Goal: Task Accomplishment & Management: Complete application form

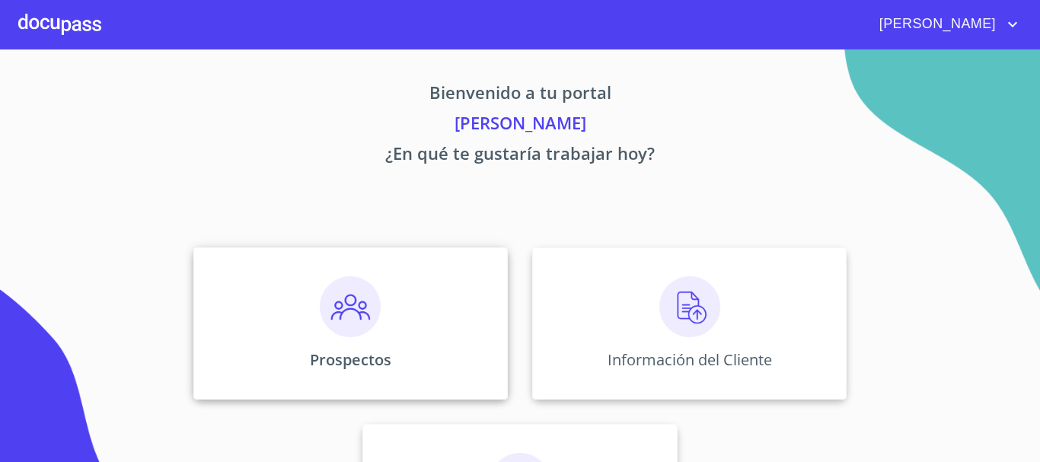
click at [362, 324] on img at bounding box center [350, 306] width 61 height 61
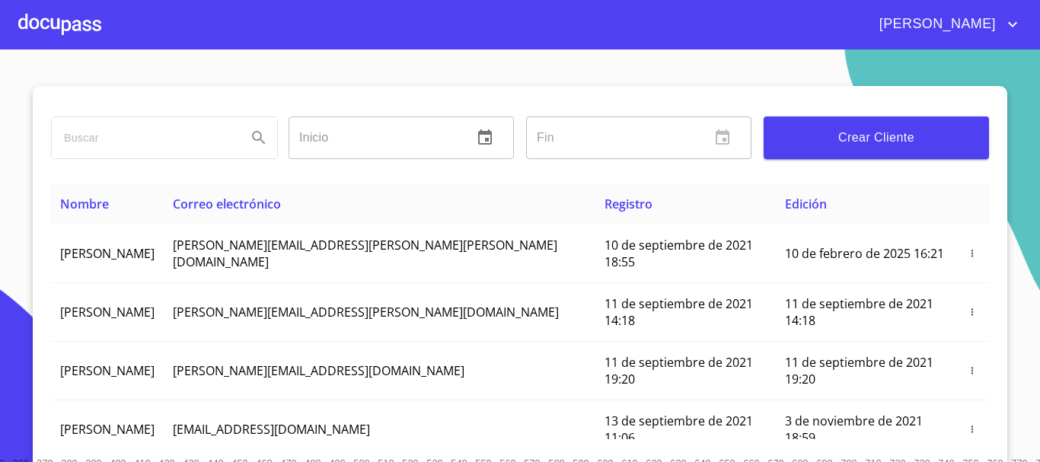
click at [879, 141] on span "Crear Cliente" at bounding box center [876, 137] width 201 height 21
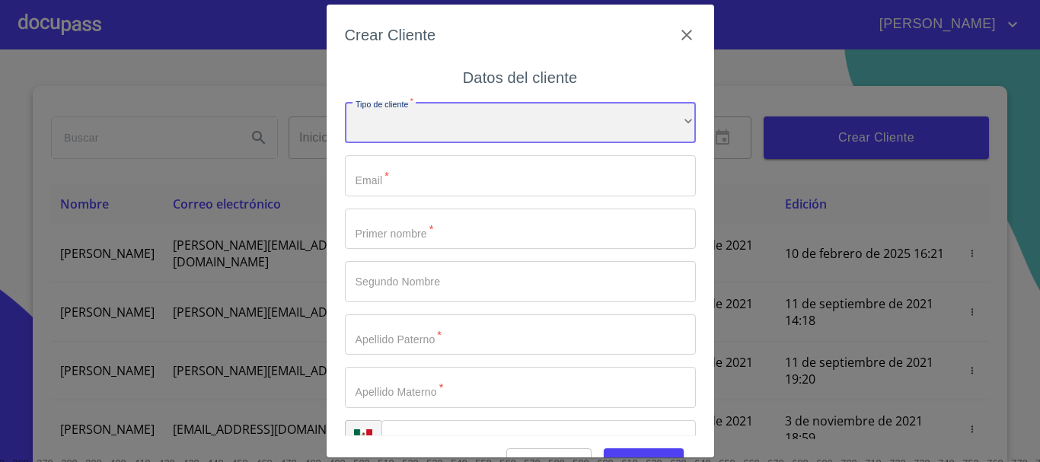
click at [465, 113] on div "​" at bounding box center [520, 122] width 351 height 41
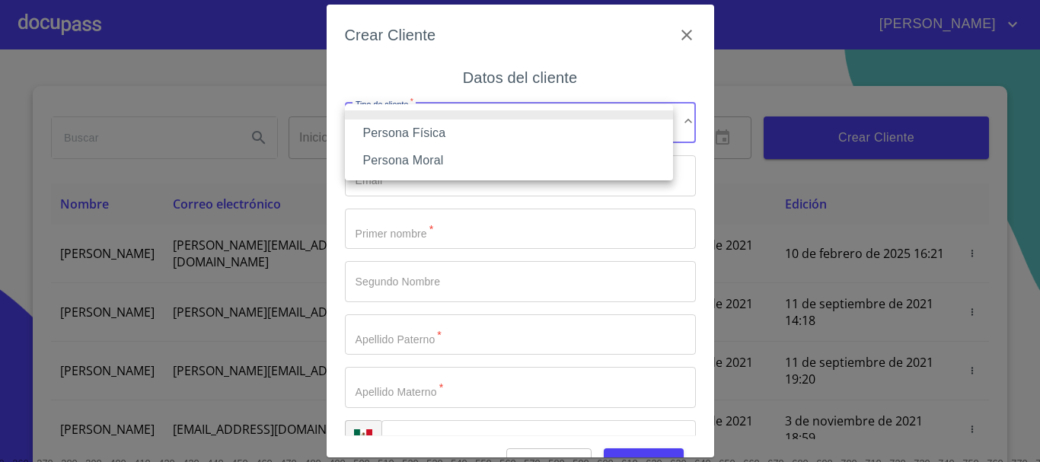
click at [458, 133] on li "Persona Física" at bounding box center [509, 133] width 328 height 27
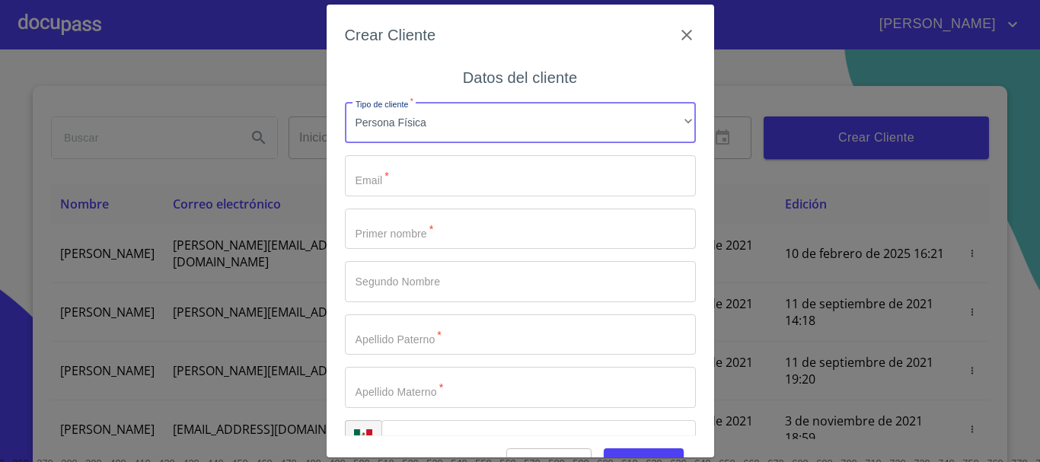
click at [454, 180] on input "Tipo de cliente   *" at bounding box center [520, 175] width 351 height 41
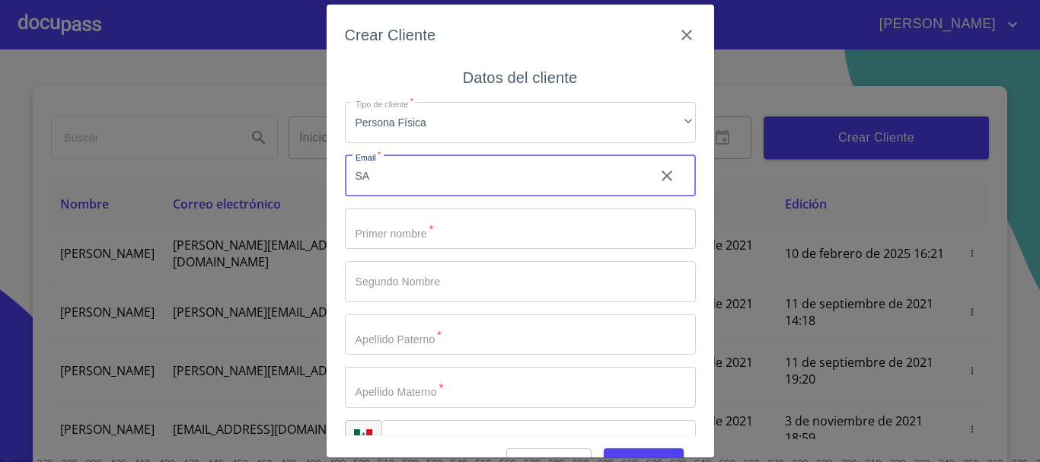
type input "S"
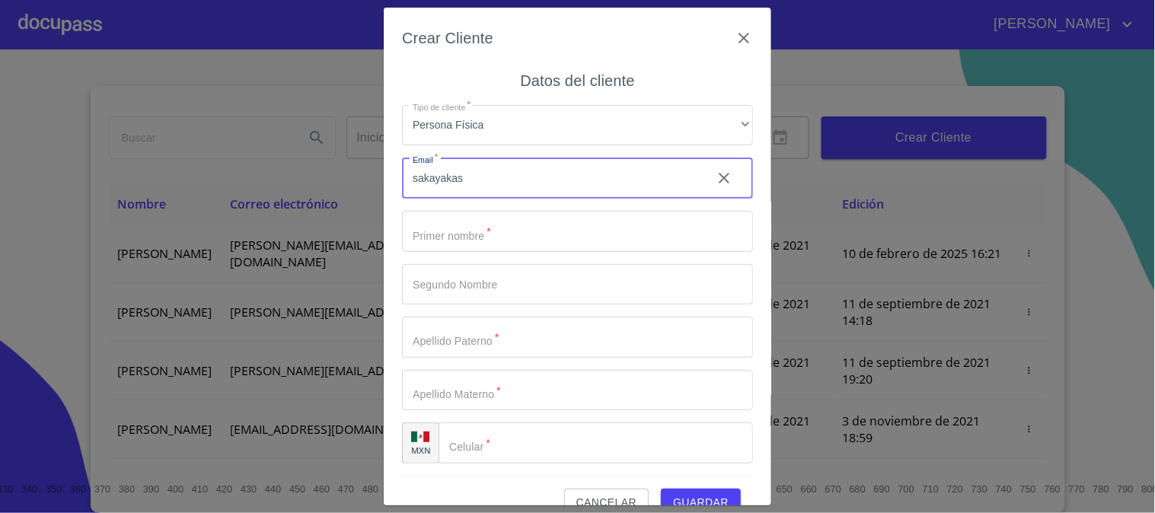
click at [610, 176] on input "sakayakas" at bounding box center [551, 178] width 298 height 41
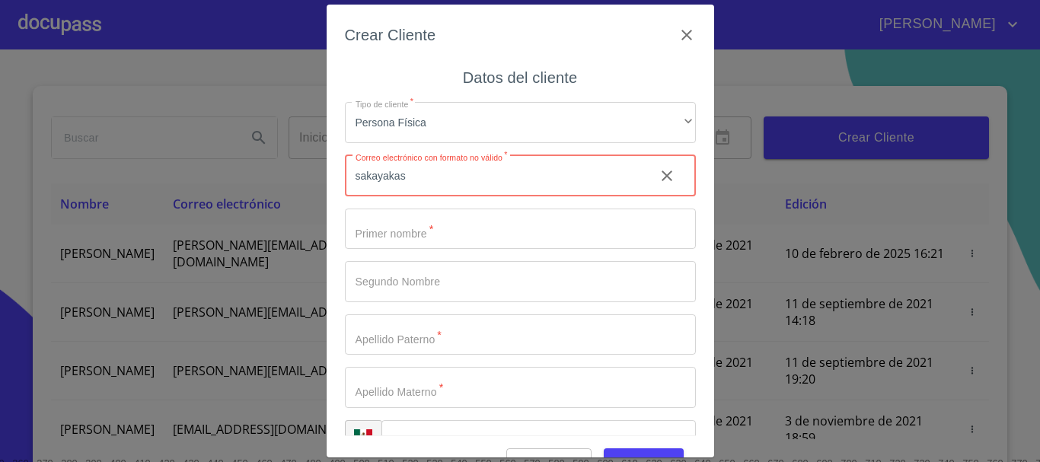
click at [458, 174] on input "sakayakas" at bounding box center [494, 175] width 298 height 41
click at [604, 449] on button "Guardar" at bounding box center [644, 463] width 80 height 28
click at [232, 169] on div "Crear Cliente Datos del cliente Tipo de cliente   * Persona Física ​ Correo ele…" at bounding box center [520, 231] width 1040 height 462
click at [413, 173] on input "sakayakas:" at bounding box center [494, 175] width 298 height 41
type input "sakayakas_18@hotmail.com"
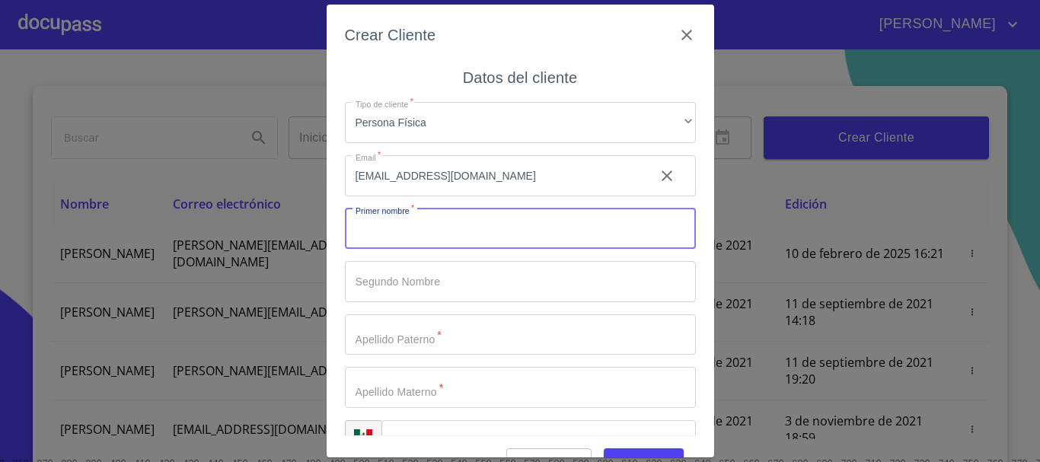
click at [453, 227] on input "Tipo de cliente   *" at bounding box center [520, 229] width 351 height 41
type input "j"
type input "JACQUELINE"
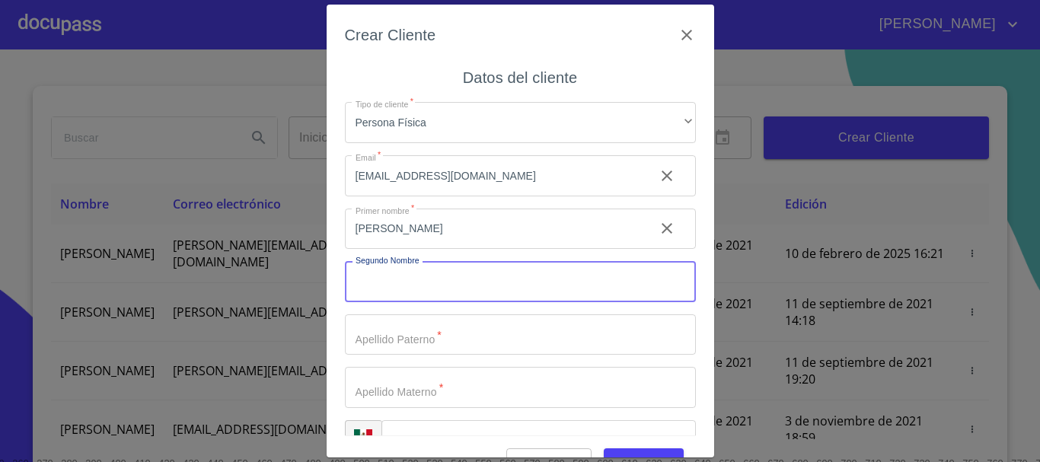
click at [421, 282] on input "Tipo de cliente   *" at bounding box center [520, 281] width 351 height 41
type input "ALEJANDRA"
click at [420, 338] on input "Tipo de cliente   *" at bounding box center [520, 335] width 351 height 41
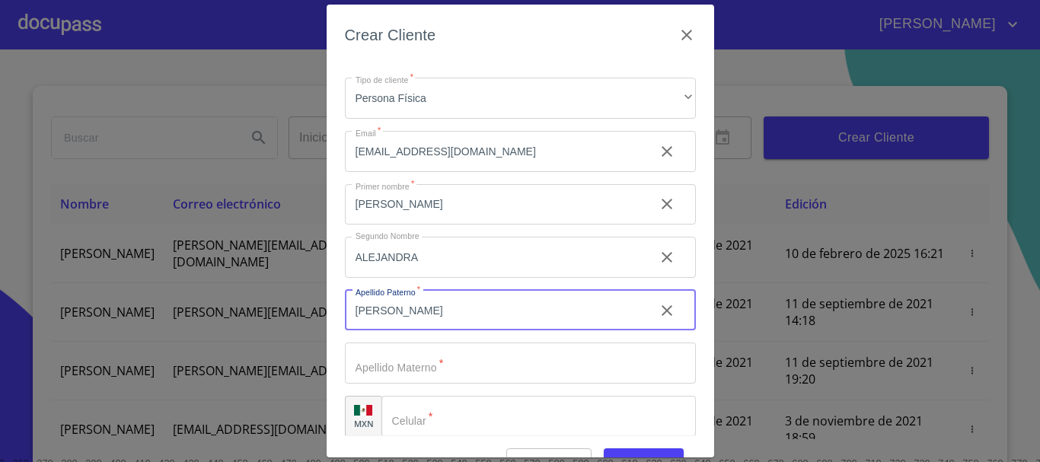
scroll to position [38, 0]
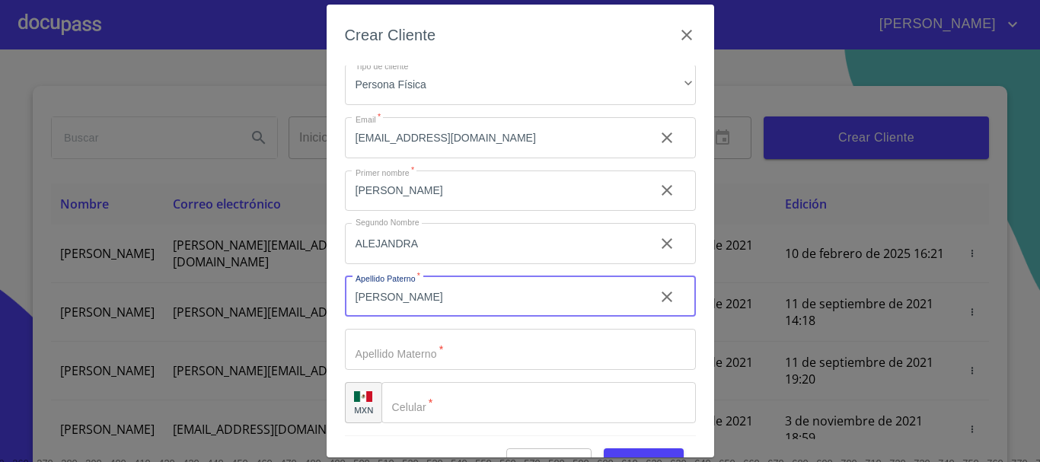
type input "BARAJAS"
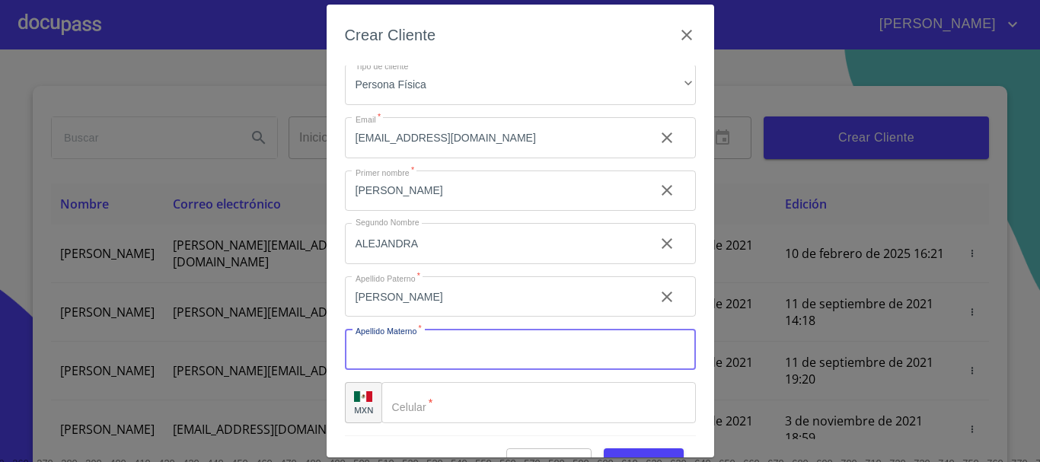
click at [420, 339] on input "Tipo de cliente   *" at bounding box center [520, 349] width 351 height 41
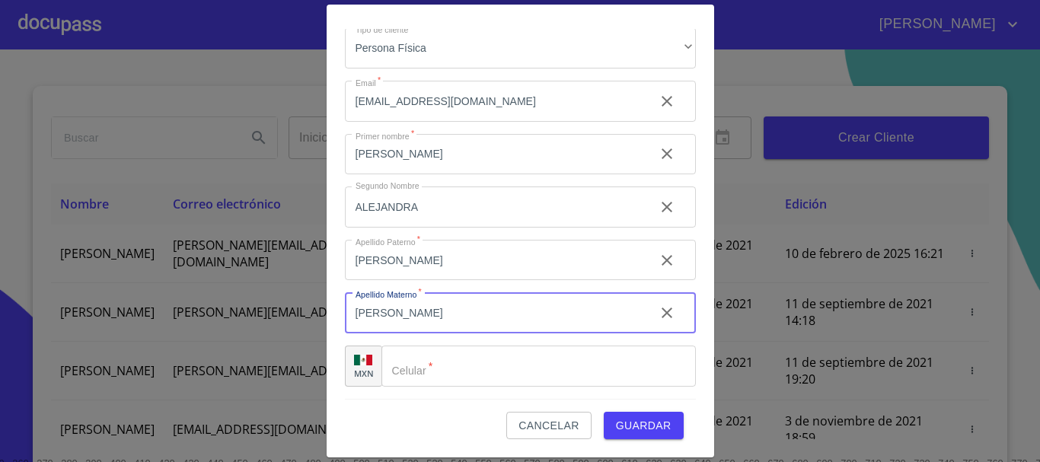
type input "ARRIETA"
click at [449, 360] on input "Tipo de cliente   *" at bounding box center [539, 366] width 315 height 41
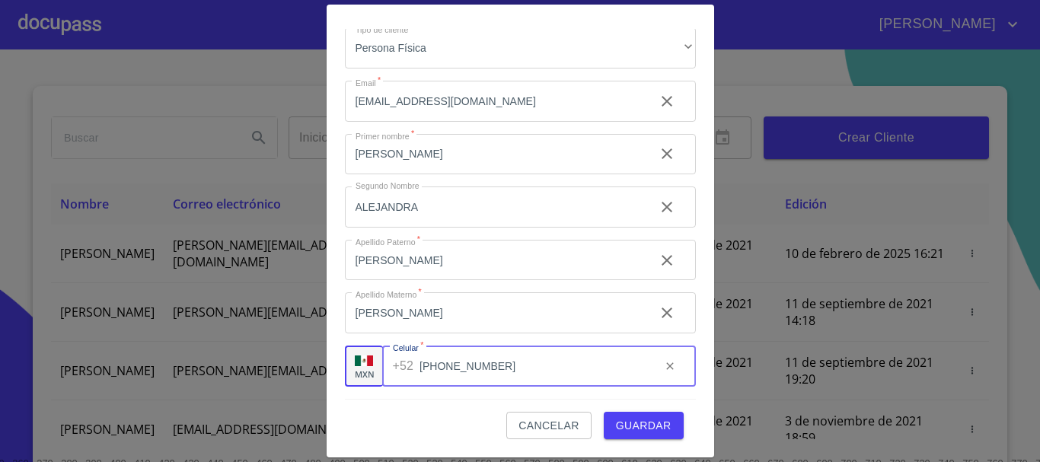
type input "(33)15119018"
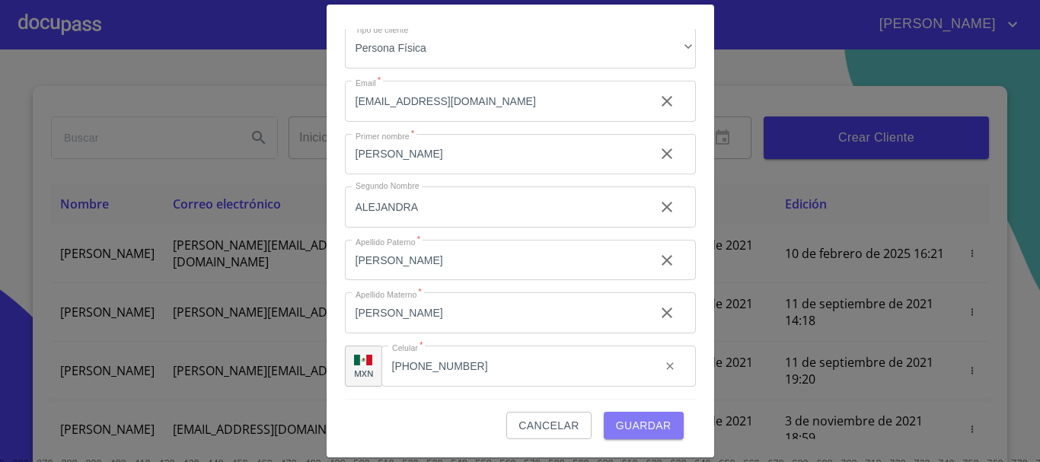
click at [628, 423] on span "Guardar" at bounding box center [644, 426] width 56 height 19
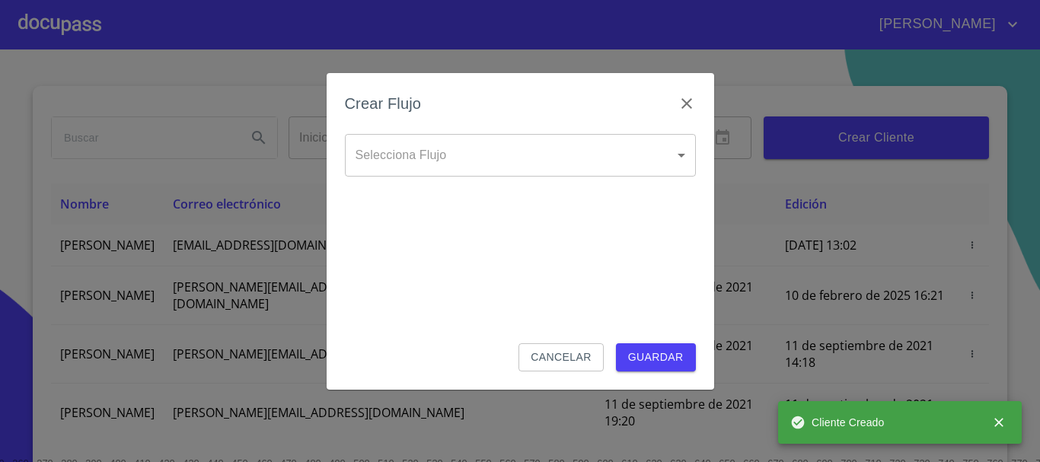
click at [493, 149] on body "Jose Inicio ​ Fin ​ Crear Cliente Nombre Correo electrónico Registro Edición JA…" at bounding box center [520, 231] width 1040 height 462
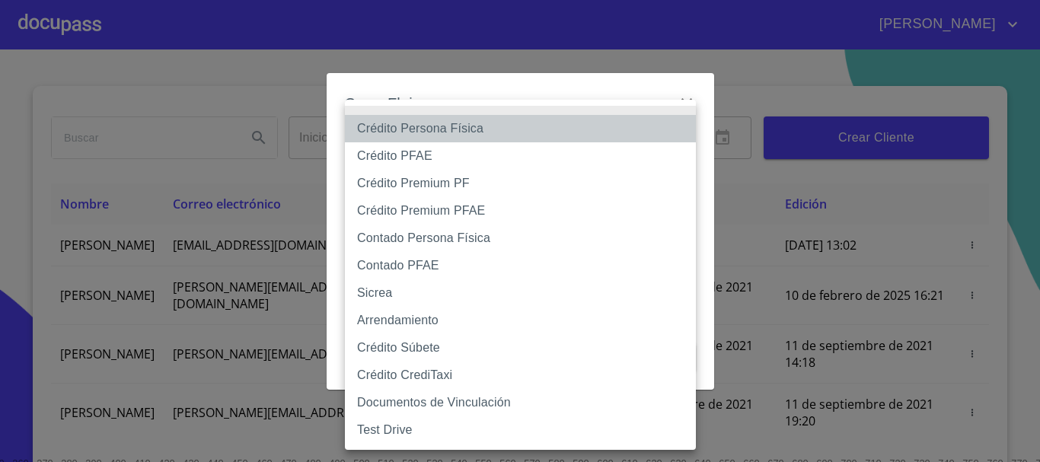
click at [455, 129] on li "Crédito Persona Física" at bounding box center [520, 128] width 351 height 27
type input "6009fb3c7d1714eb8809aa97"
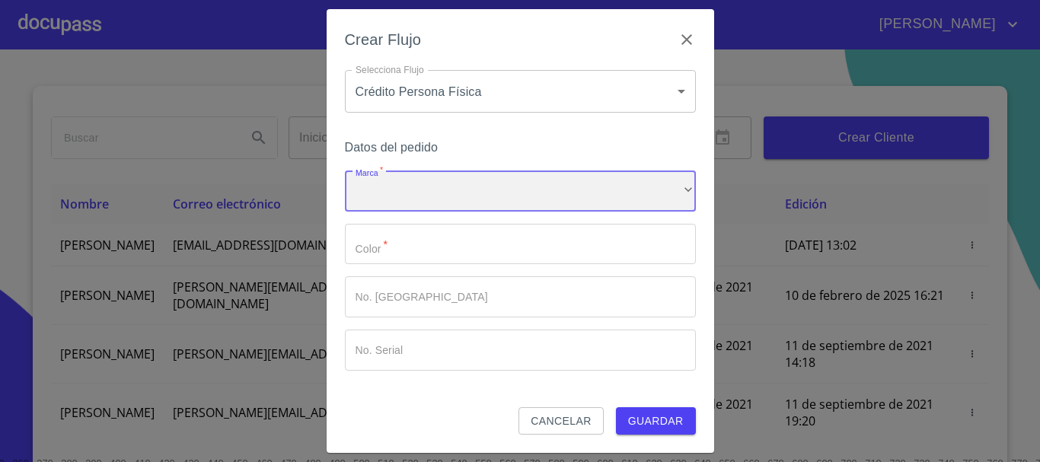
click at [467, 193] on div "​" at bounding box center [520, 191] width 351 height 41
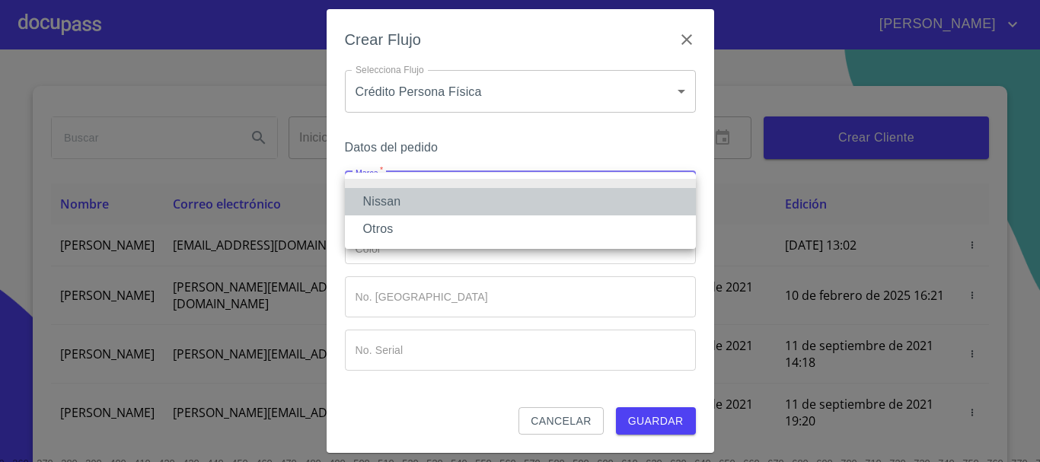
click at [458, 206] on li "Nissan" at bounding box center [520, 201] width 351 height 27
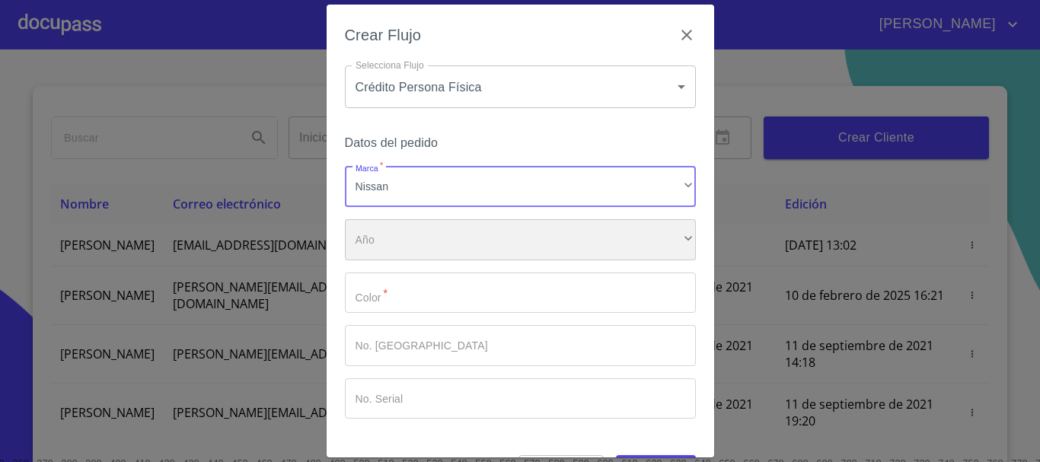
click at [459, 226] on div "​" at bounding box center [520, 239] width 351 height 41
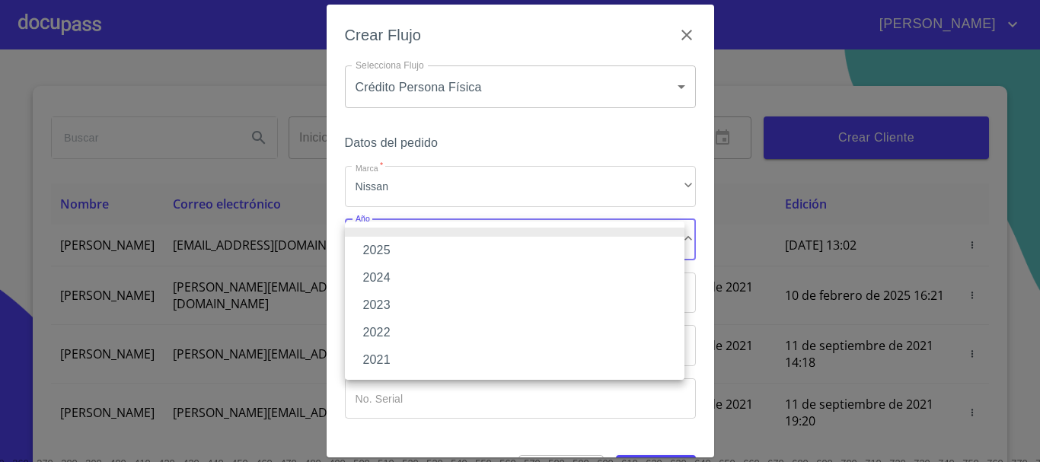
click at [455, 249] on li "2025" at bounding box center [515, 250] width 340 height 27
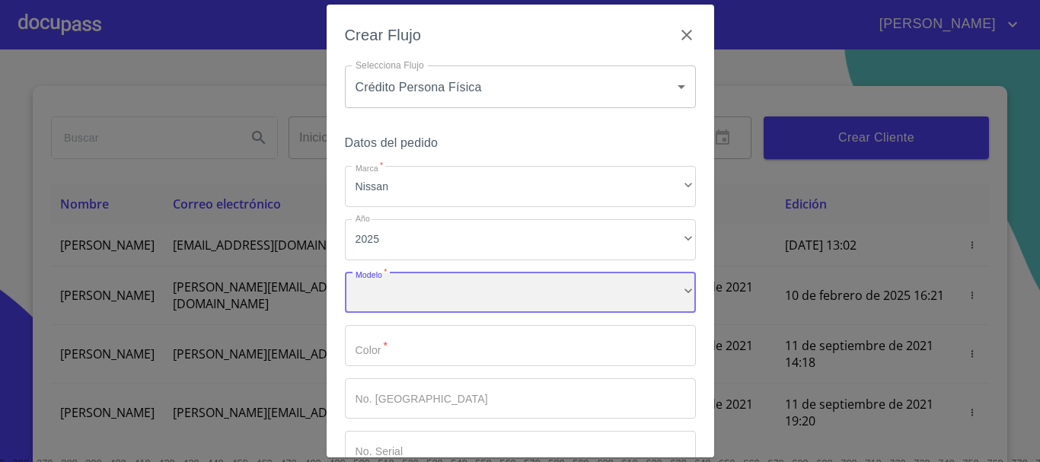
click at [457, 292] on div "​" at bounding box center [520, 293] width 351 height 41
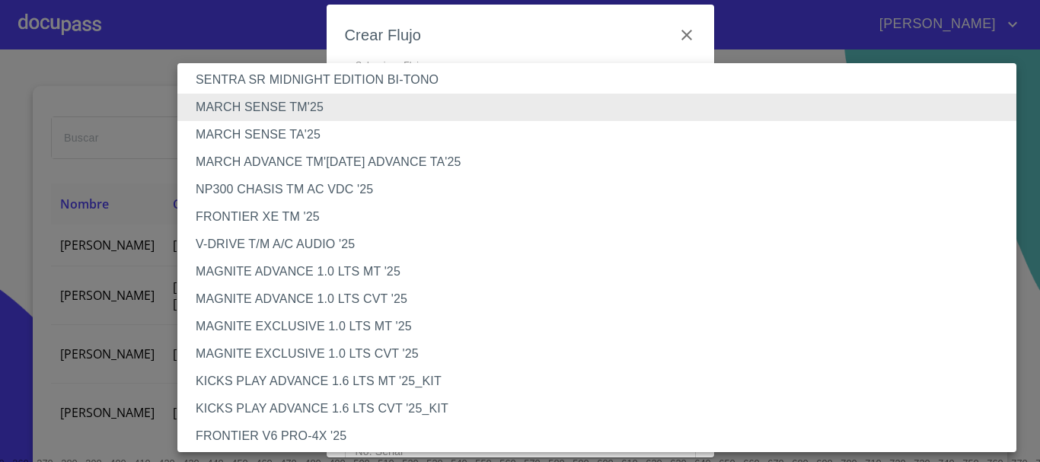
scroll to position [76, 0]
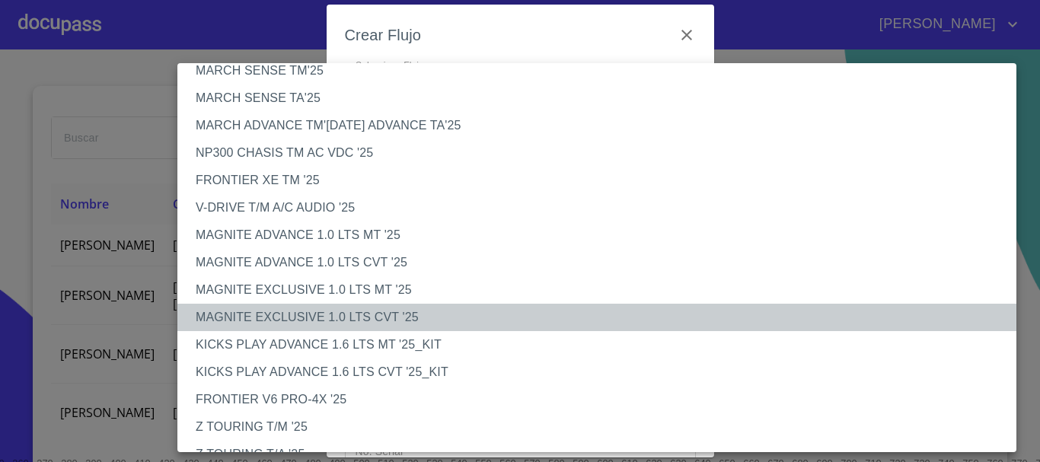
click at [358, 308] on li "MAGNITE EXCLUSIVE 1.0 LTS CVT '25" at bounding box center [602, 317] width 851 height 27
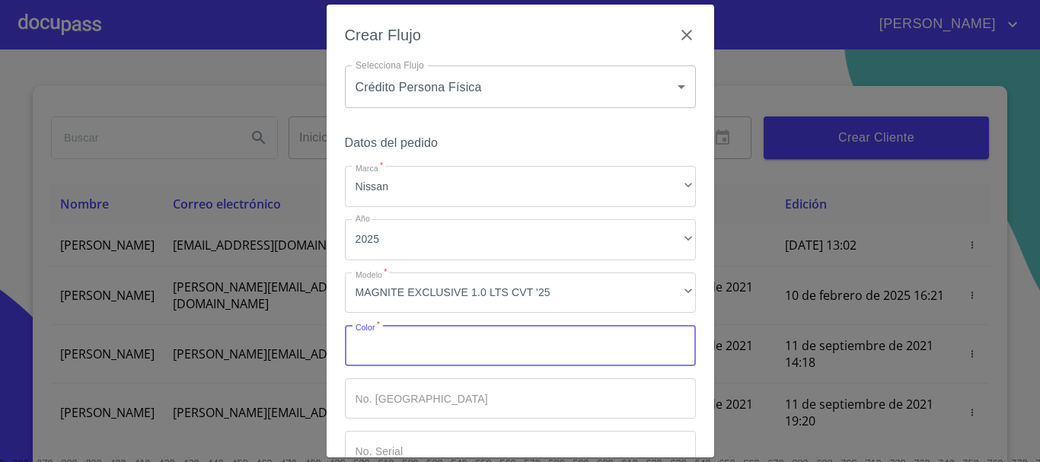
click at [399, 350] on input "Marca   *" at bounding box center [520, 345] width 351 height 41
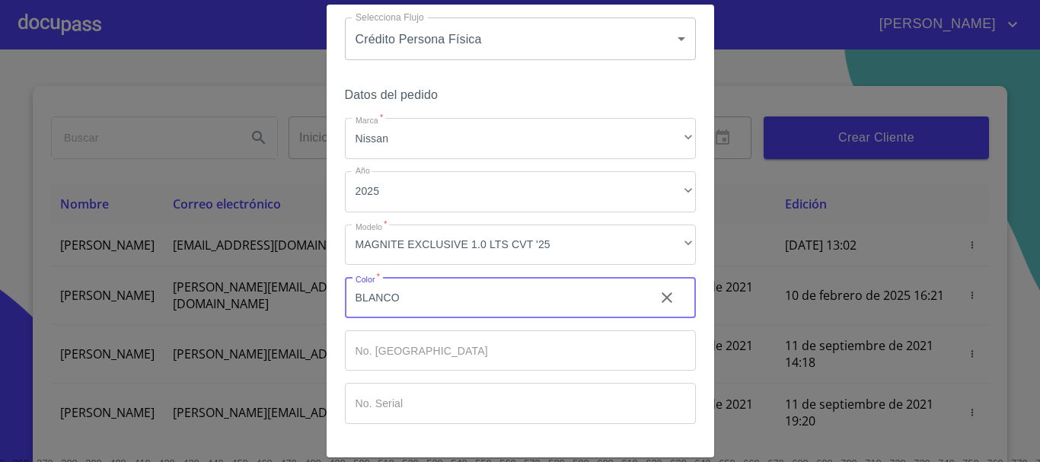
scroll to position [97, 0]
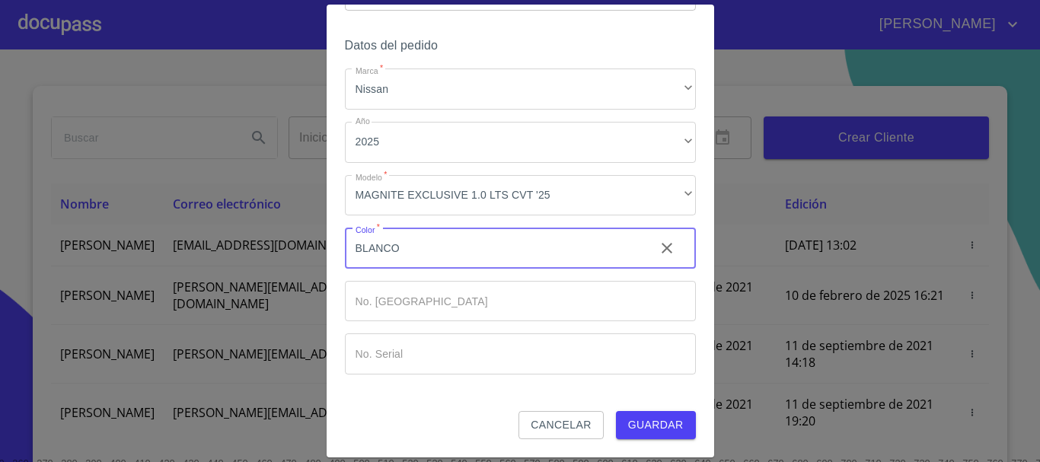
type input "BLANCO"
click at [652, 426] on span "Guardar" at bounding box center [656, 425] width 56 height 19
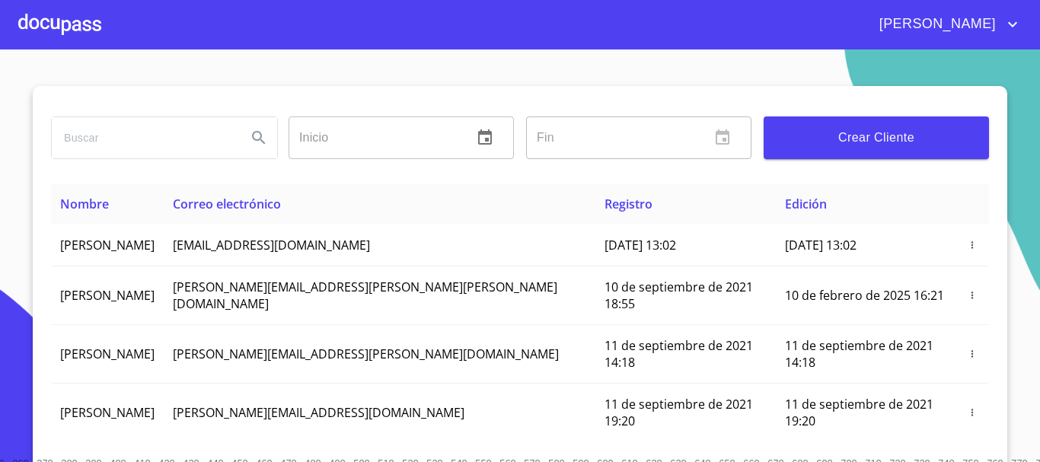
click at [80, 22] on div at bounding box center [59, 24] width 83 height 49
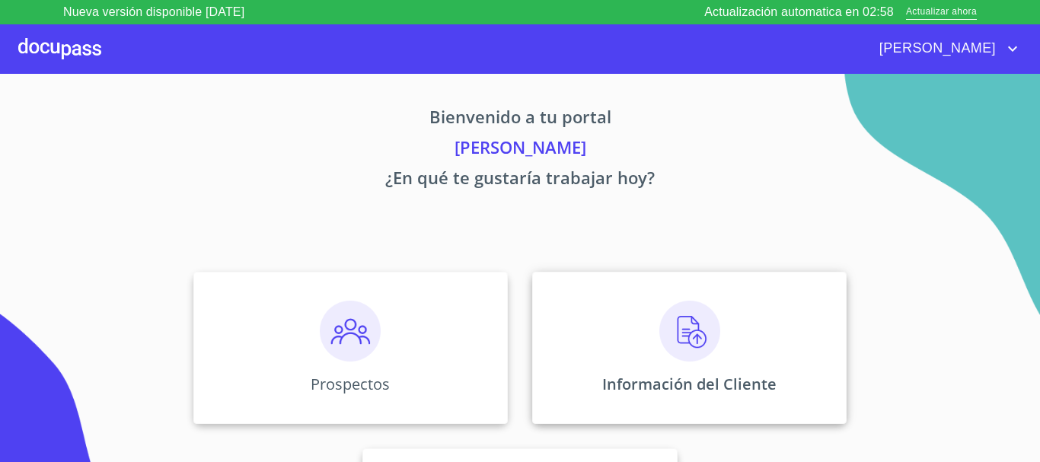
click at [674, 329] on img at bounding box center [689, 331] width 61 height 61
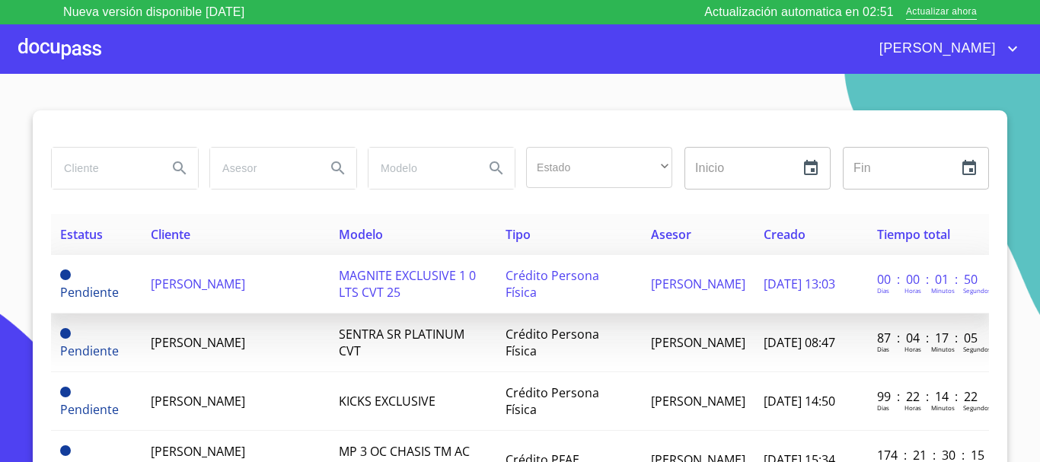
click at [350, 279] on td "MAGNITE EXCLUSIVE 1 0 LTS CVT 25" at bounding box center [413, 284] width 166 height 59
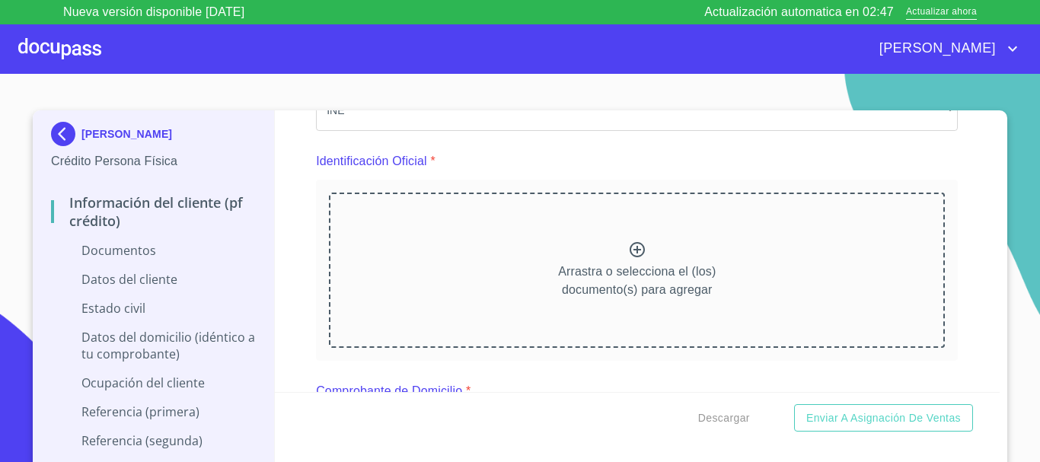
scroll to position [152, 0]
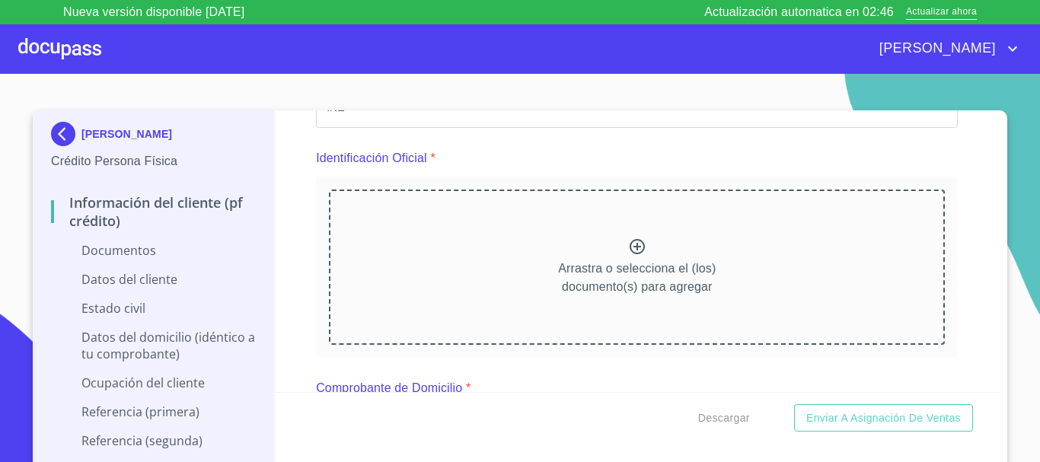
click at [630, 247] on icon at bounding box center [637, 246] width 15 height 15
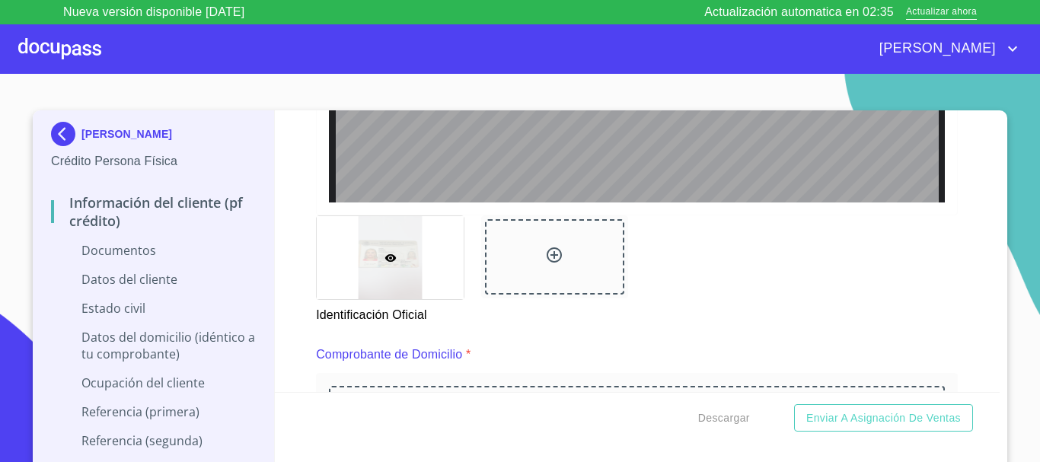
scroll to position [702, 0]
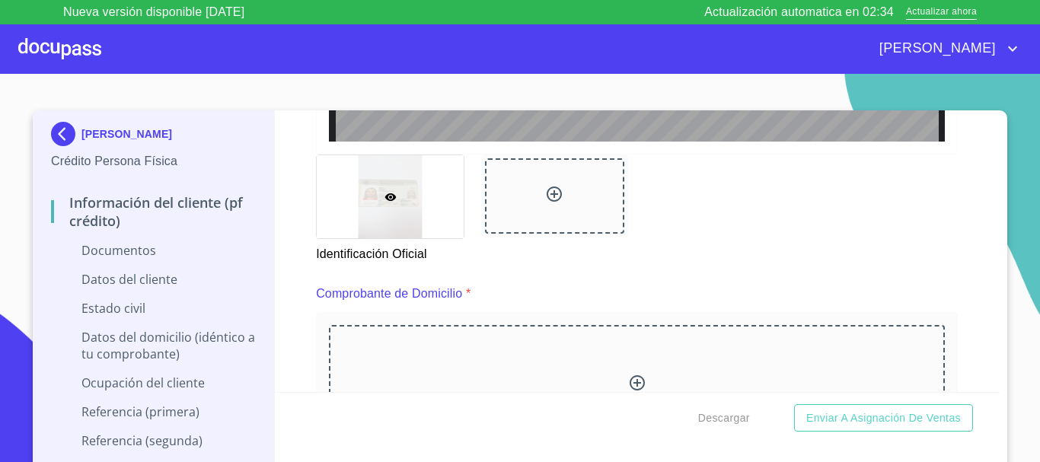
click at [534, 196] on div at bounding box center [554, 195] width 139 height 75
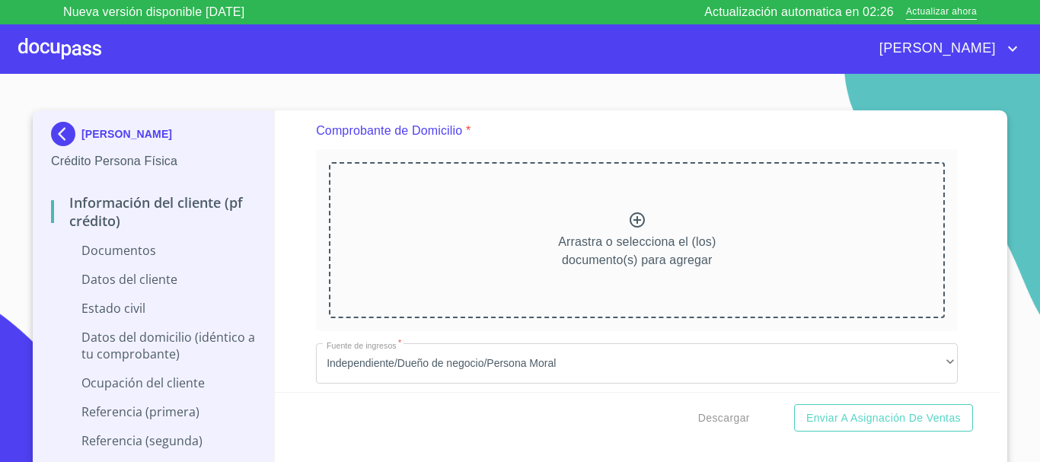
scroll to position [875, 0]
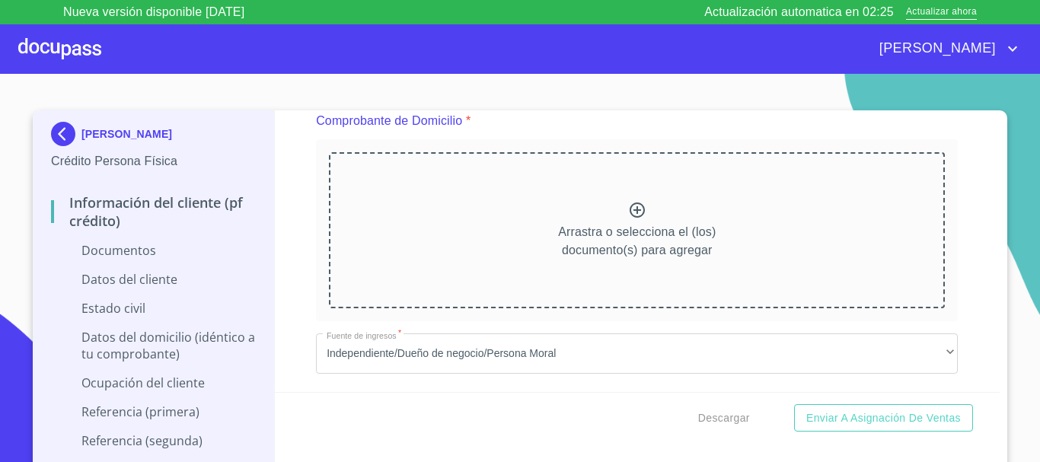
click at [628, 201] on icon at bounding box center [637, 210] width 18 height 18
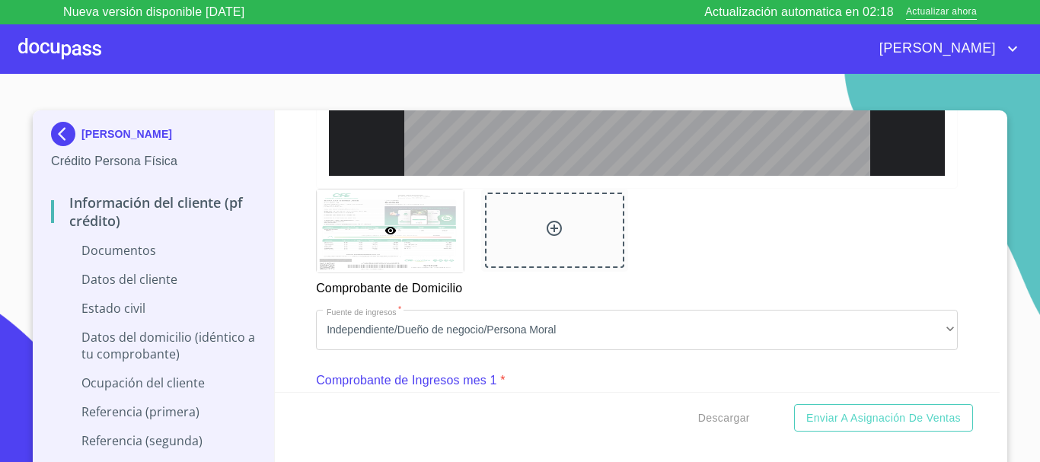
scroll to position [1456, 0]
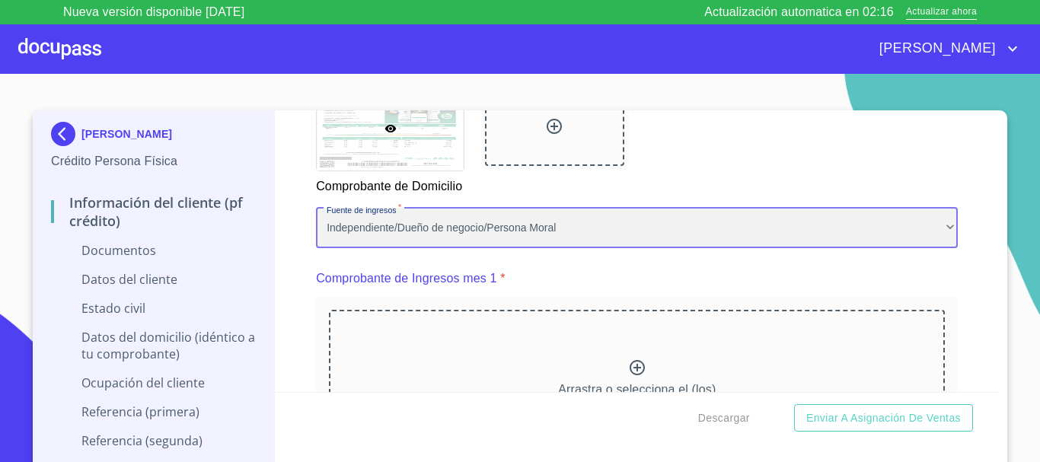
click at [669, 248] on div "Independiente/Dueño de negocio/Persona Moral" at bounding box center [637, 228] width 642 height 41
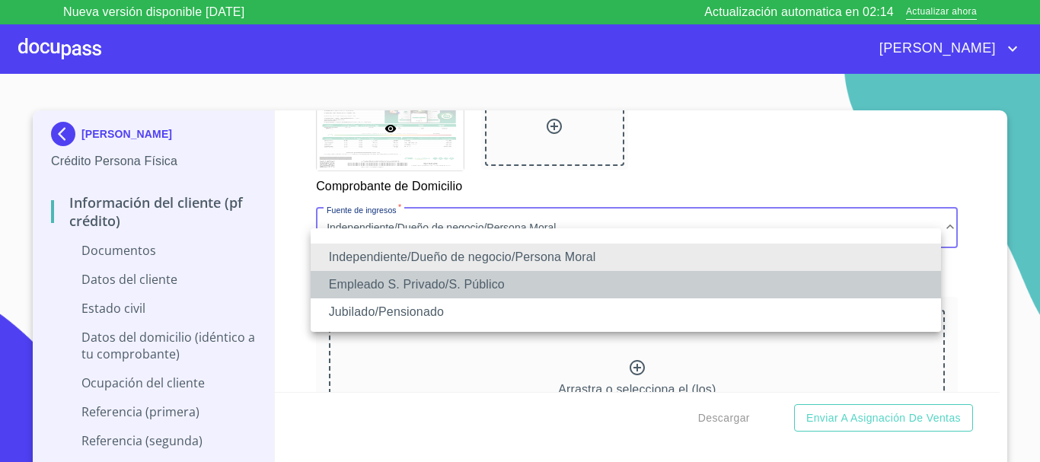
click at [554, 279] on li "Empleado S. Privado/S. Público" at bounding box center [626, 284] width 631 height 27
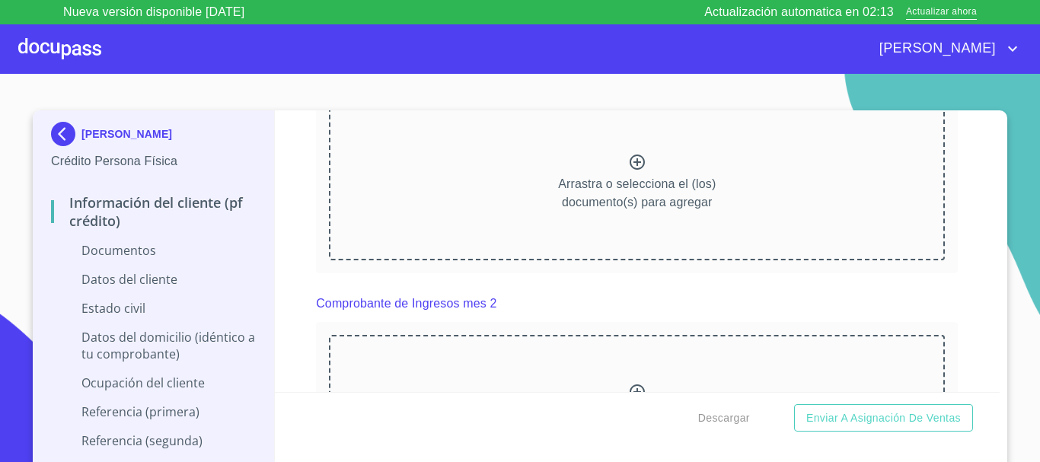
scroll to position [1608, 0]
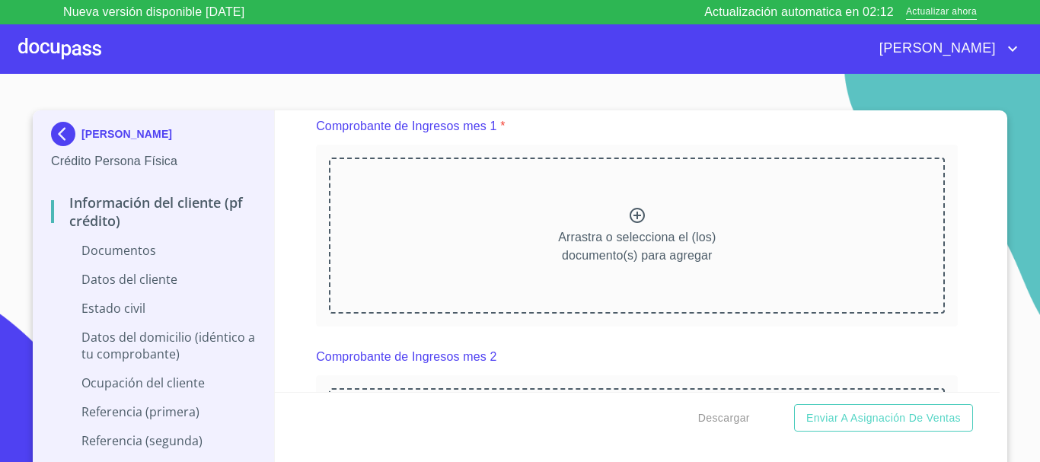
click at [630, 225] on icon at bounding box center [637, 215] width 18 height 18
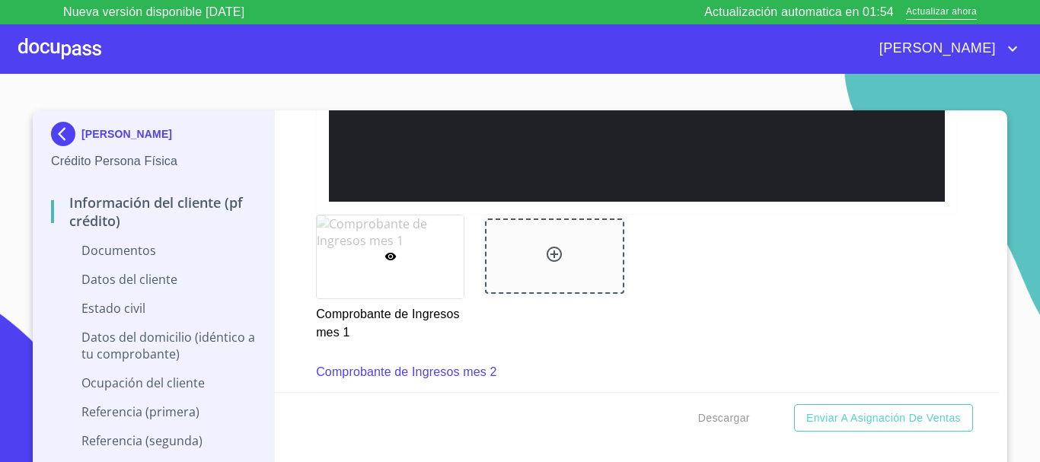
scroll to position [2097, 0]
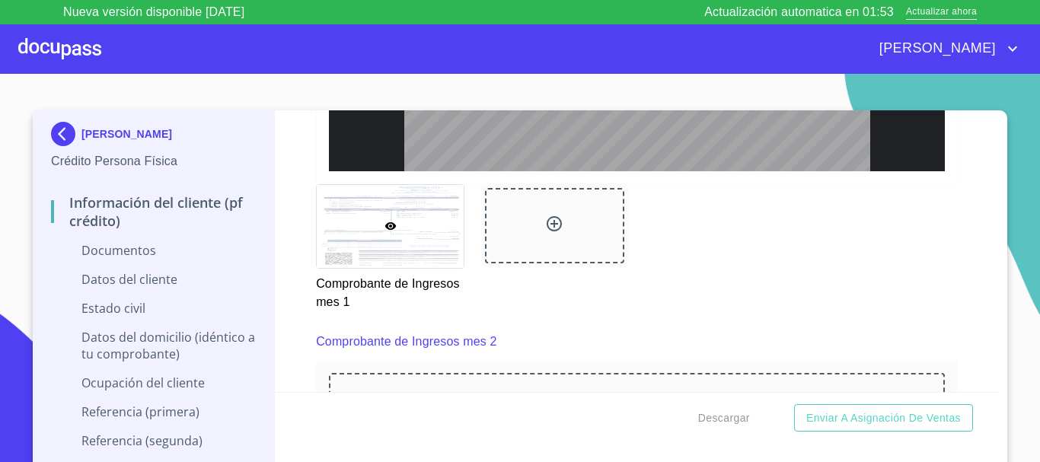
click at [547, 233] on icon at bounding box center [554, 224] width 18 height 18
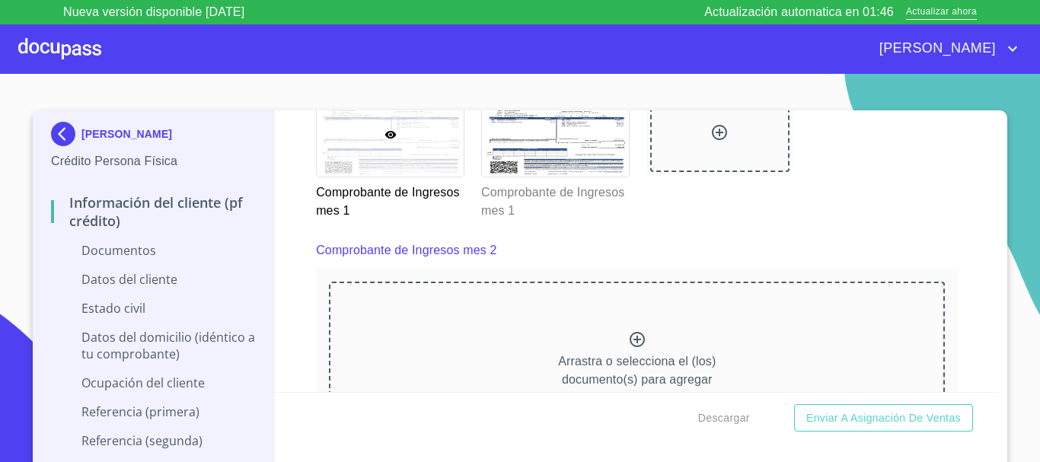
scroll to position [2291, 0]
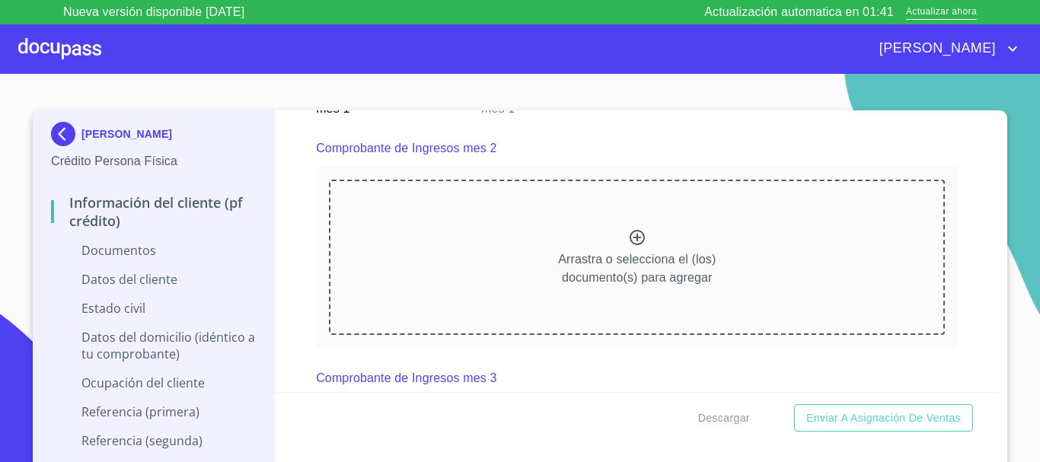
click at [629, 247] on icon at bounding box center [637, 237] width 18 height 18
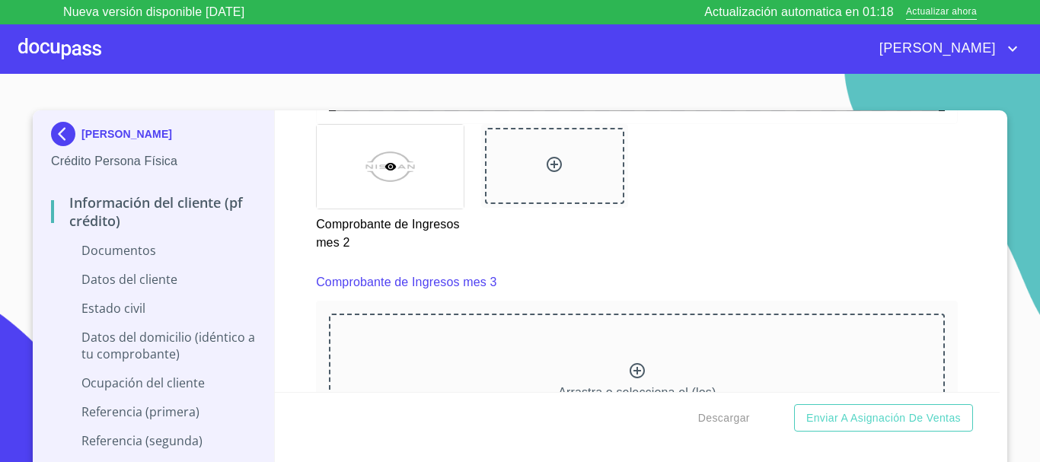
scroll to position [2882, 0]
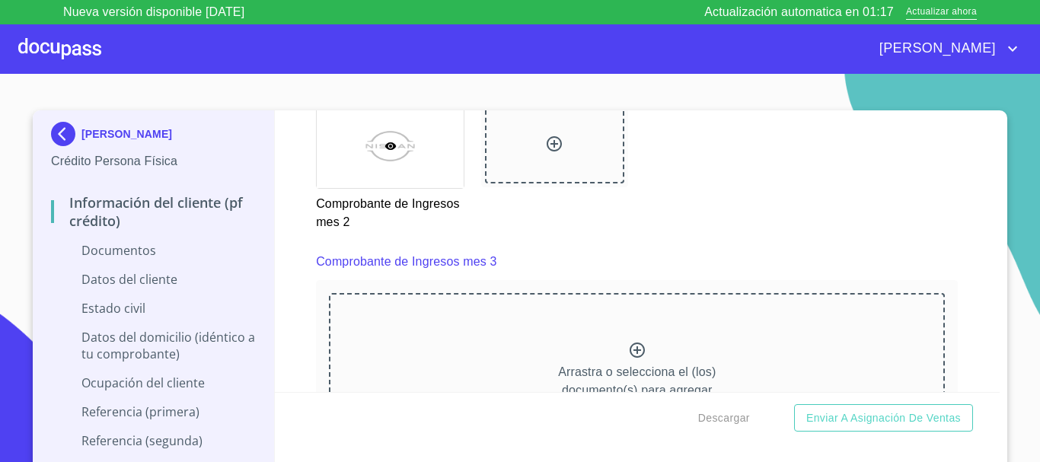
click at [628, 359] on icon at bounding box center [637, 350] width 18 height 18
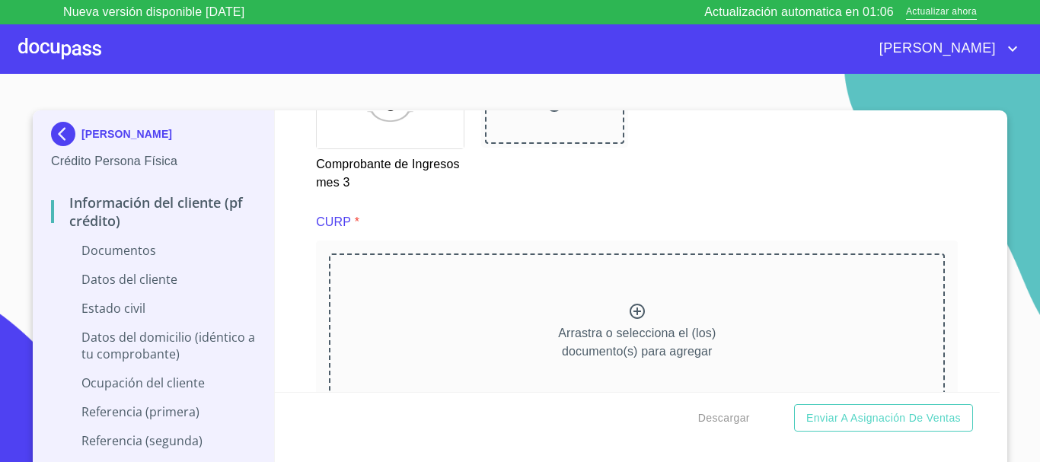
scroll to position [3636, 0]
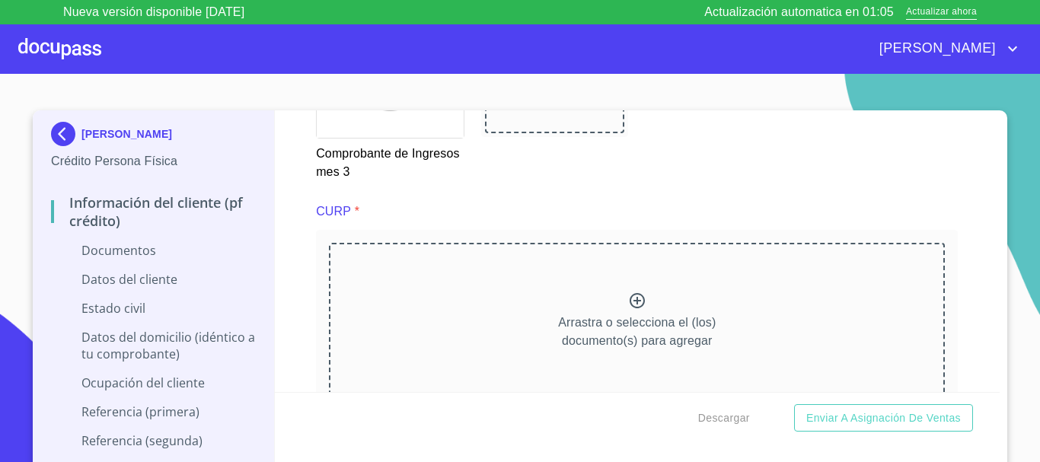
click at [628, 310] on icon at bounding box center [637, 301] width 18 height 18
click at [630, 308] on icon at bounding box center [637, 300] width 15 height 15
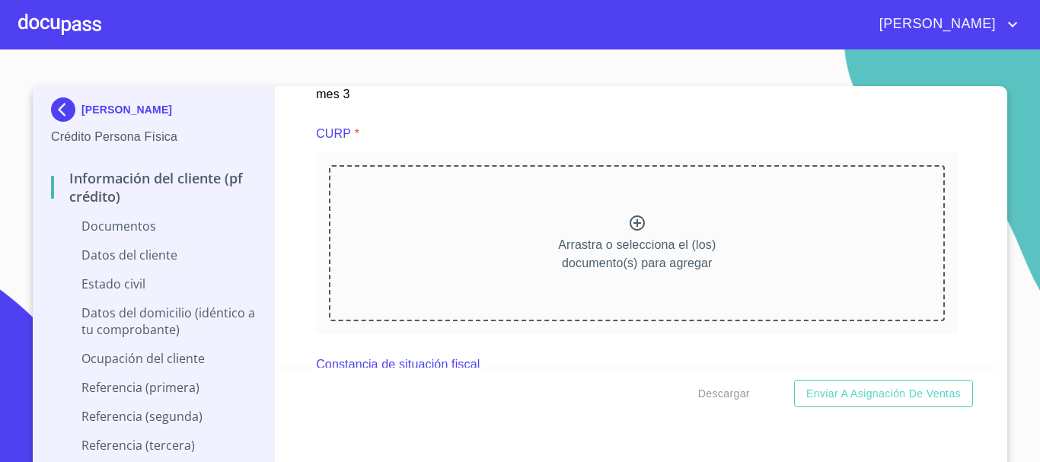
scroll to position [3617, 0]
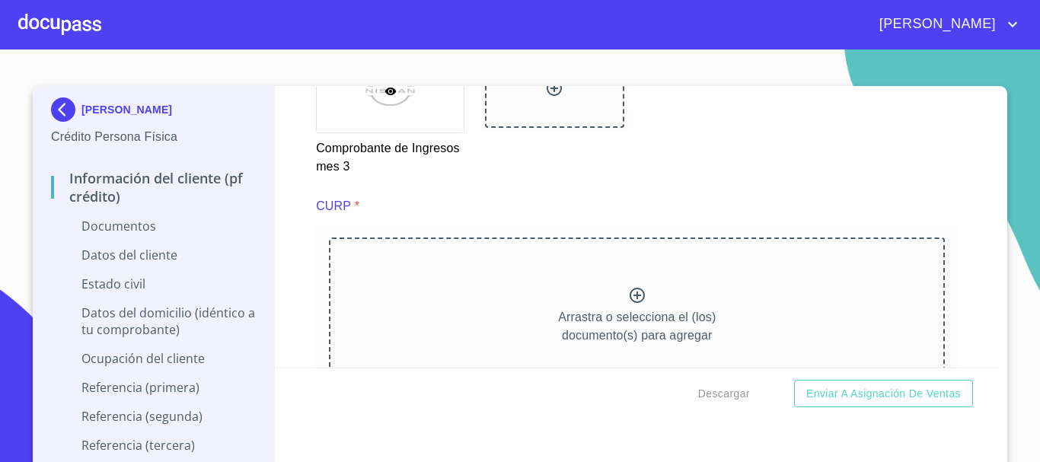
click at [630, 303] on icon at bounding box center [637, 295] width 15 height 15
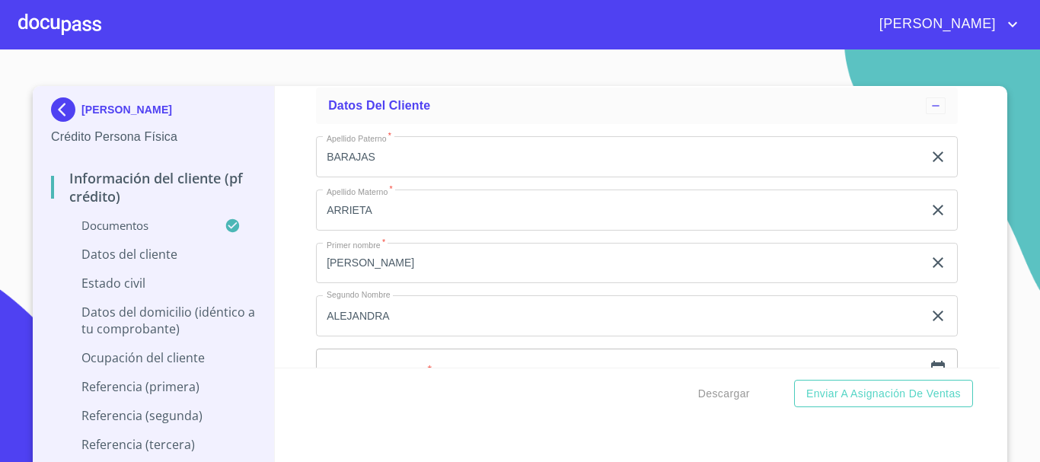
scroll to position [4722, 0]
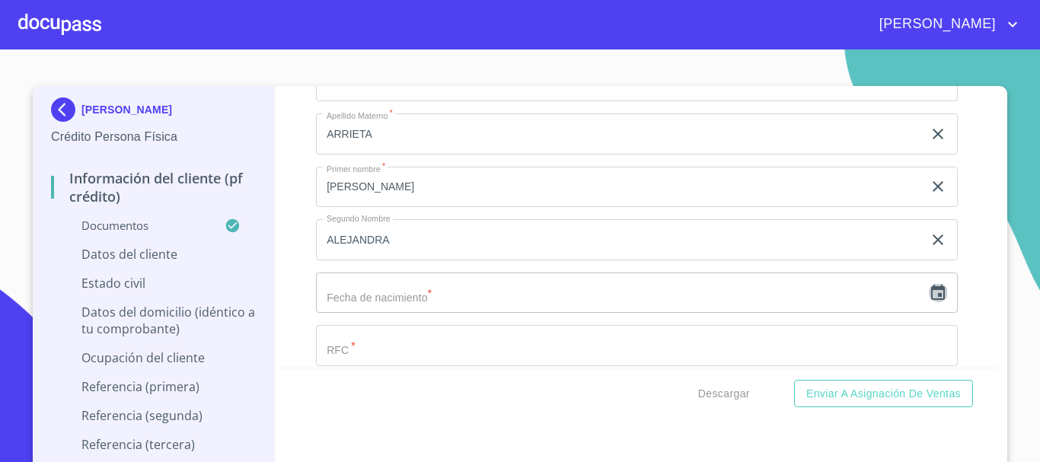
click at [929, 302] on icon "button" at bounding box center [938, 293] width 18 height 18
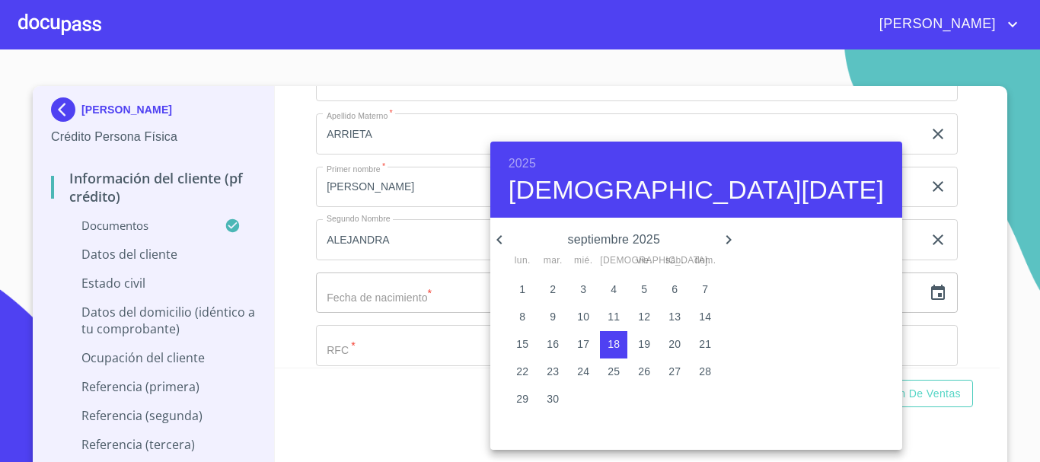
click at [527, 166] on h6 "2025" at bounding box center [522, 163] width 27 height 21
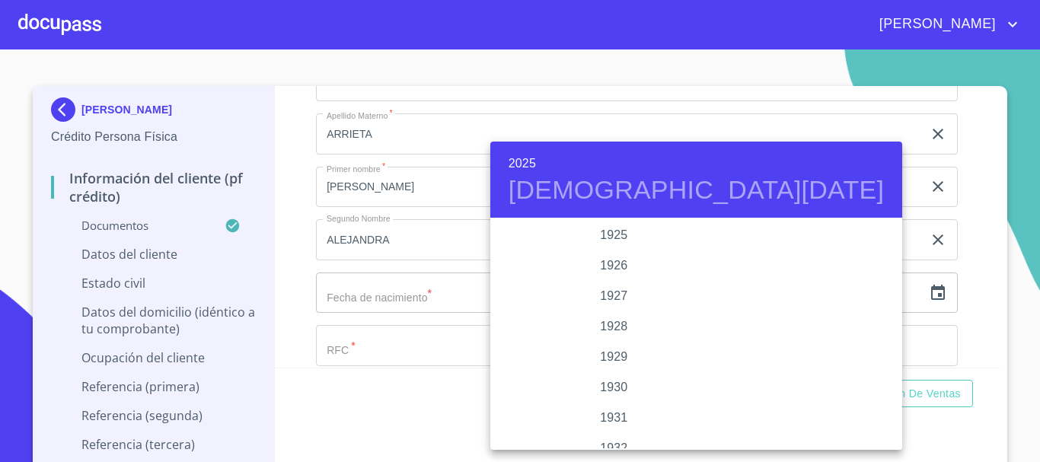
scroll to position [2955, 0]
click at [521, 156] on h6 "2025" at bounding box center [522, 163] width 27 height 21
click at [609, 256] on div "1993" at bounding box center [613, 257] width 247 height 30
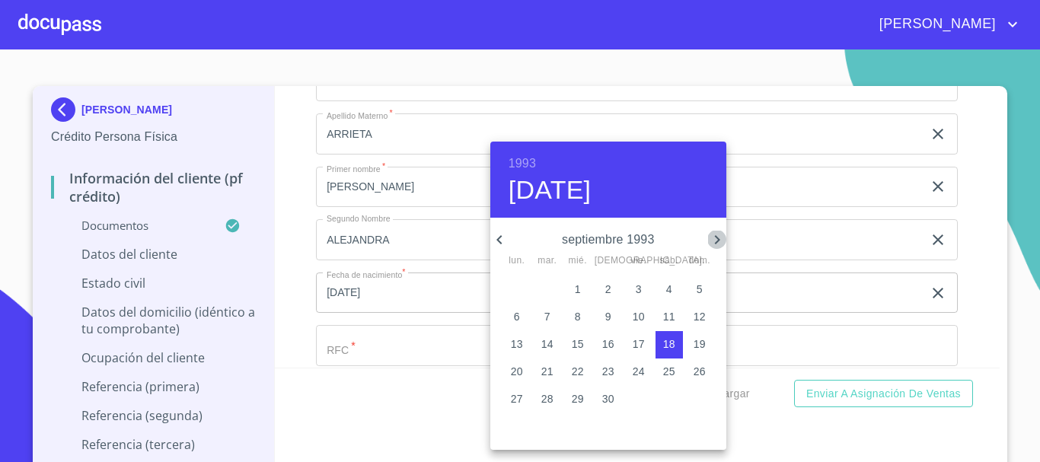
click at [715, 238] on icon "button" at bounding box center [717, 240] width 18 height 18
click at [614, 347] on p "18" at bounding box center [608, 344] width 12 height 15
type input "18 de nov. de 1993"
click at [812, 266] on div at bounding box center [520, 231] width 1040 height 462
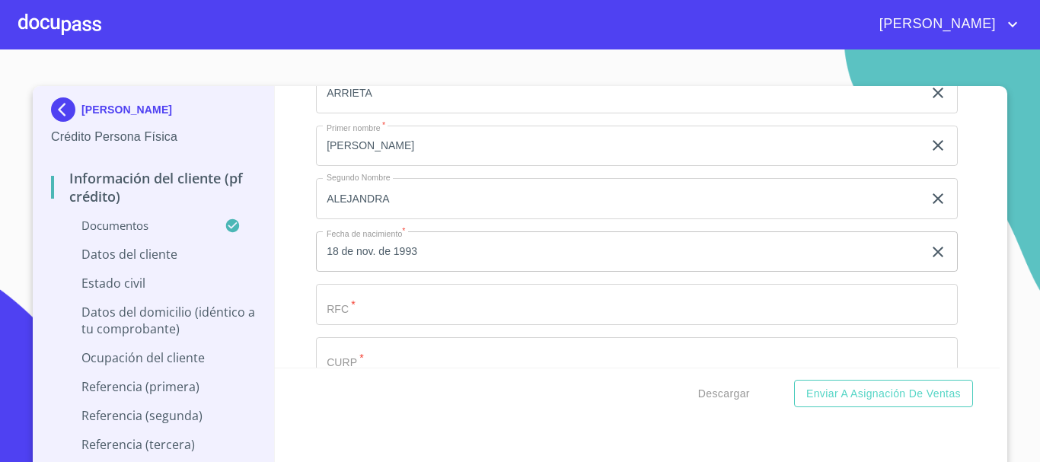
scroll to position [4798, 0]
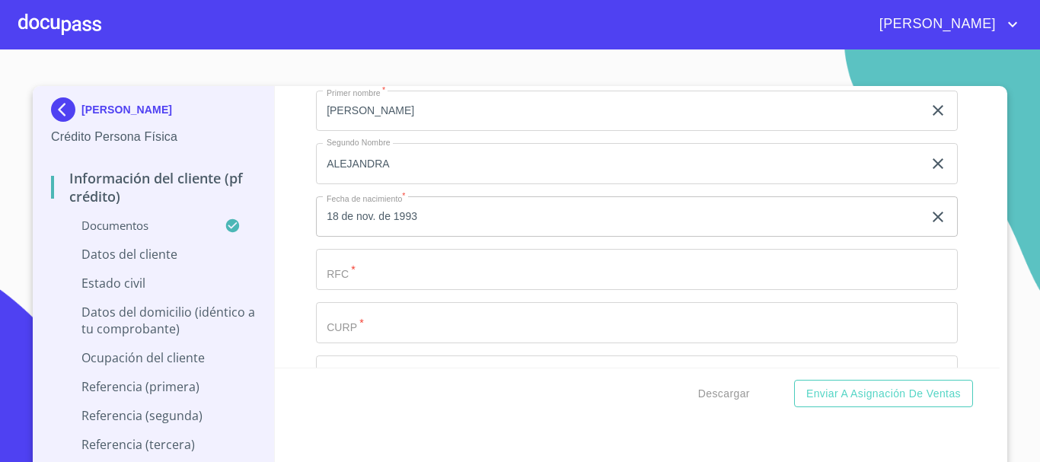
click at [477, 285] on input "Documento de identificación.   *" at bounding box center [637, 269] width 642 height 41
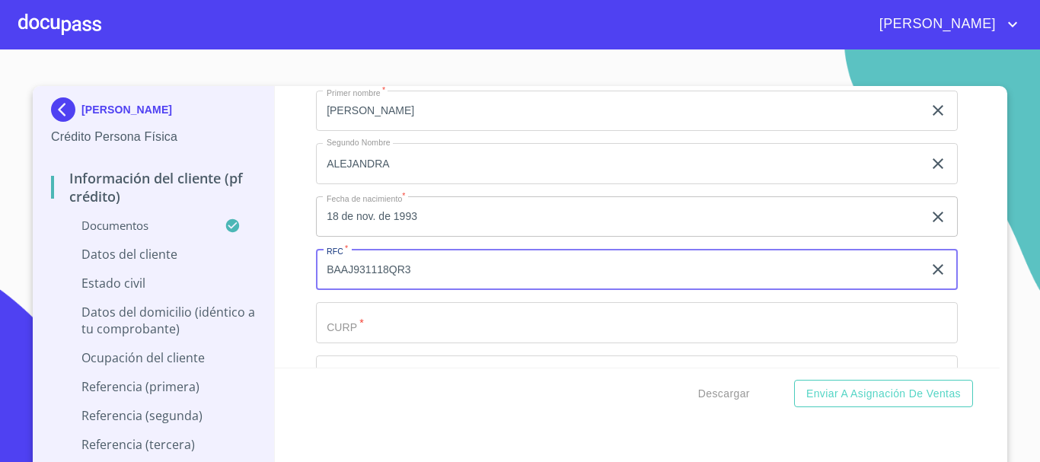
type input "BAAJ931118QR3"
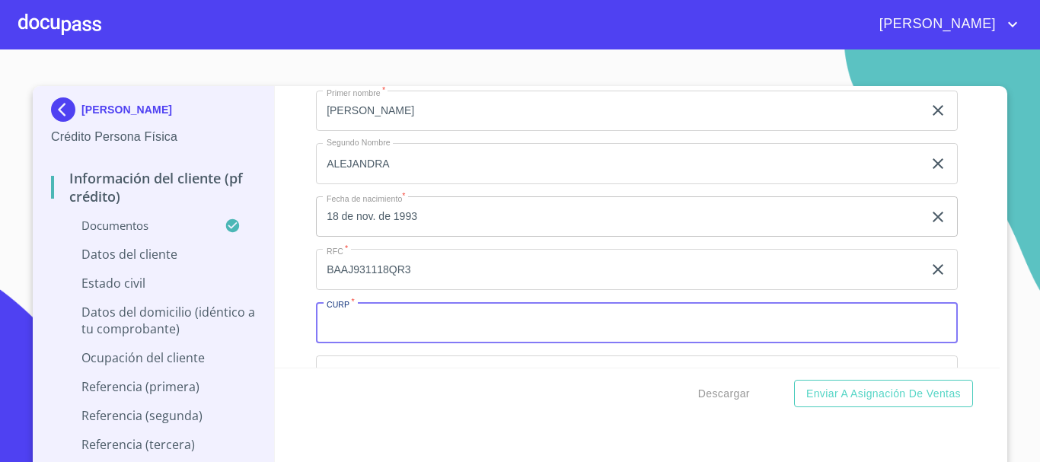
click at [477, 334] on input "Documento de identificación.   *" at bounding box center [637, 322] width 642 height 41
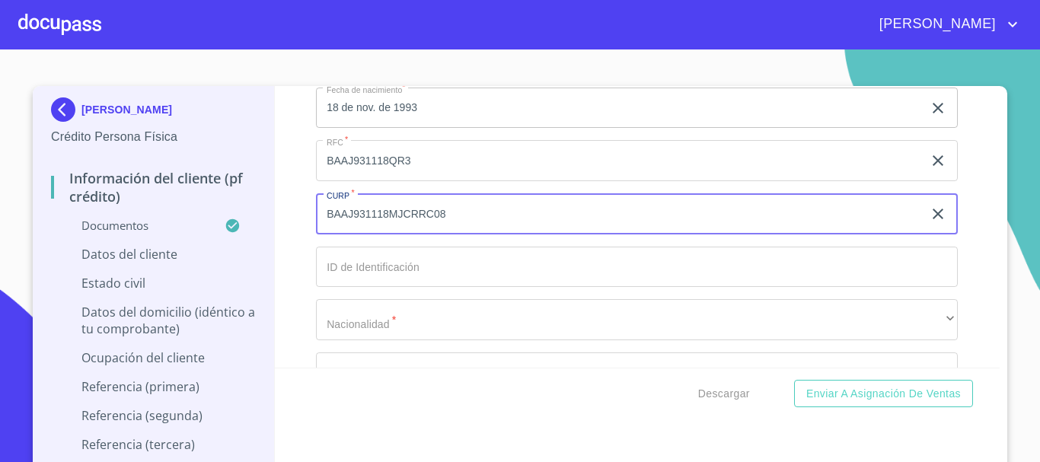
scroll to position [4950, 0]
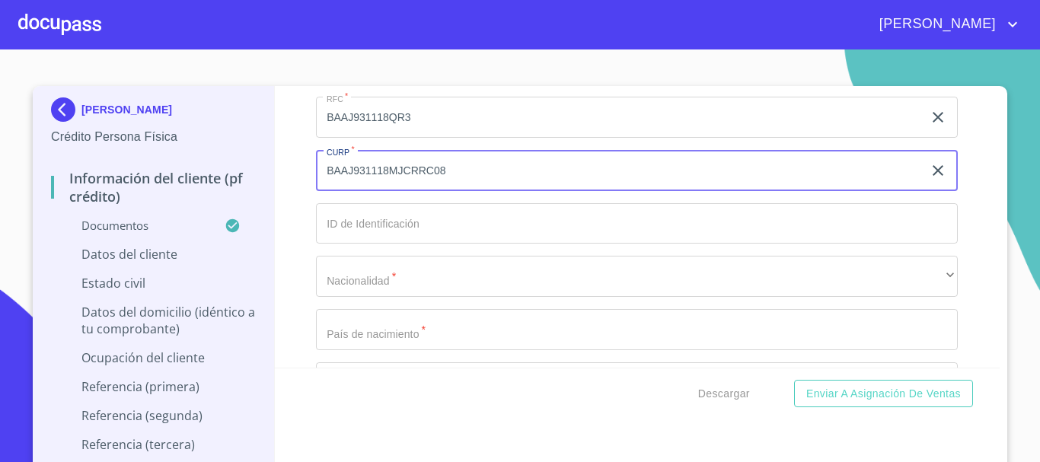
type input "BAAJ931118MJCRRC08"
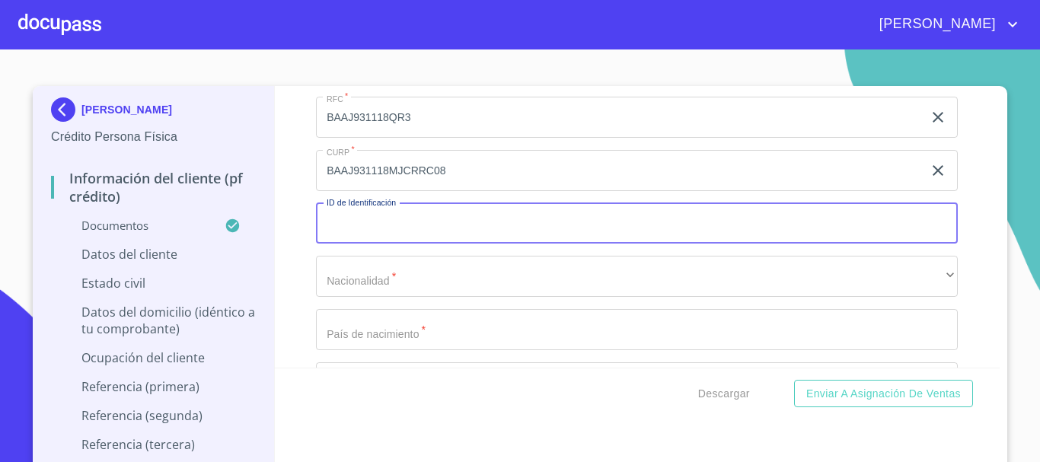
click at [458, 241] on input "Documento de identificación.   *" at bounding box center [637, 223] width 642 height 41
type input "2314948906"
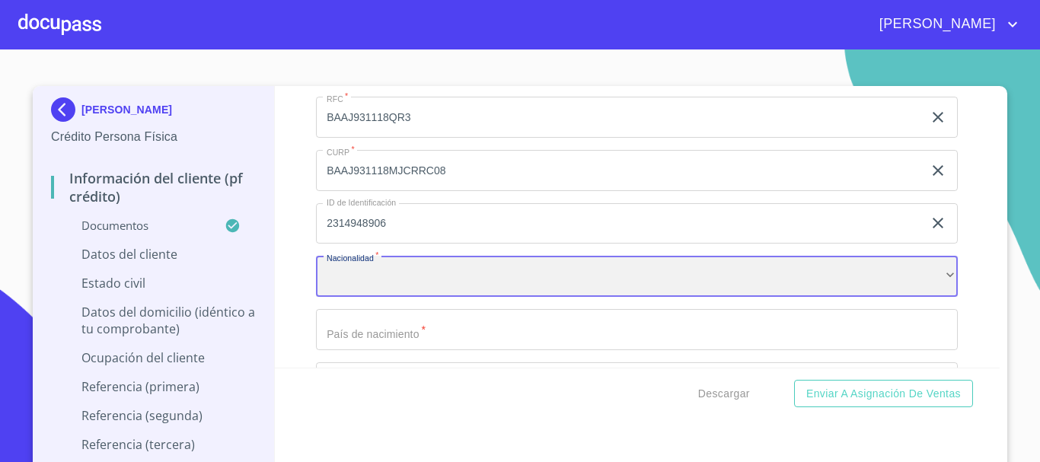
click at [449, 295] on div "​" at bounding box center [637, 276] width 642 height 41
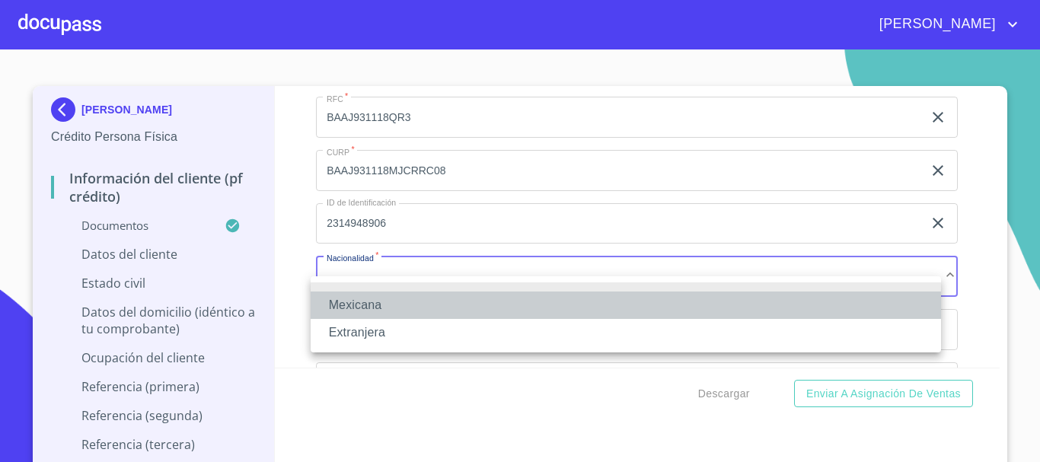
click at [449, 295] on li "Mexicana" at bounding box center [626, 305] width 631 height 27
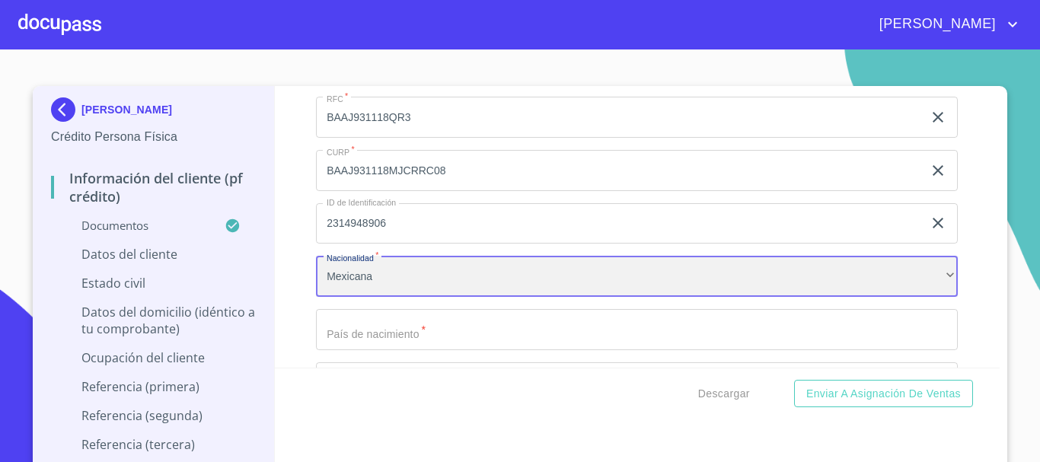
scroll to position [5026, 0]
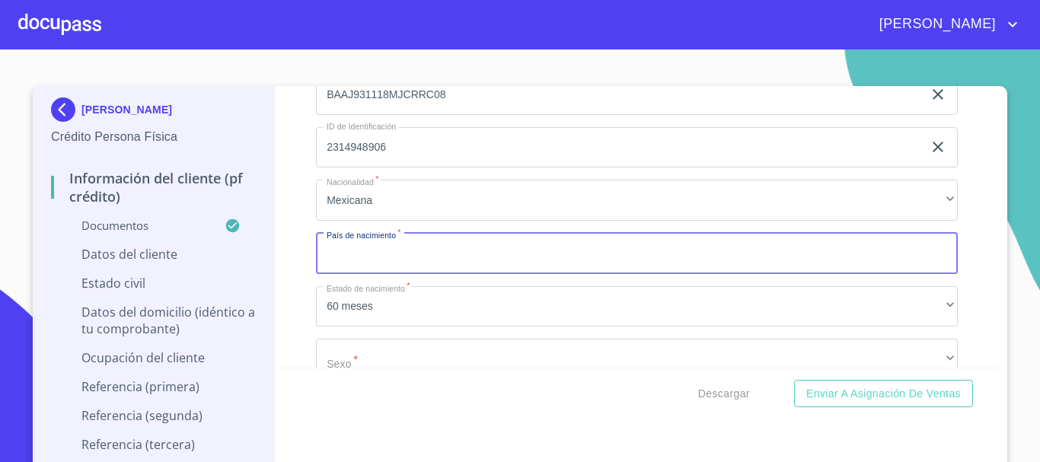
click at [453, 271] on input "Documento de identificación.   *" at bounding box center [637, 253] width 642 height 41
type input "[GEOGRAPHIC_DATA]"
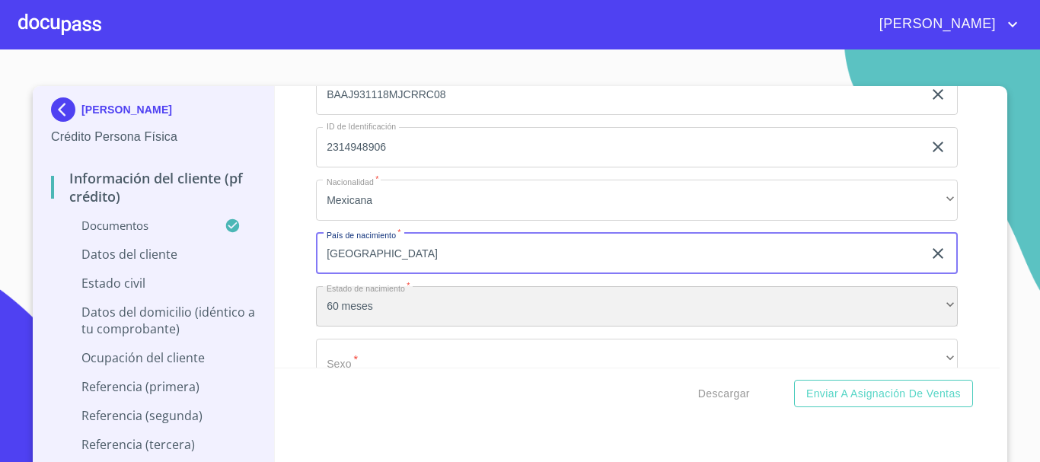
click at [439, 327] on div "60 meses" at bounding box center [637, 306] width 642 height 41
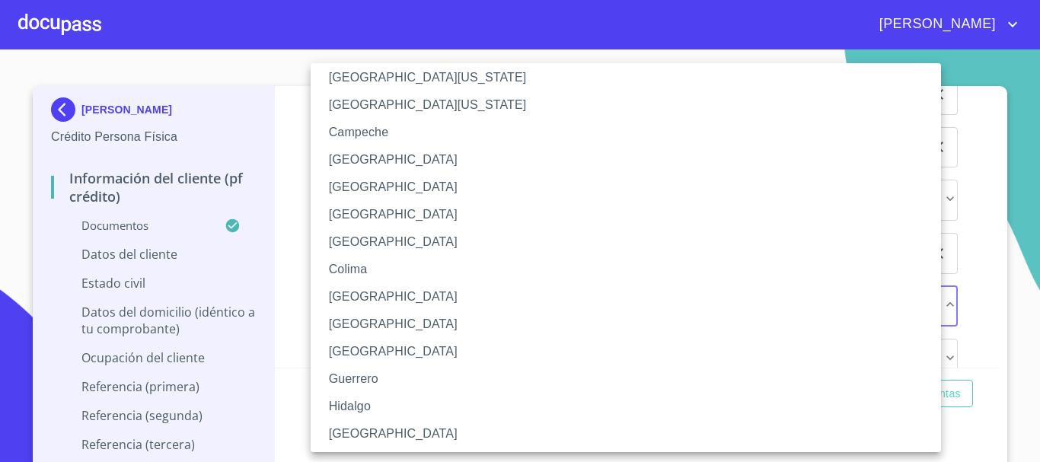
scroll to position [76, 0]
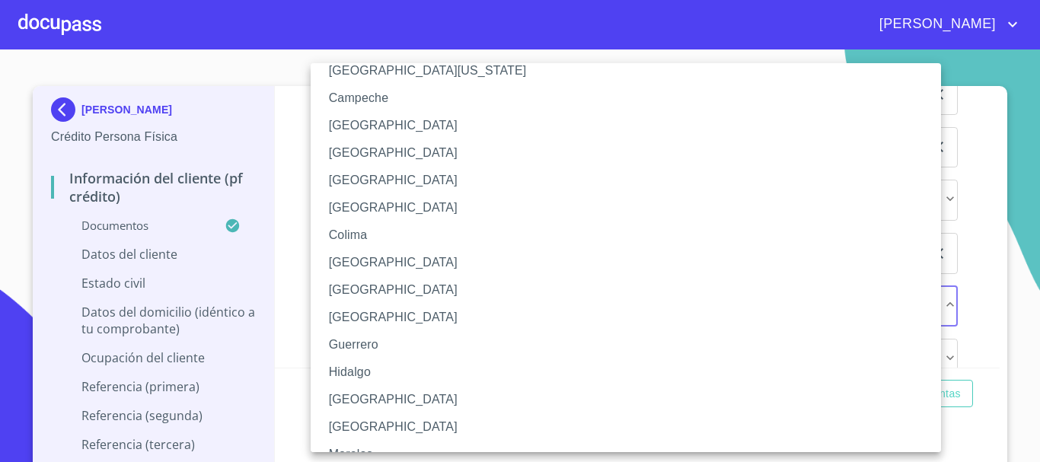
click at [376, 388] on li "[GEOGRAPHIC_DATA]" at bounding box center [632, 399] width 642 height 27
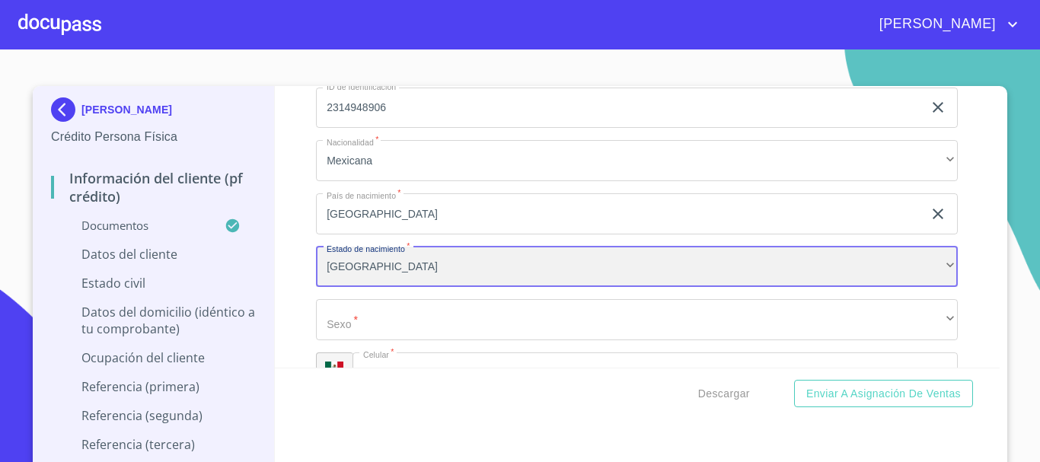
scroll to position [5102, 0]
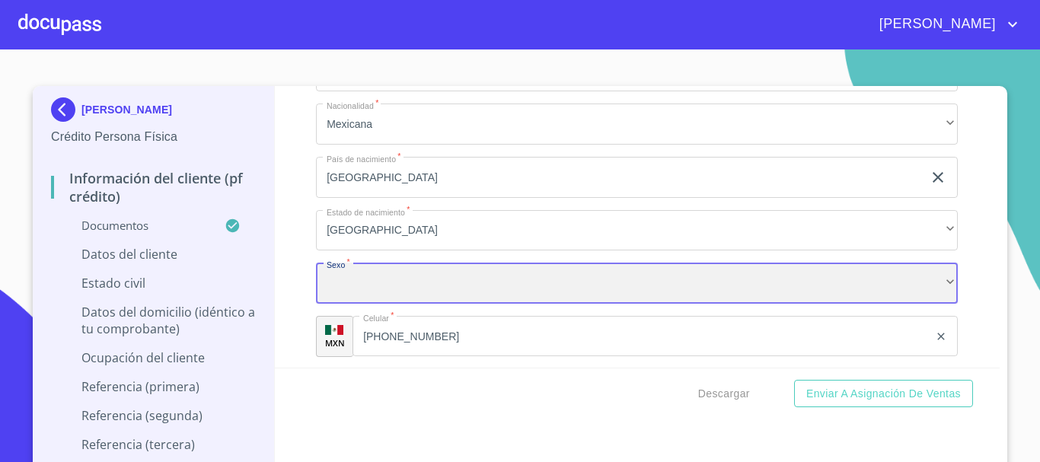
click at [437, 292] on div "​" at bounding box center [637, 283] width 642 height 41
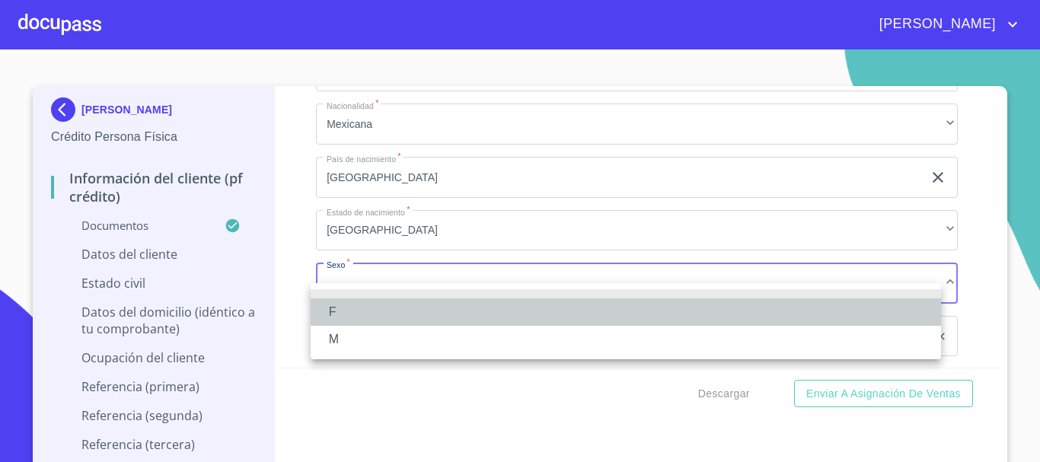
click at [425, 311] on li "F" at bounding box center [626, 312] width 631 height 27
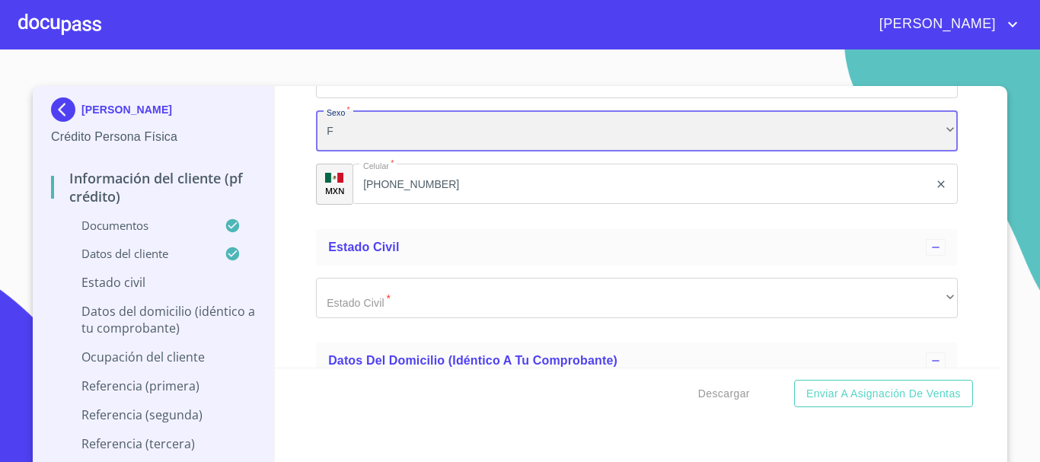
scroll to position [5331, 0]
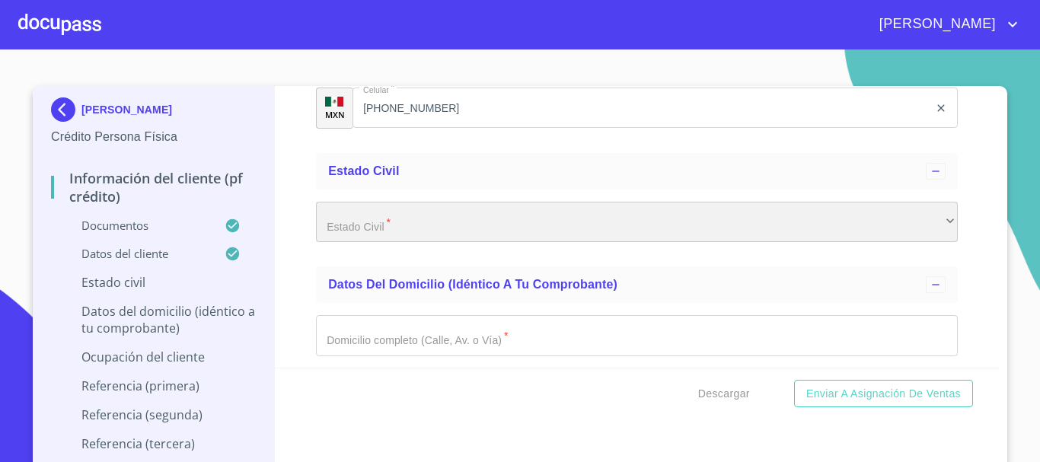
click at [495, 243] on div "​" at bounding box center [637, 222] width 642 height 41
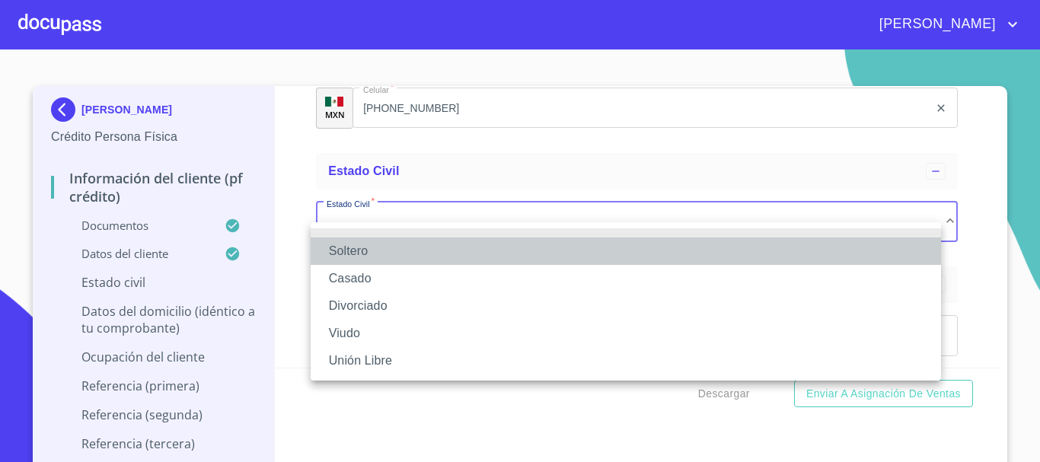
click at [436, 256] on li "Soltero" at bounding box center [626, 251] width 631 height 27
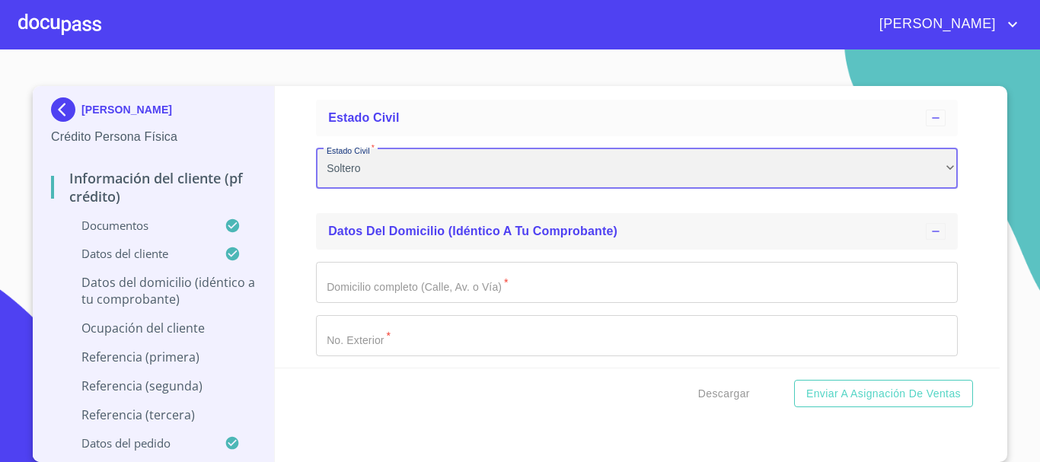
scroll to position [5407, 0]
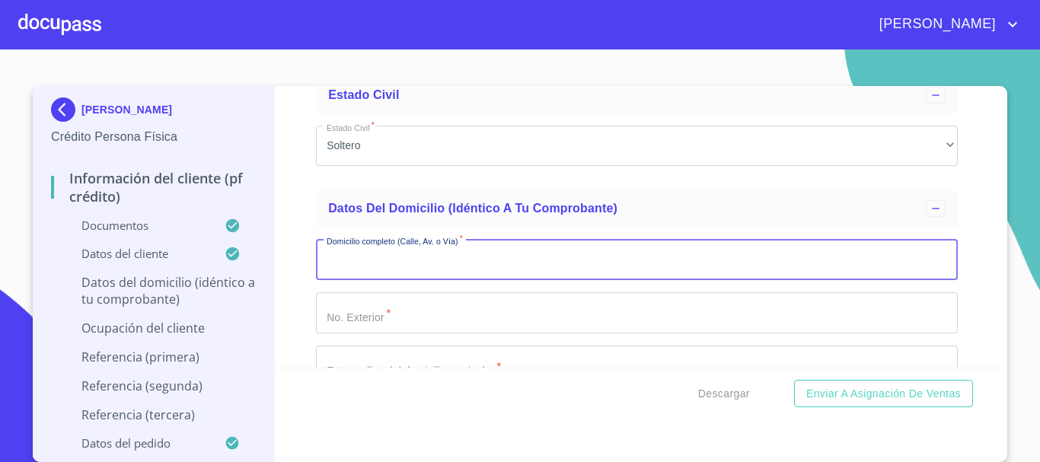
click at [453, 280] on input "Documento de identificación.   *" at bounding box center [637, 259] width 642 height 41
type input "S ALLENDE"
click at [448, 321] on input "Documento de identificación.   *" at bounding box center [637, 312] width 642 height 41
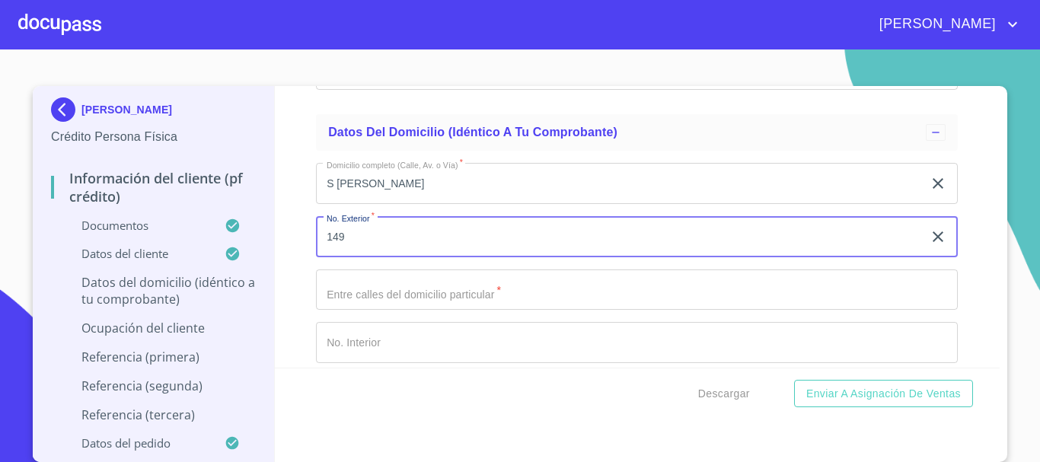
scroll to position [5559, 0]
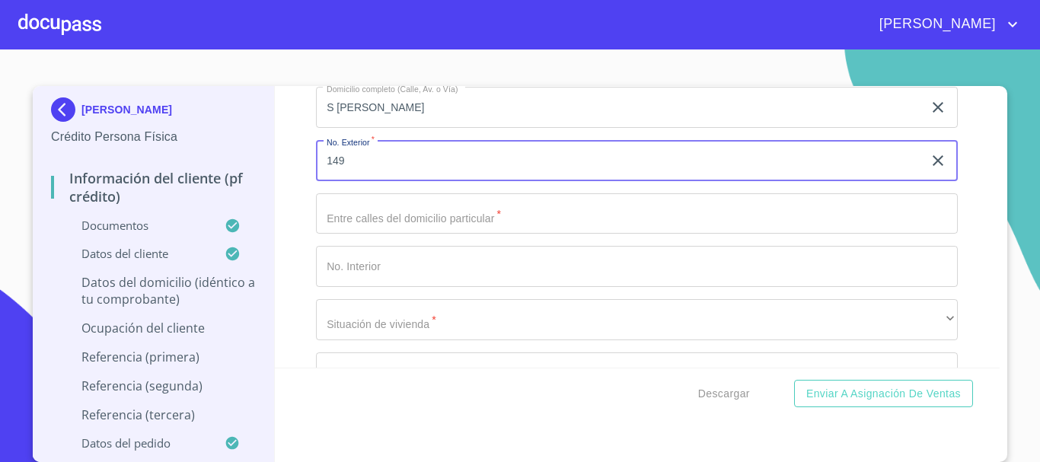
type input "149"
click at [457, 235] on input "Documento de identificación.   *" at bounding box center [637, 213] width 642 height 41
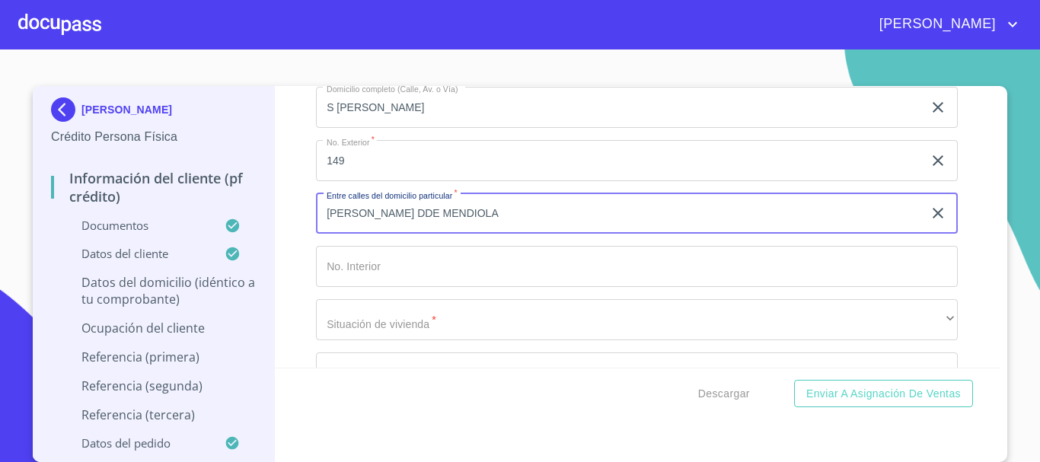
type input "SEBASTIAN ALLENDE Y G DDE MENDIOLA"
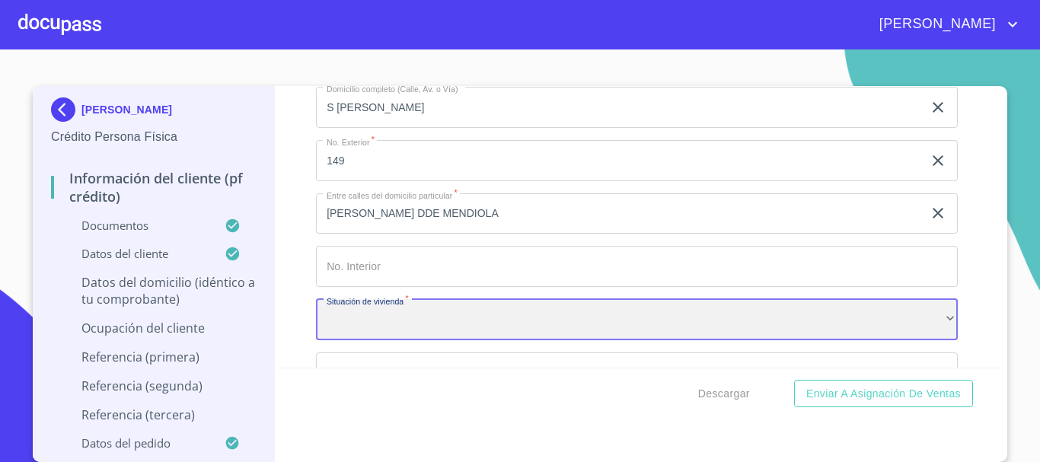
click at [468, 340] on div "​" at bounding box center [637, 319] width 642 height 41
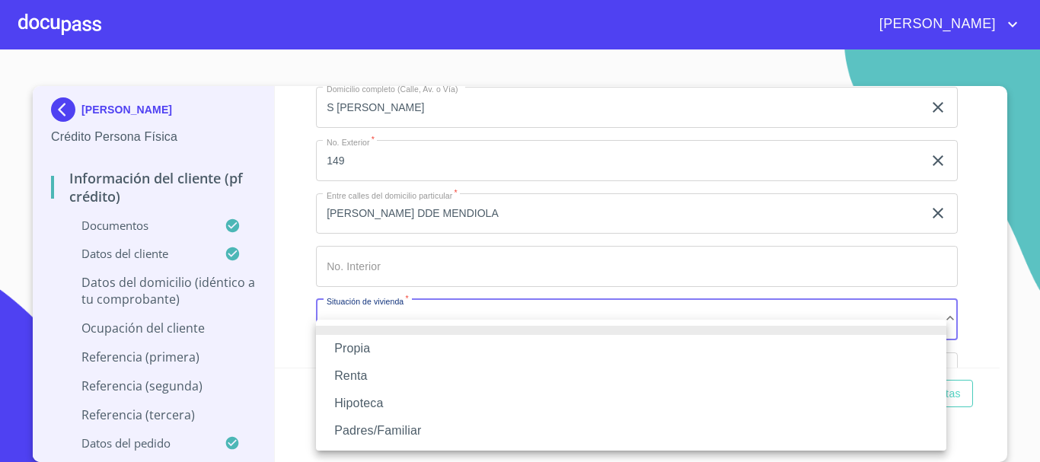
click at [403, 343] on li "Propia" at bounding box center [631, 348] width 631 height 27
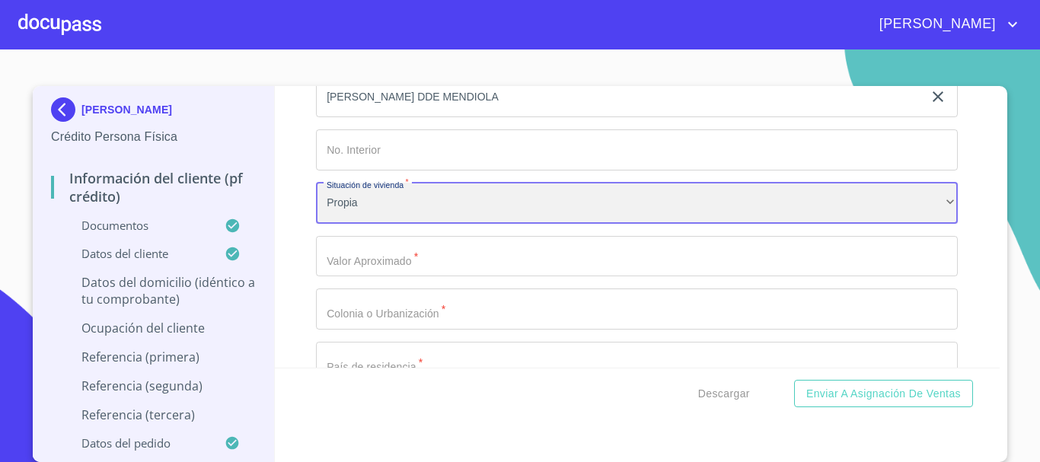
scroll to position [5712, 0]
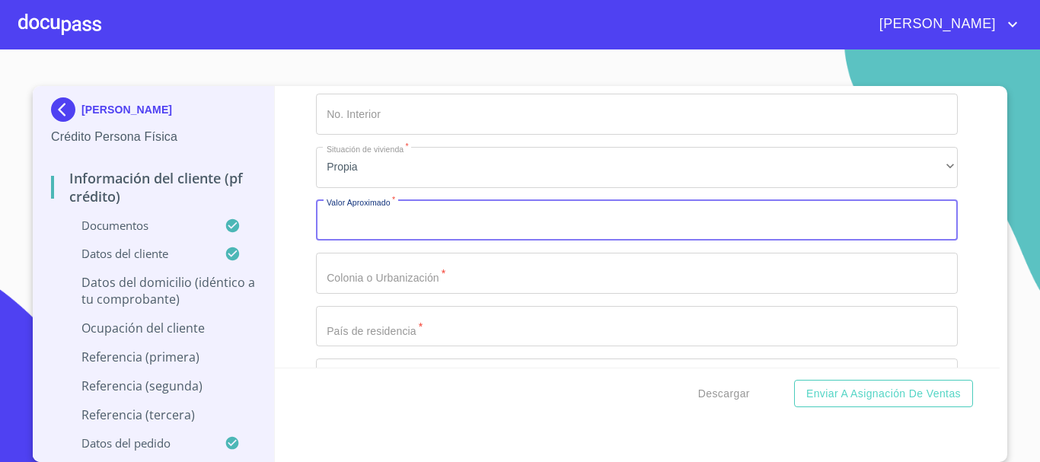
click at [441, 234] on input "Documento de identificación.   *" at bounding box center [637, 220] width 642 height 41
type input "$3,500,000"
click at [461, 289] on input "Documento de identificación.   *" at bounding box center [637, 273] width 642 height 41
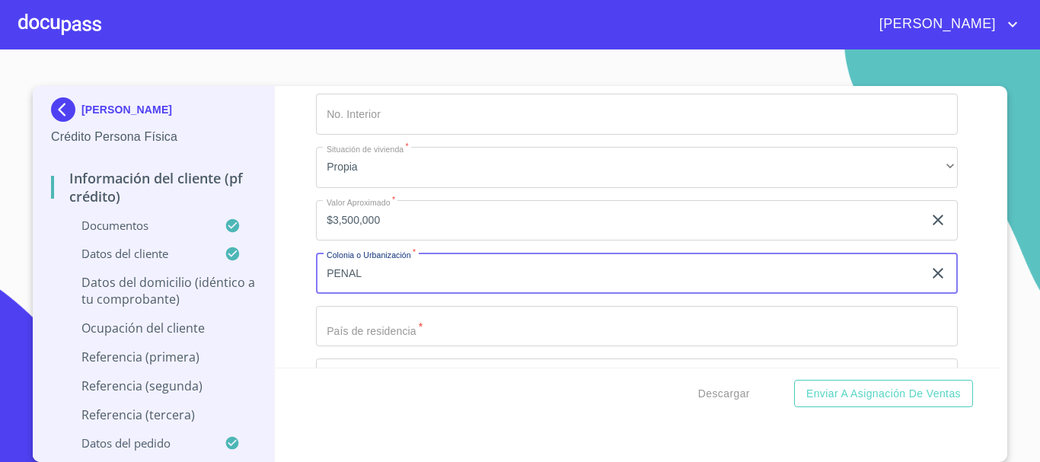
scroll to position [5788, 0]
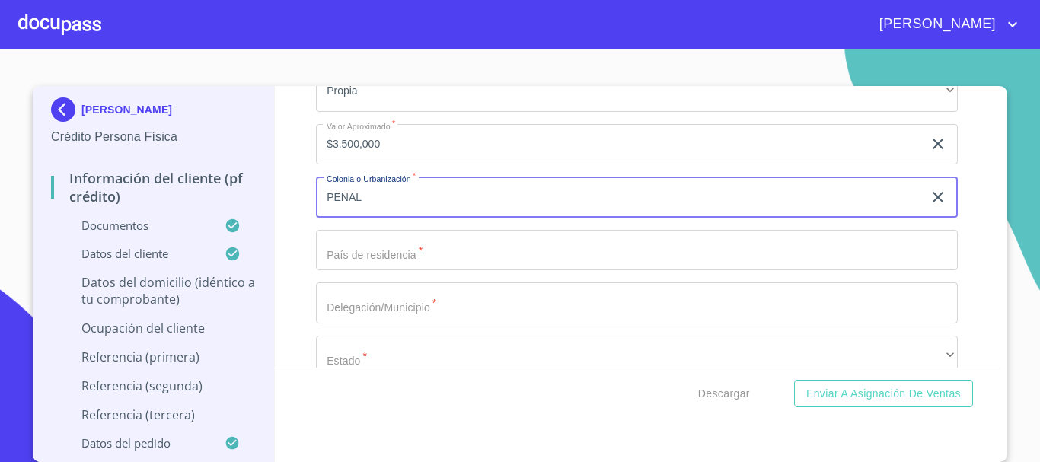
type input "PENAL"
click at [466, 271] on input "Documento de identificación.   *" at bounding box center [637, 250] width 642 height 41
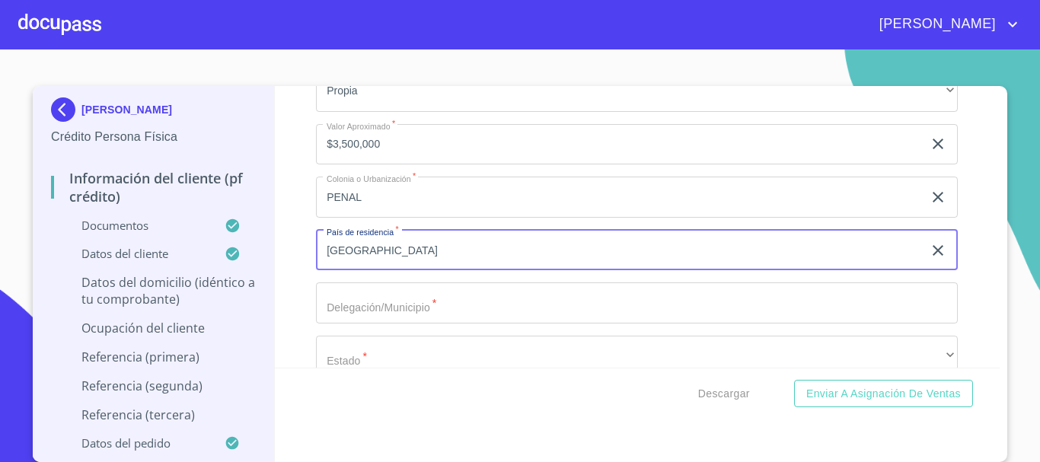
type input "[GEOGRAPHIC_DATA]"
click at [471, 324] on input "Documento de identificación.   *" at bounding box center [637, 303] width 642 height 41
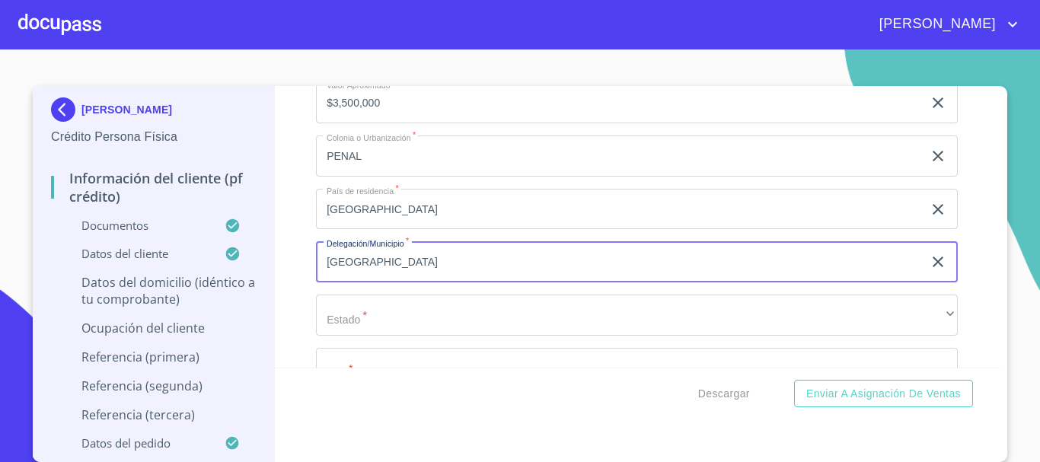
scroll to position [5864, 0]
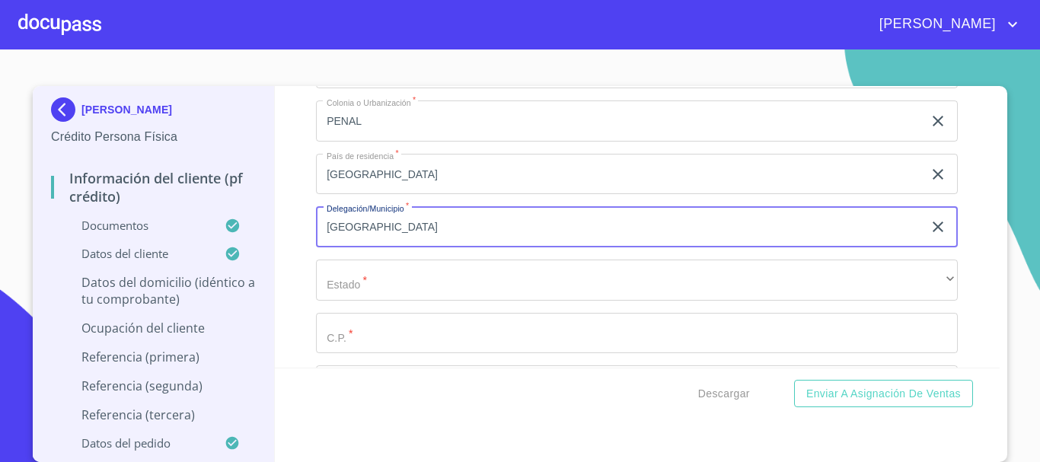
type input "GUADALAJARA"
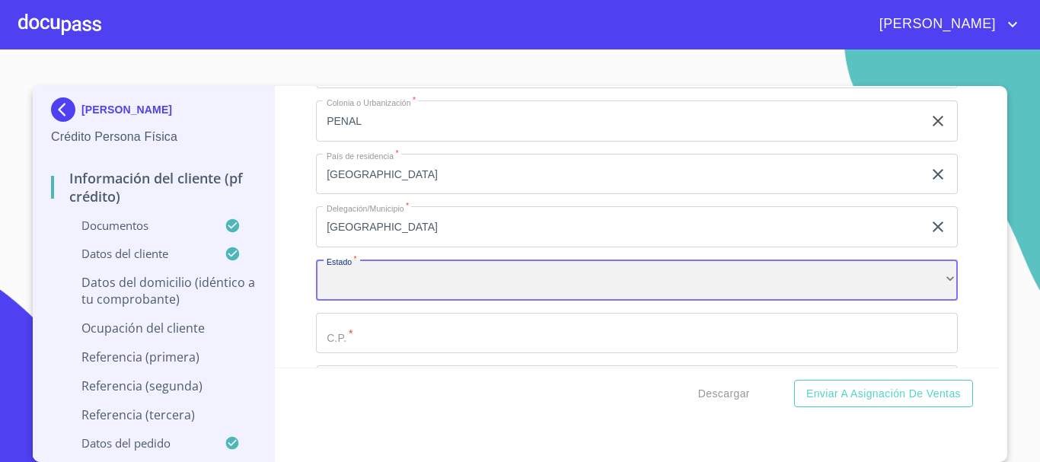
click at [449, 299] on div "​" at bounding box center [637, 280] width 642 height 41
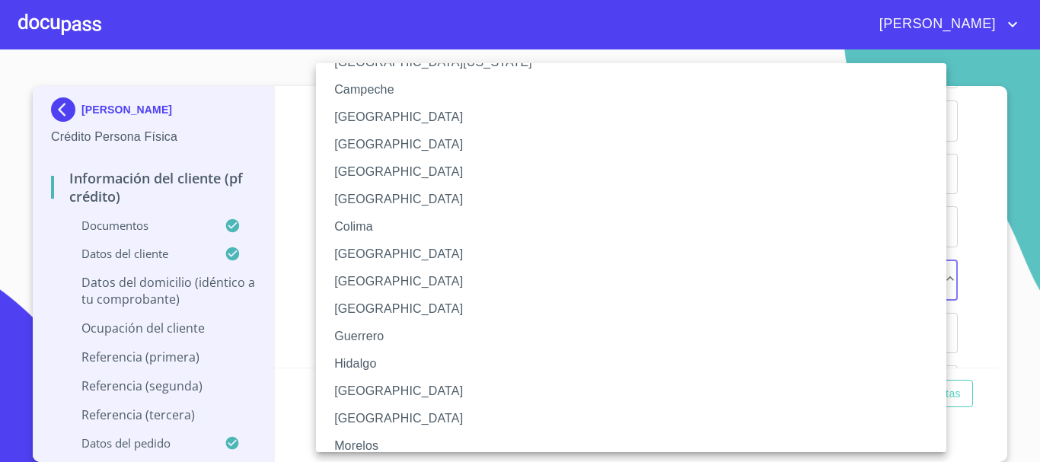
scroll to position [76, 0]
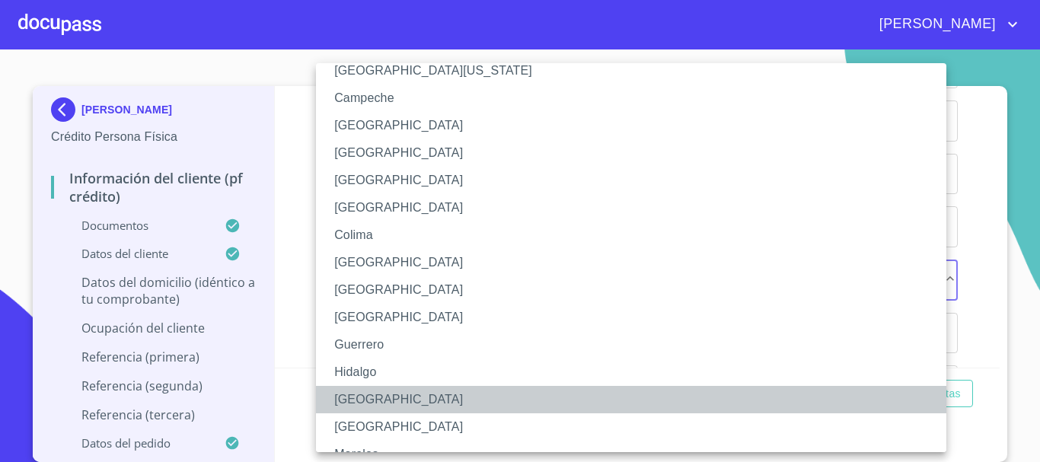
click at [384, 393] on li "[GEOGRAPHIC_DATA]" at bounding box center [637, 399] width 642 height 27
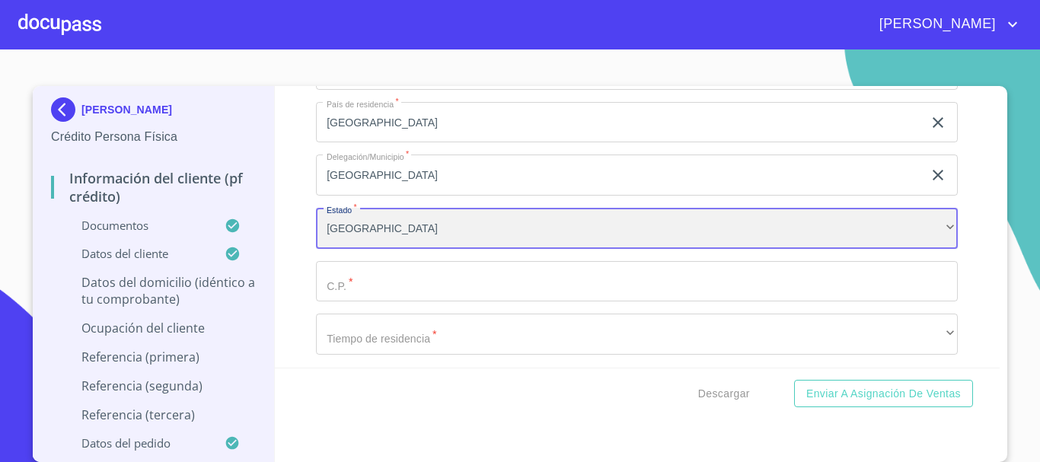
scroll to position [5940, 0]
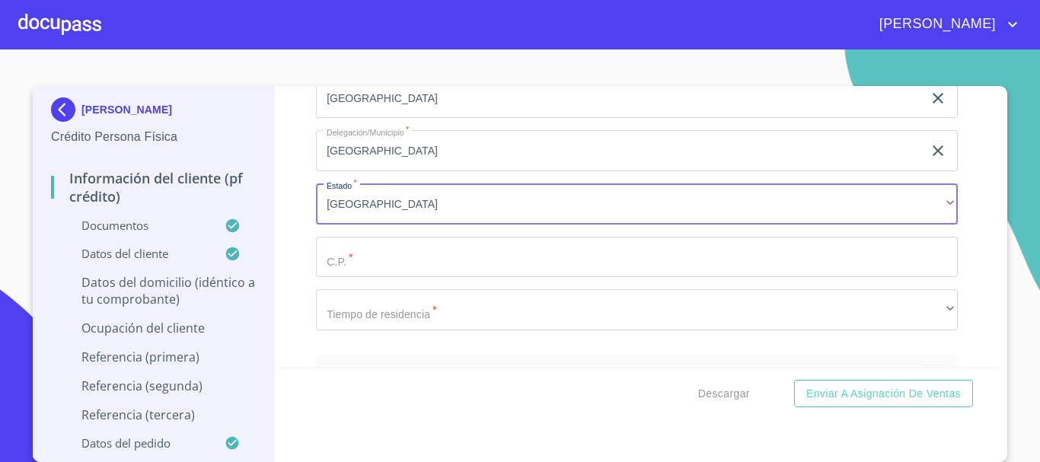
click at [434, 276] on input "Documento de identificación.   *" at bounding box center [637, 257] width 642 height 41
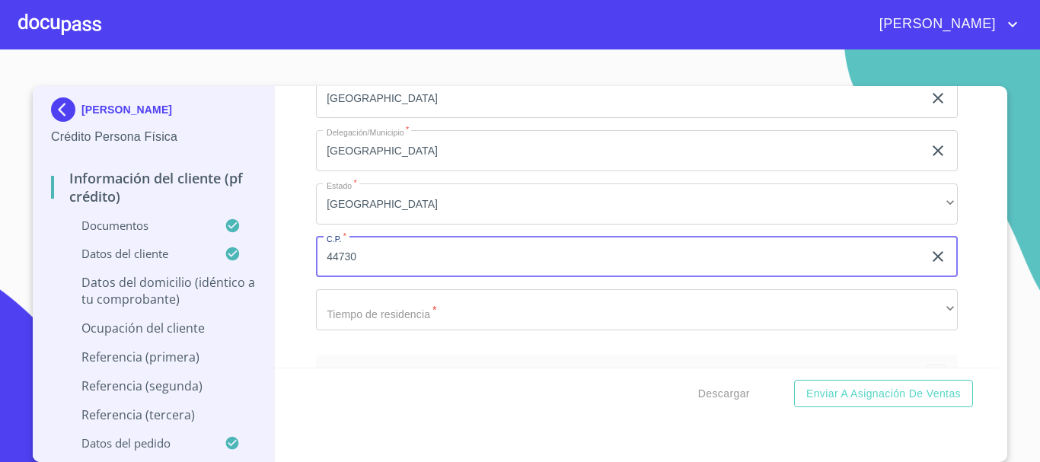
type input "44730"
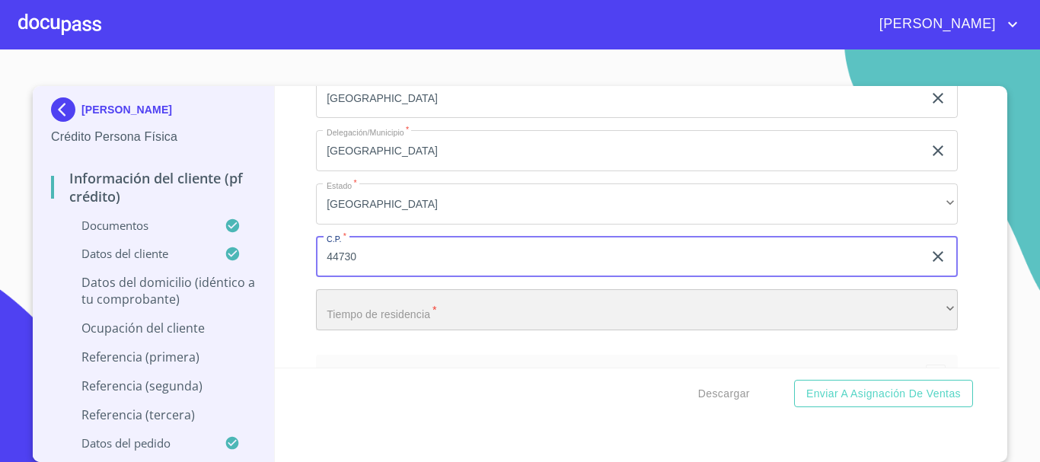
click at [437, 326] on div "​" at bounding box center [637, 309] width 642 height 41
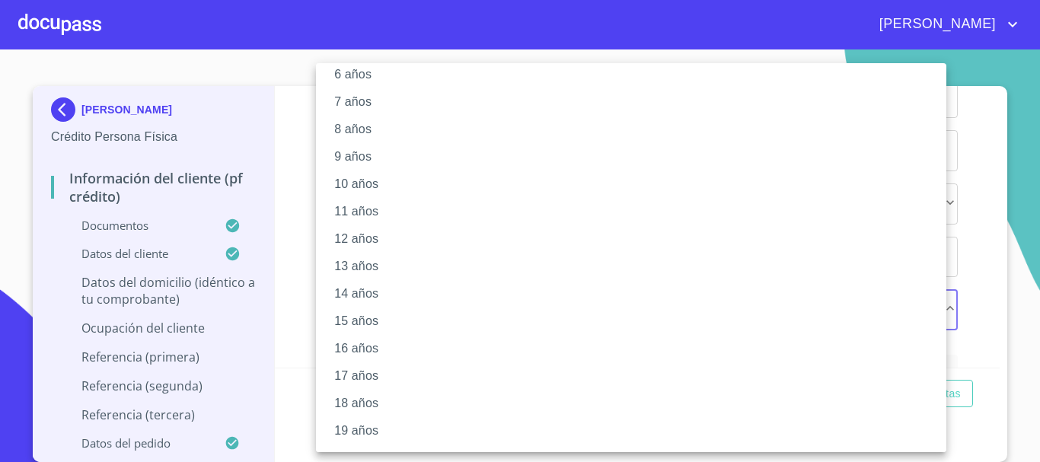
scroll to position [208, 0]
click at [372, 423] on li "20 años" at bounding box center [637, 432] width 642 height 27
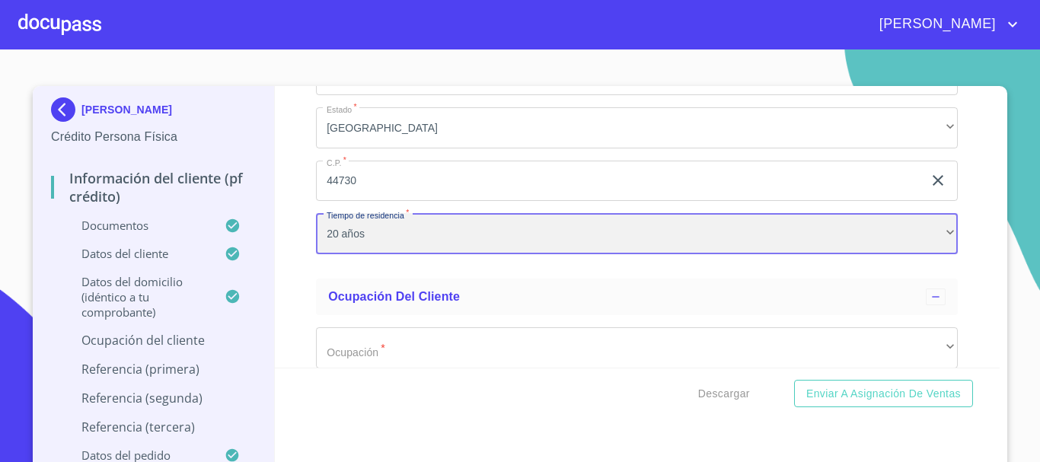
scroll to position [6092, 0]
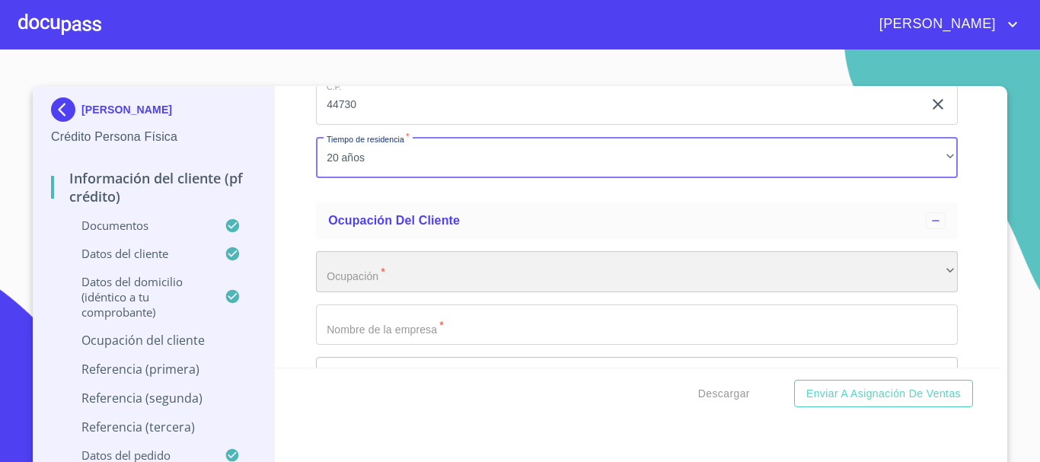
click at [423, 291] on div "​" at bounding box center [637, 271] width 642 height 41
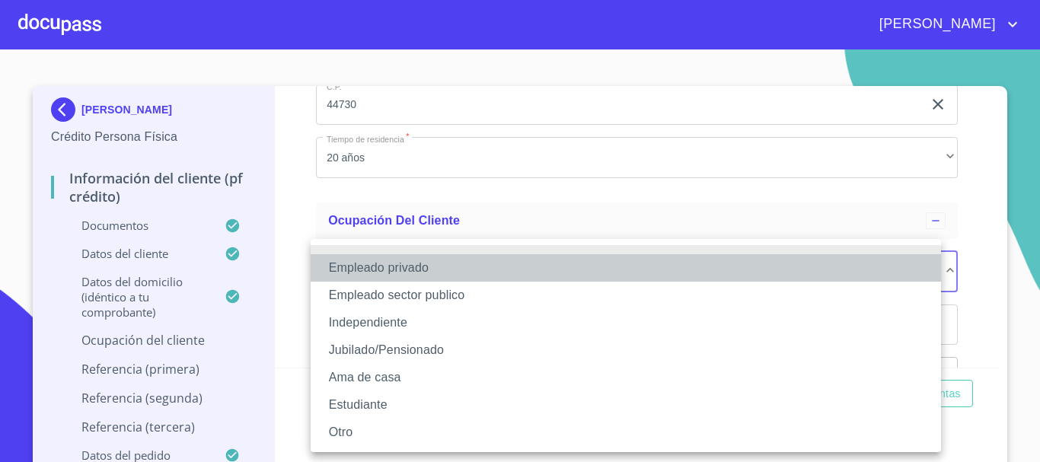
click at [413, 269] on li "Empleado privado" at bounding box center [626, 267] width 631 height 27
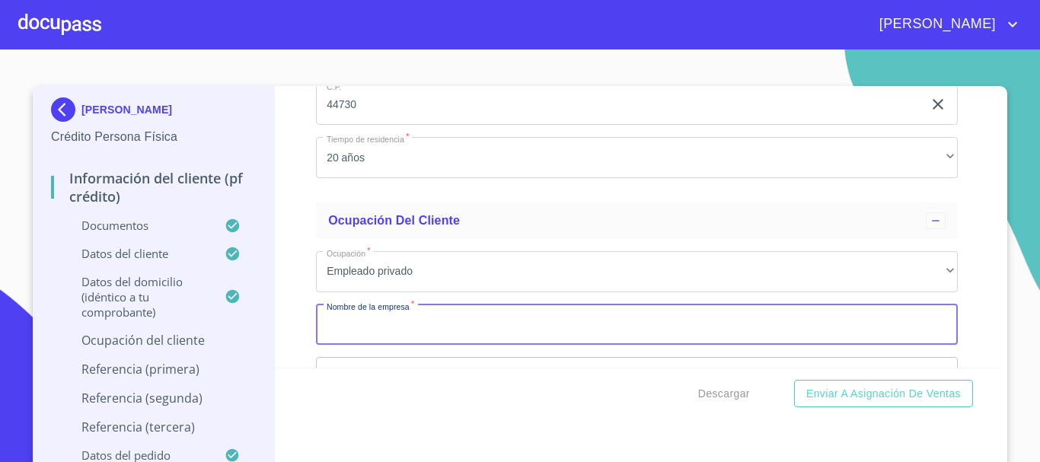
click at [432, 341] on input "Documento de identificación.   *" at bounding box center [637, 325] width 642 height 41
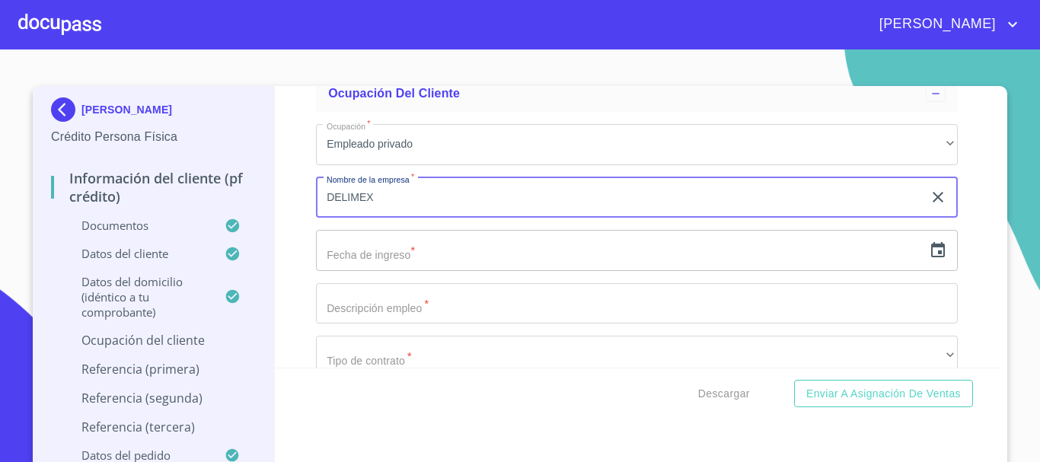
scroll to position [6245, 0]
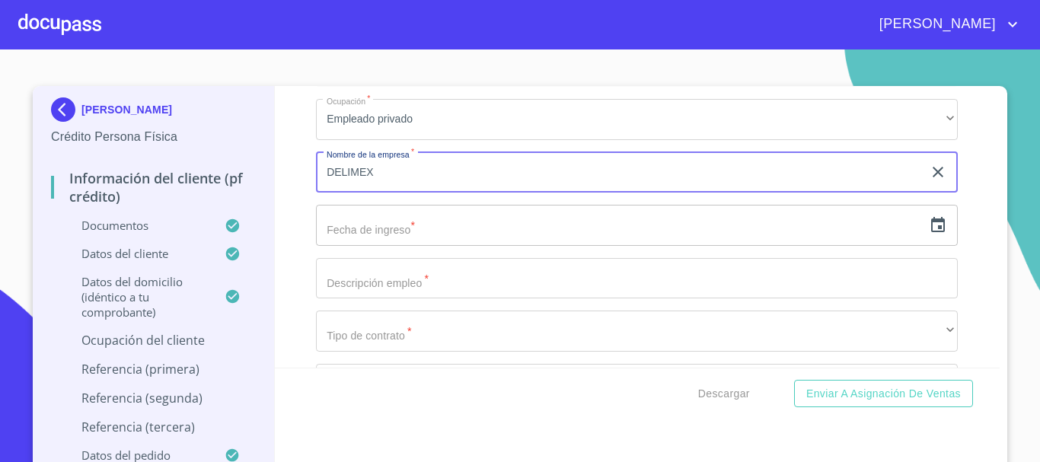
type input "DELIMEX"
click at [580, 240] on input "text" at bounding box center [619, 225] width 607 height 41
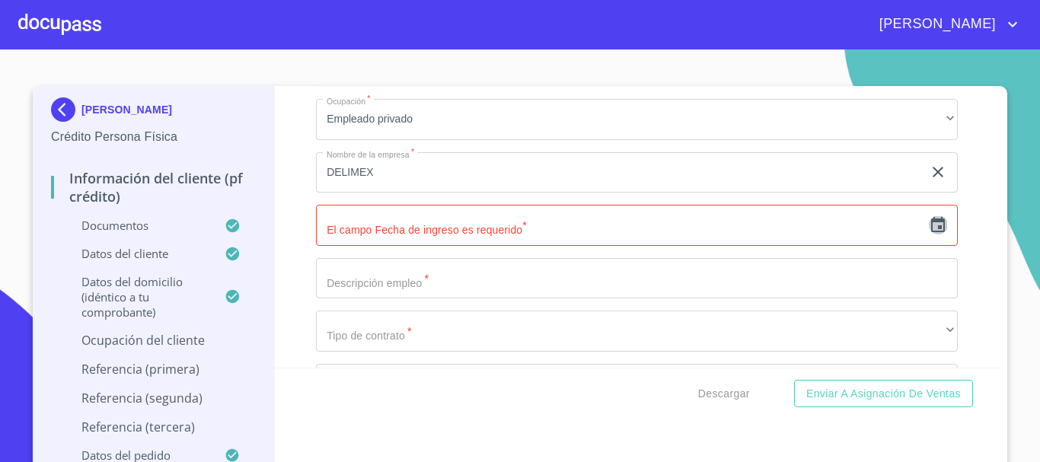
click at [931, 232] on icon "button" at bounding box center [938, 224] width 14 height 15
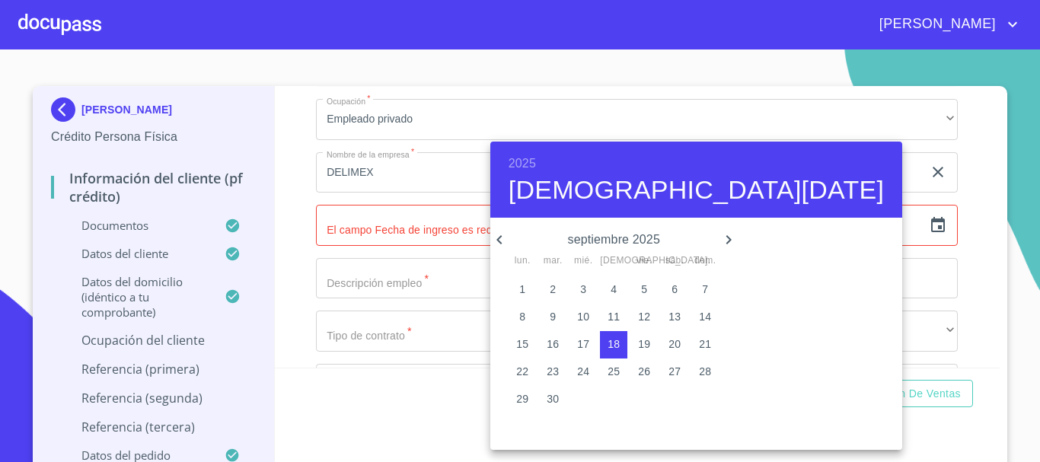
click at [523, 159] on h6 "2025" at bounding box center [522, 163] width 27 height 21
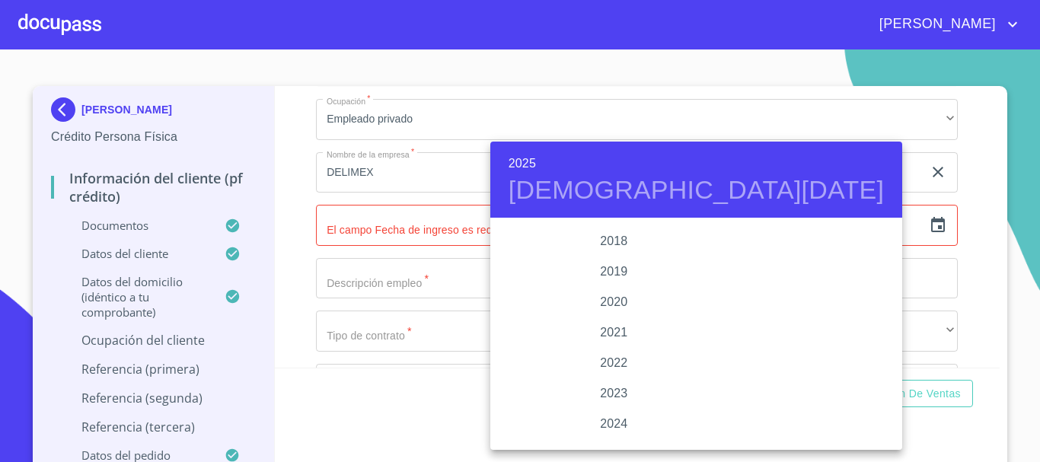
scroll to position [2802, 0]
click at [621, 264] on div "2018" at bounding box center [613, 266] width 247 height 30
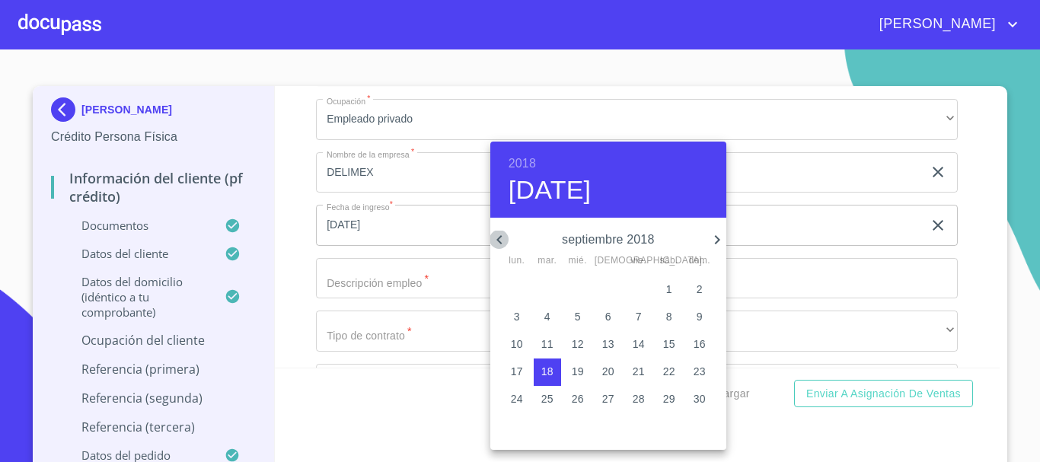
click at [497, 241] on icon "button" at bounding box center [499, 240] width 18 height 18
click at [609, 343] on p "16" at bounding box center [608, 344] width 12 height 15
type input "16 de ago. de 2018"
click at [796, 267] on div at bounding box center [520, 231] width 1040 height 462
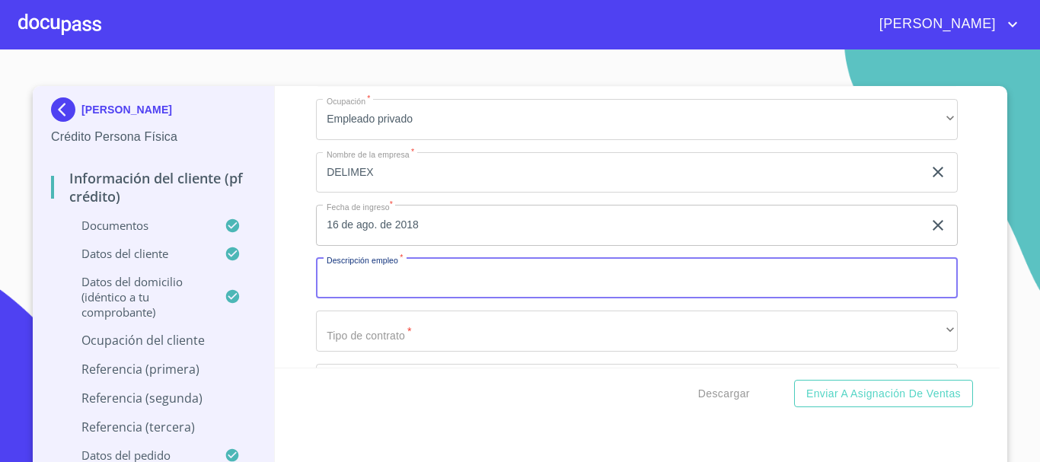
click at [551, 298] on input "Documento de identificación.   *" at bounding box center [637, 278] width 642 height 41
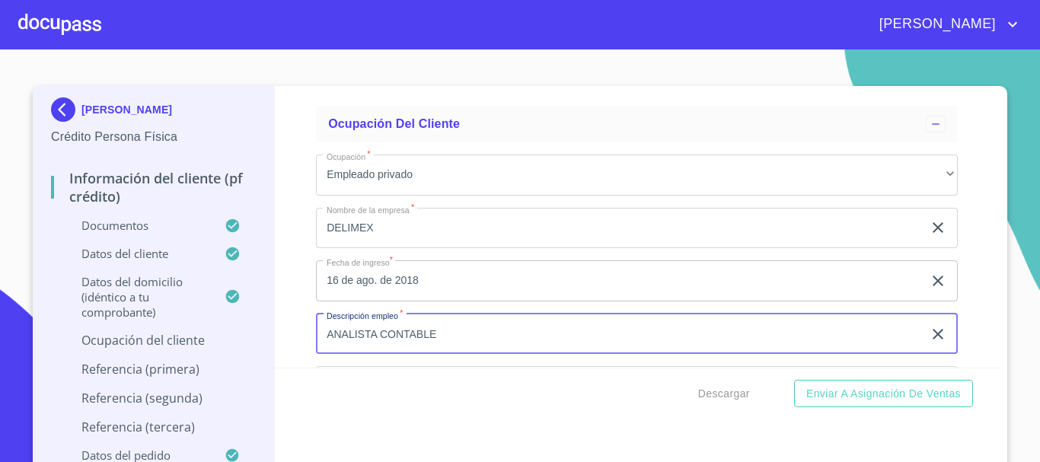
scroll to position [6245, 0]
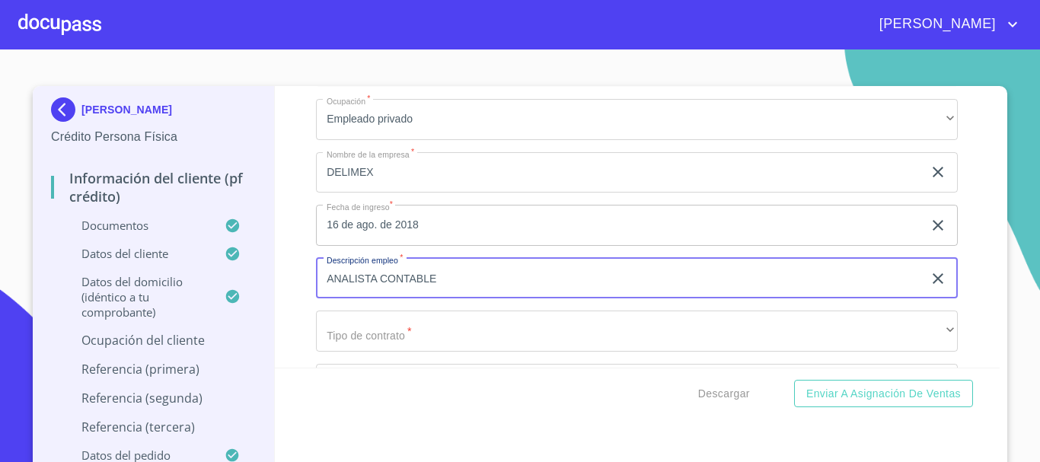
type input "ANALISTA CONTABLE"
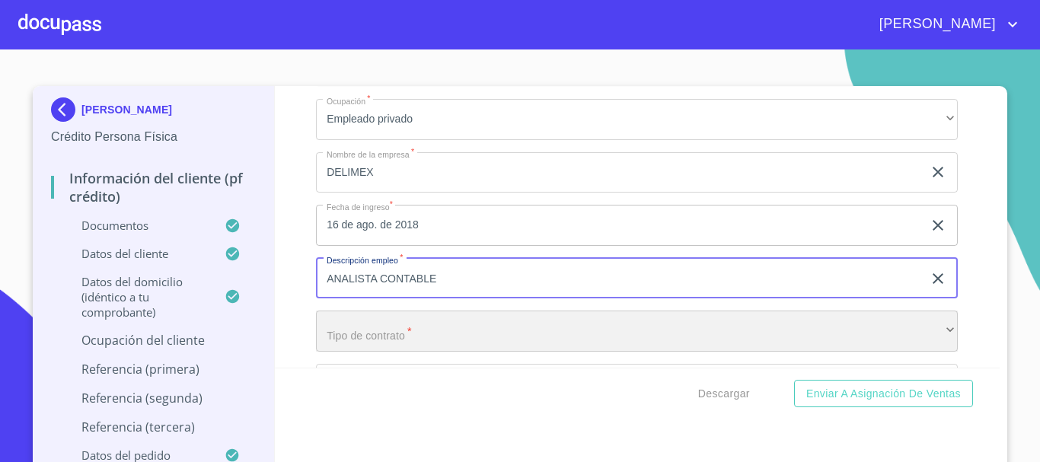
click at [475, 352] on div "​" at bounding box center [637, 331] width 642 height 41
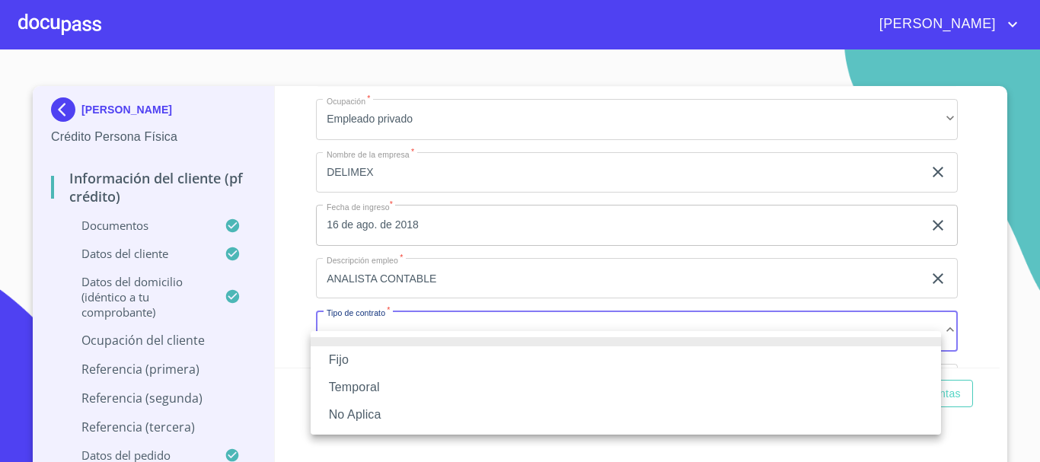
click at [415, 351] on li "Fijo" at bounding box center [626, 359] width 631 height 27
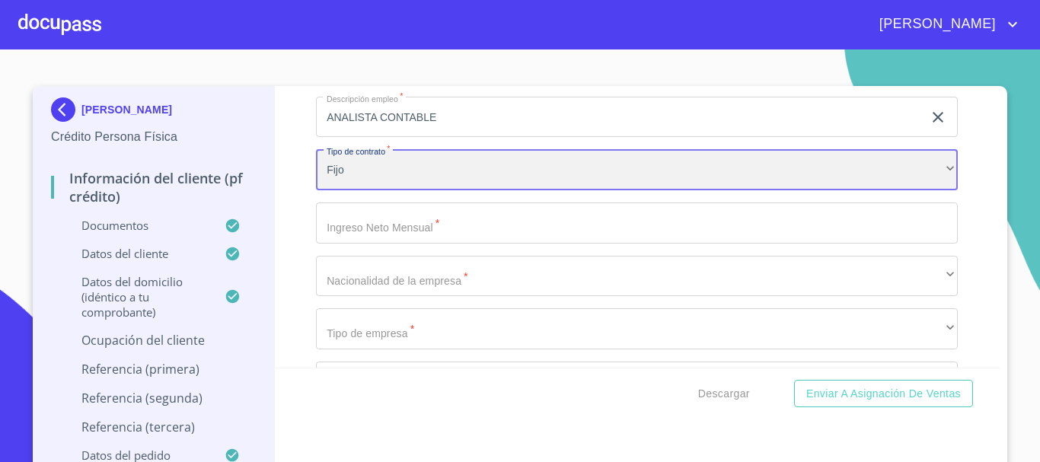
scroll to position [6400, 0]
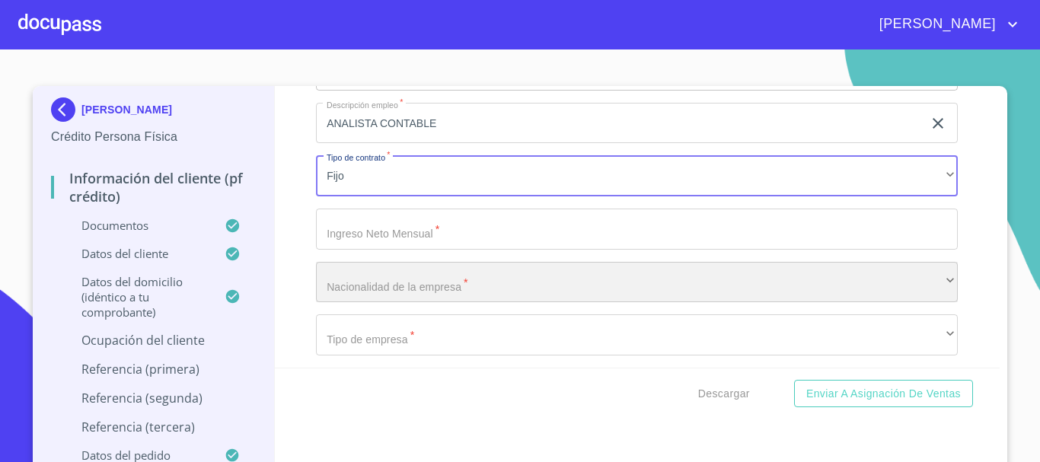
click at [450, 292] on div "​" at bounding box center [637, 282] width 642 height 41
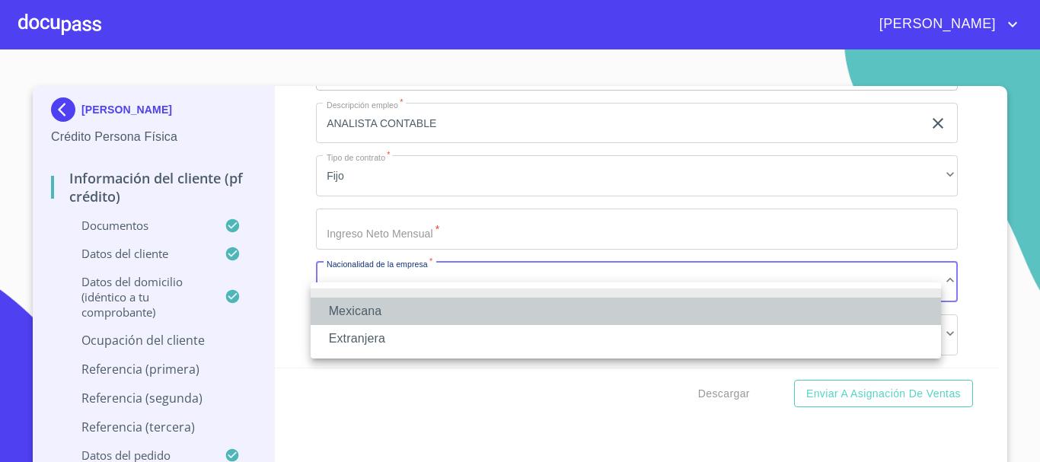
click at [445, 299] on li "Mexicana" at bounding box center [626, 311] width 631 height 27
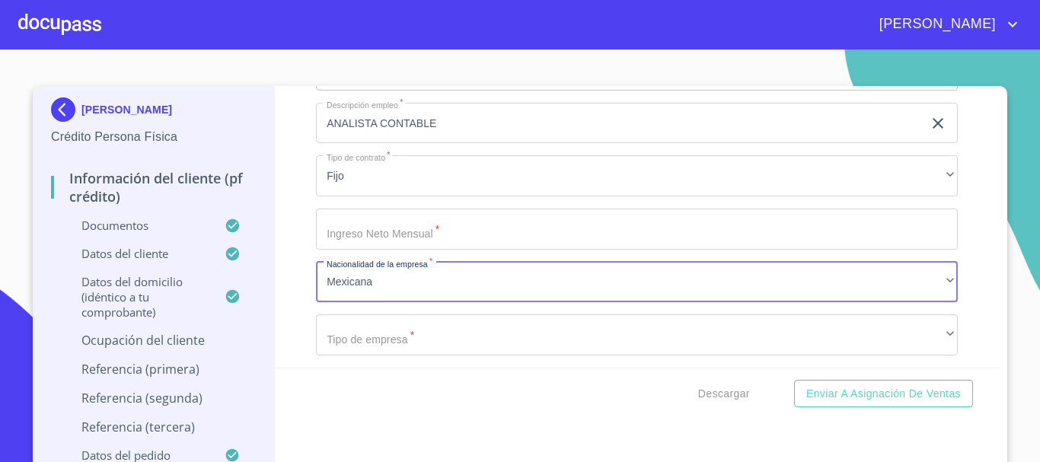
click at [416, 244] on input "Documento de identificación.   *" at bounding box center [637, 229] width 642 height 41
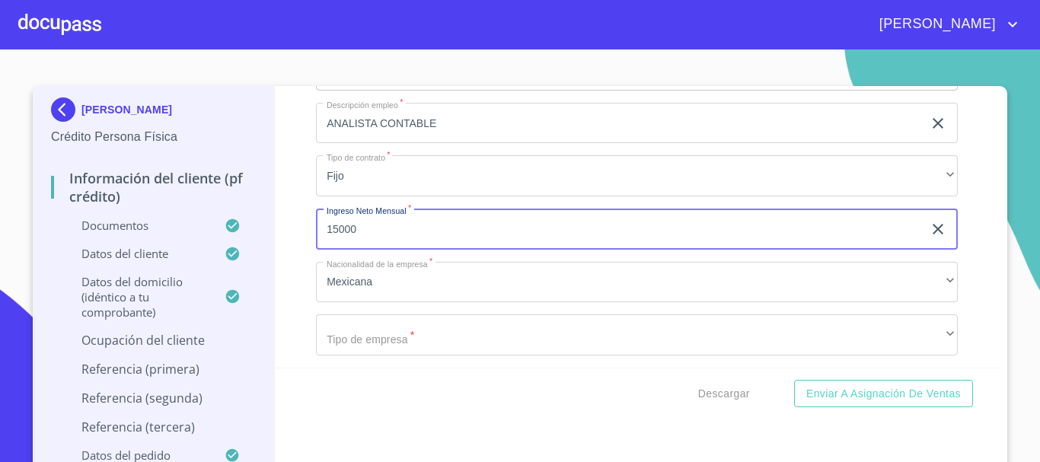
type input "15000"
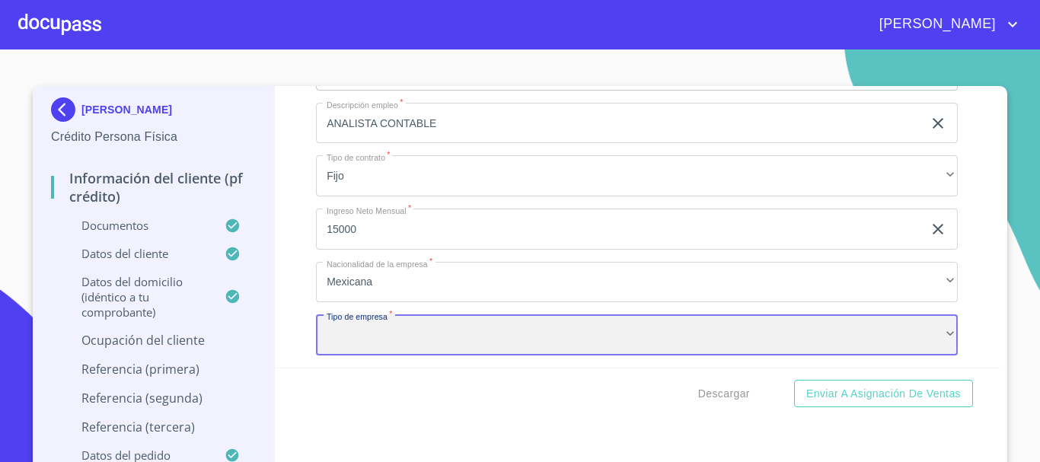
click at [404, 354] on div "​" at bounding box center [637, 335] width 642 height 41
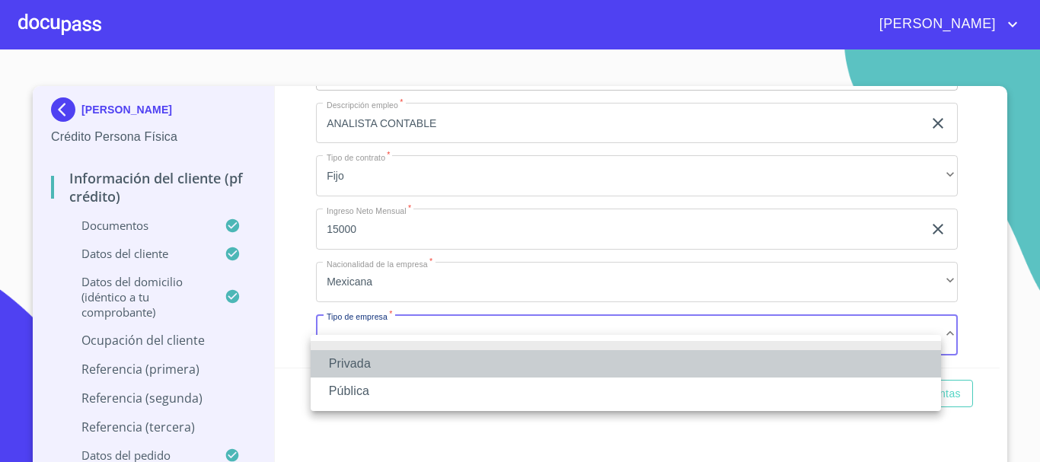
click at [375, 362] on li "Privada" at bounding box center [626, 363] width 631 height 27
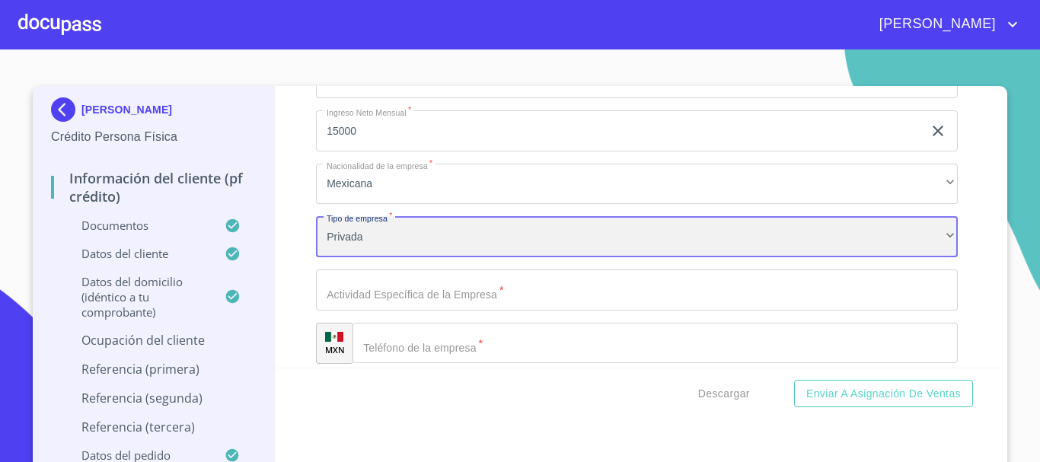
scroll to position [6482, 0]
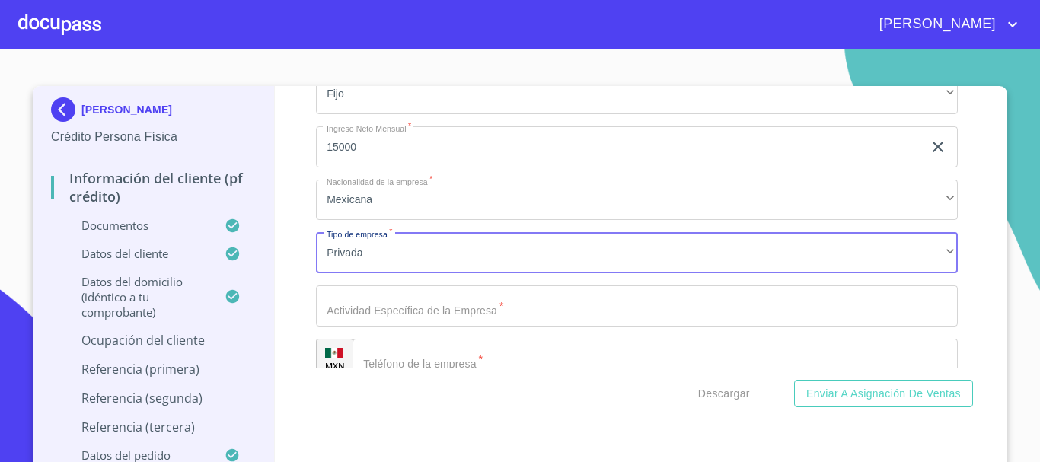
click at [409, 327] on input "Documento de identificación.   *" at bounding box center [637, 306] width 642 height 41
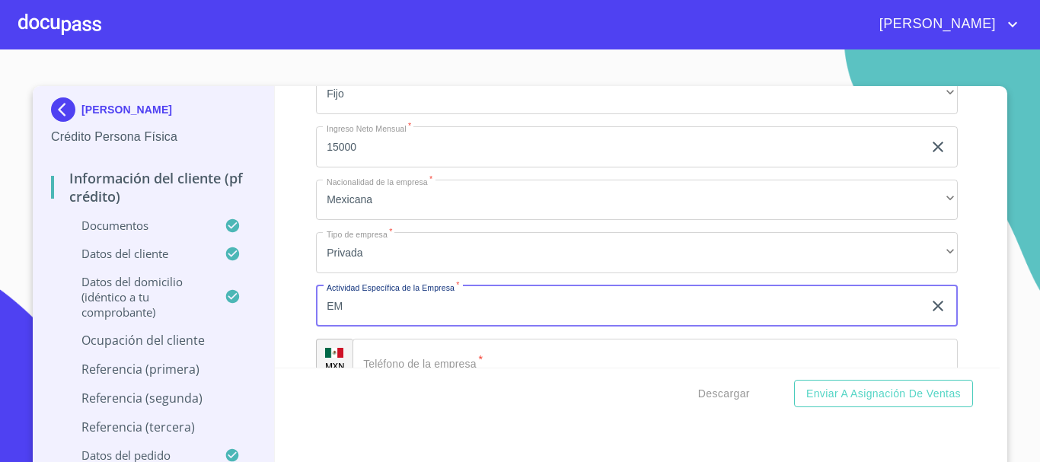
type input "E"
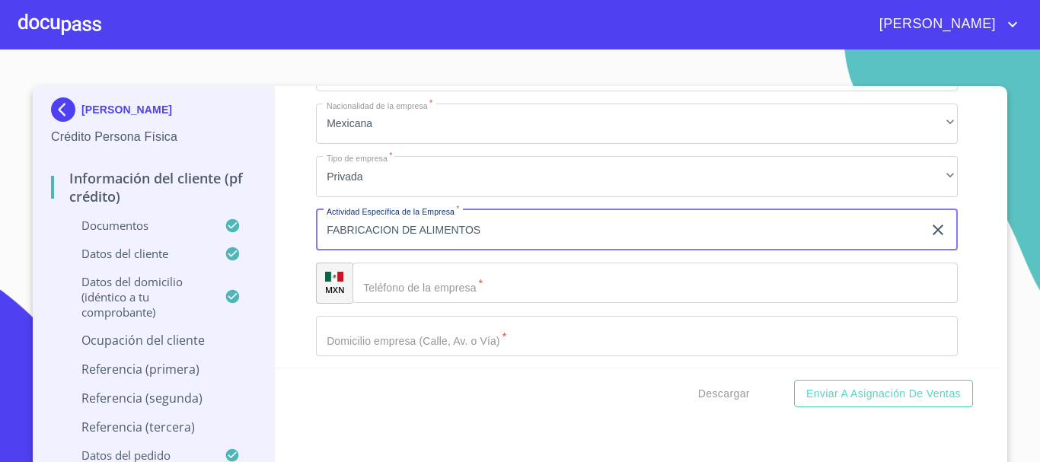
type input "FABRICACION DE ALIMENTOS"
click at [441, 304] on input "Documento de identificación.   *" at bounding box center [655, 283] width 605 height 41
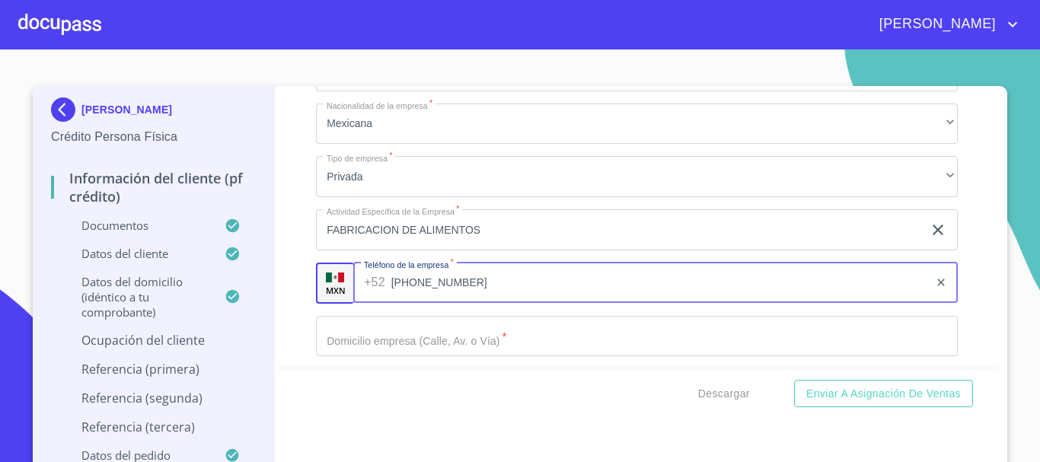
type input "(33)30013850"
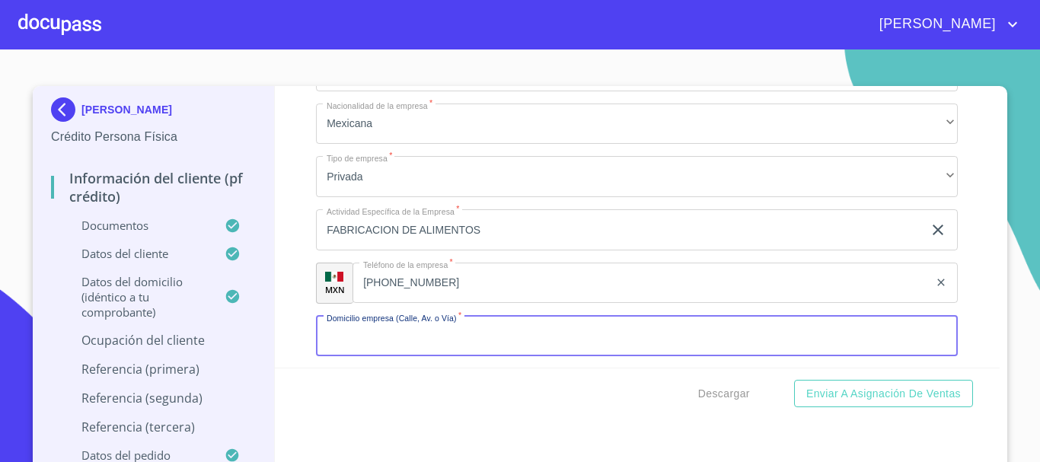
click at [427, 357] on input "Documento de identificación.   *" at bounding box center [637, 336] width 642 height 41
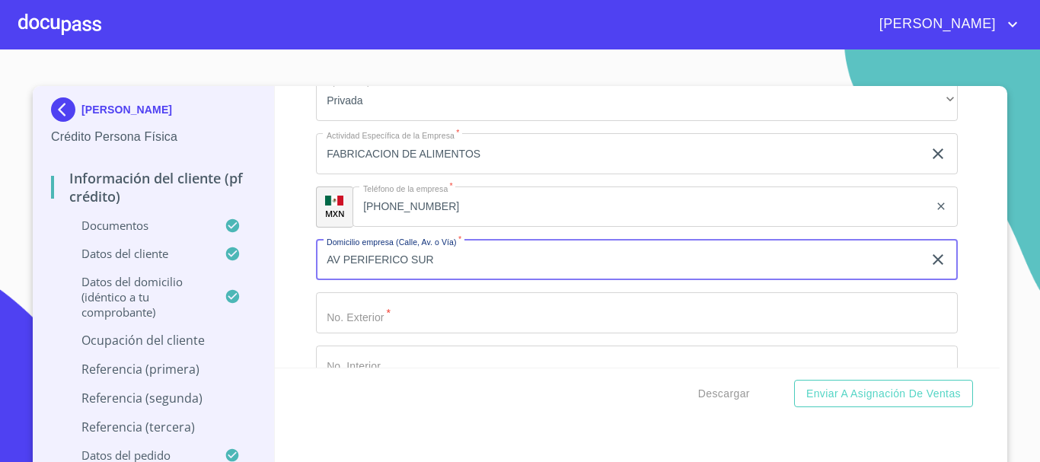
type input "AV PERIFERICO SUR"
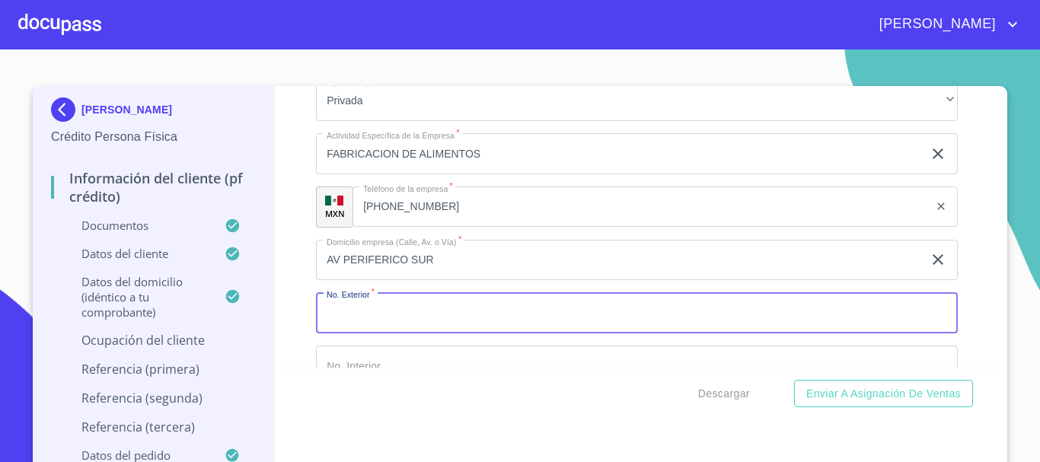
click at [431, 334] on input "Documento de identificación.   *" at bounding box center [637, 312] width 642 height 41
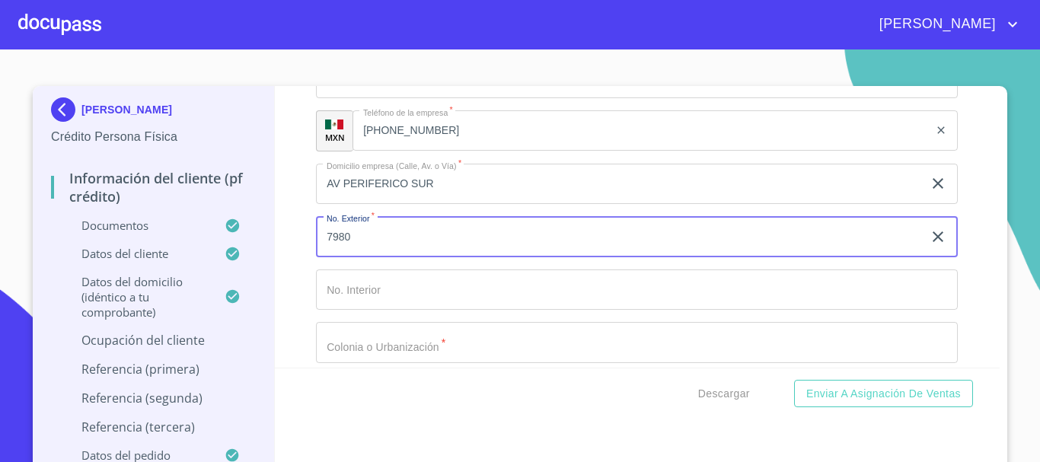
scroll to position [6787, 0]
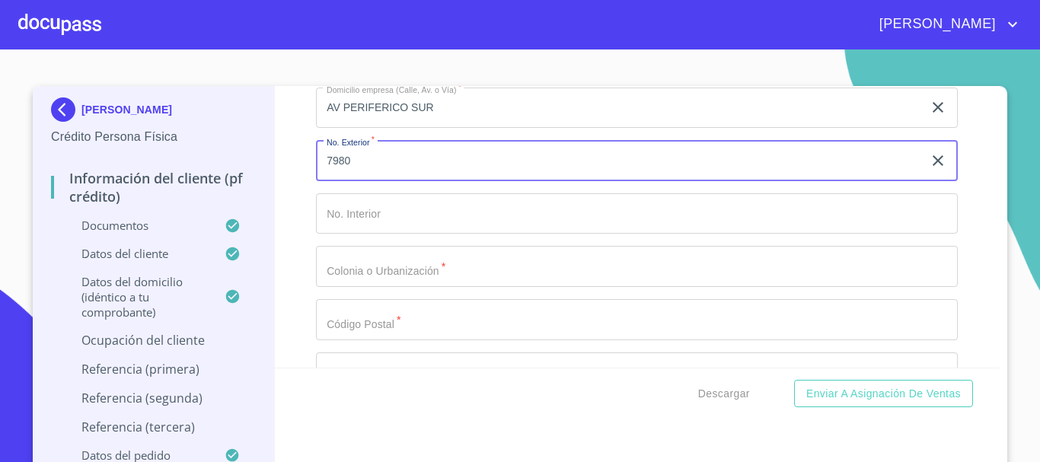
type input "7980"
click at [424, 287] on input "Documento de identificación.   *" at bounding box center [637, 266] width 642 height 41
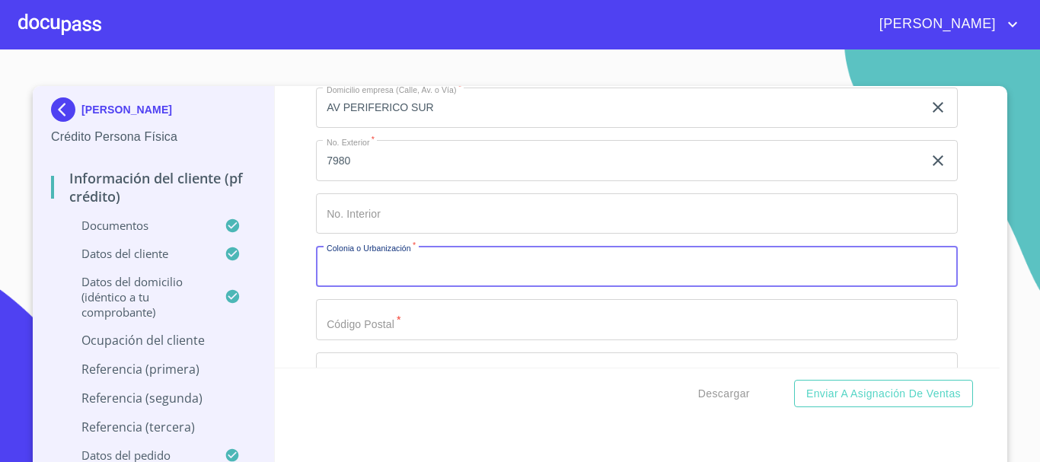
click at [426, 235] on input "Documento de identificación.   *" at bounding box center [637, 213] width 642 height 41
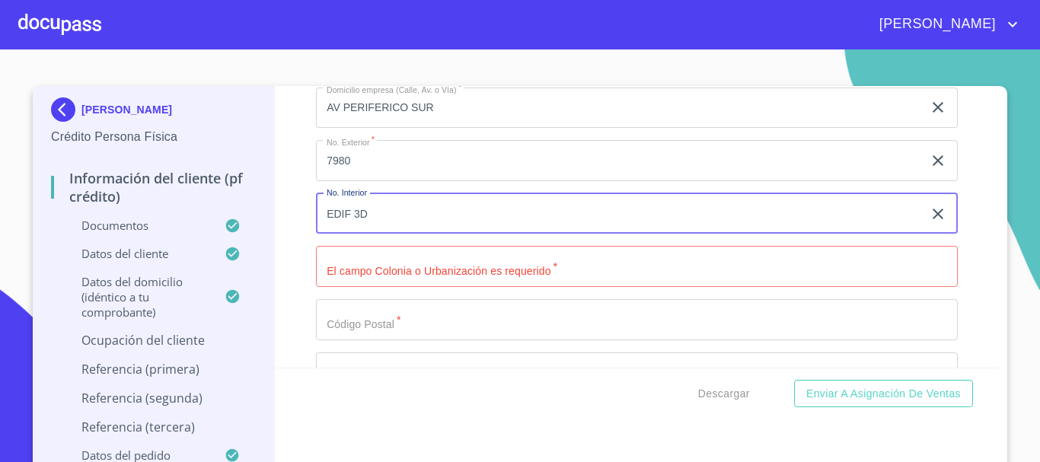
type input "EDIF 3D"
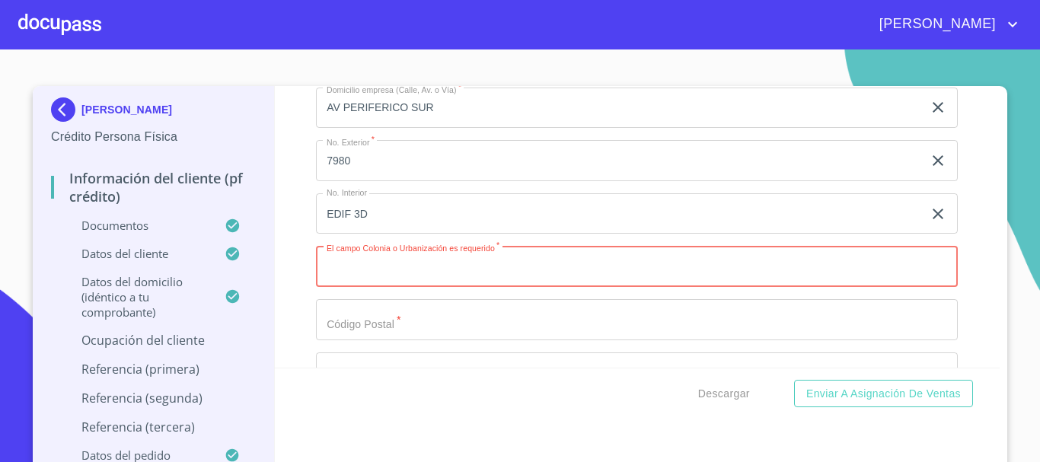
click at [430, 287] on input "Documento de identificación.   *" at bounding box center [637, 266] width 642 height 41
type input "STA MARIA TEQUEPEXPAN"
click at [448, 338] on input "Documento de identificación.   *" at bounding box center [637, 319] width 642 height 41
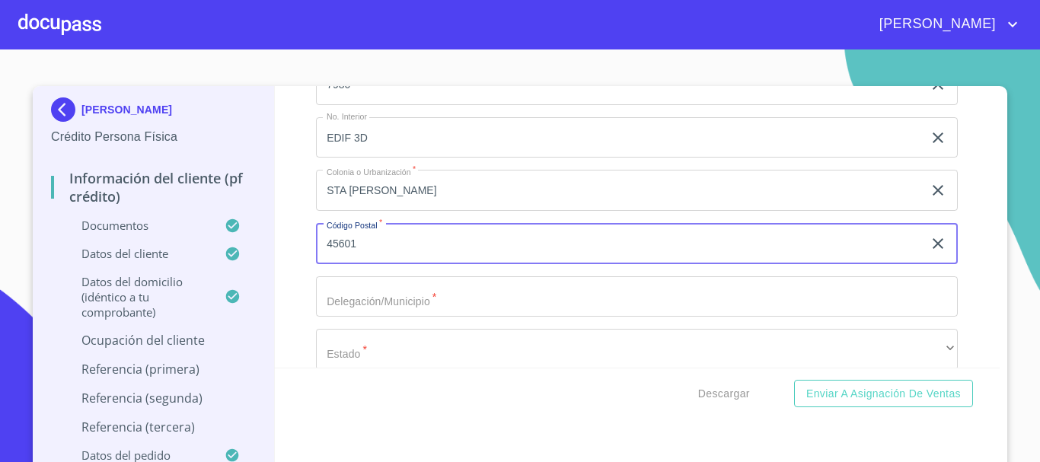
scroll to position [6939, 0]
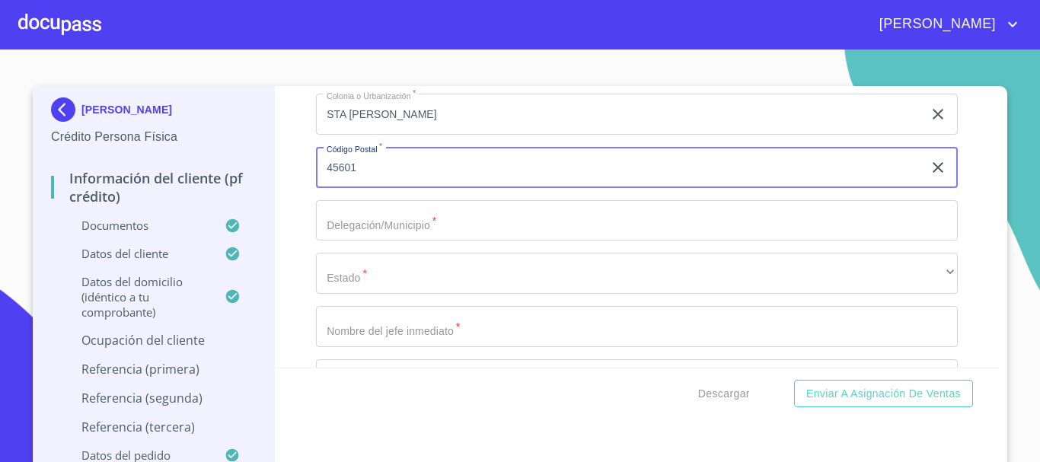
type input "45601"
click at [449, 241] on input "Documento de identificación.   *" at bounding box center [637, 220] width 642 height 41
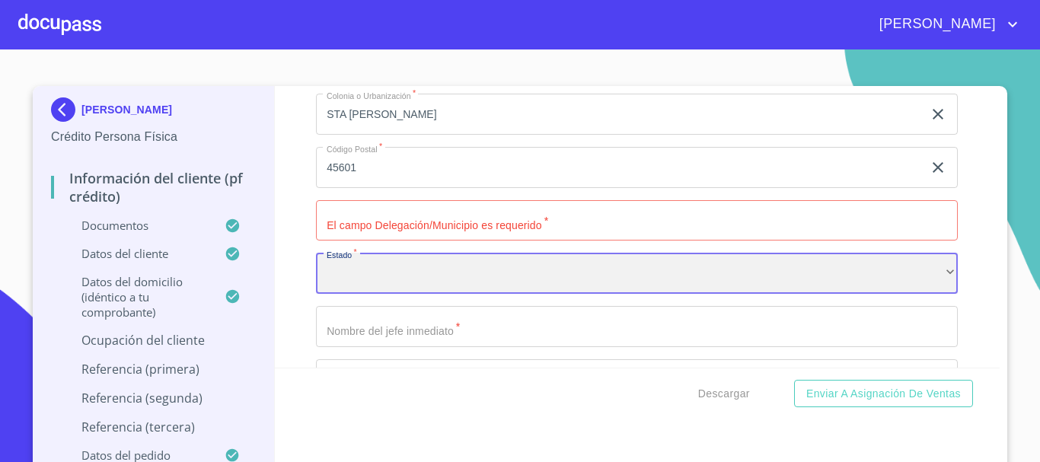
click at [481, 285] on div "​" at bounding box center [637, 273] width 642 height 41
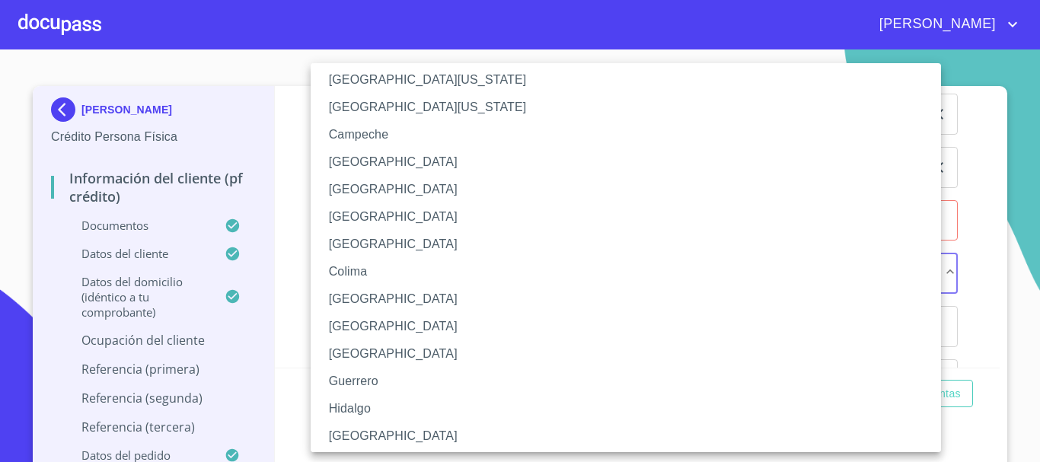
scroll to position [76, 0]
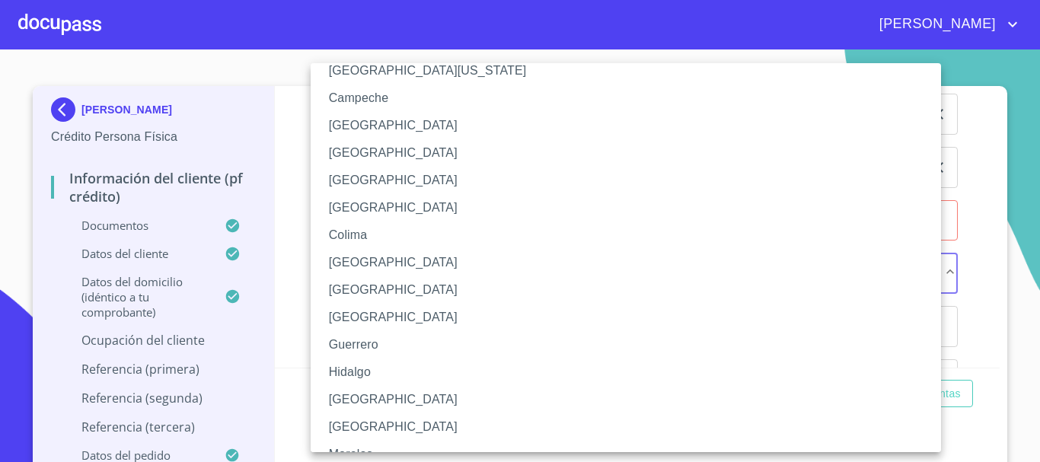
click at [401, 400] on li "[GEOGRAPHIC_DATA]" at bounding box center [632, 399] width 642 height 27
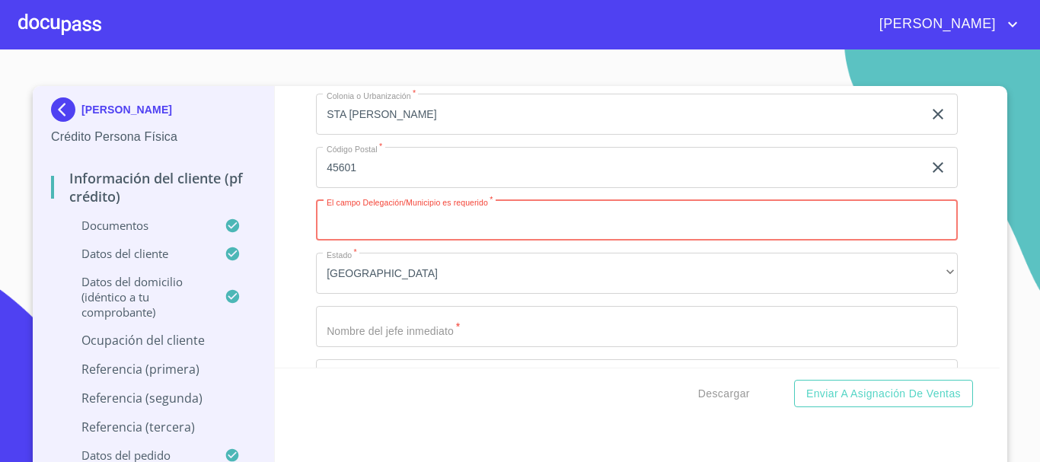
click at [417, 232] on input "Documento de identificación.   *" at bounding box center [637, 220] width 642 height 41
type input "TLAQUEPAQUE"
click at [292, 288] on div "Información del cliente (PF crédito) Documentos Documento de identificación.   …" at bounding box center [638, 227] width 726 height 282
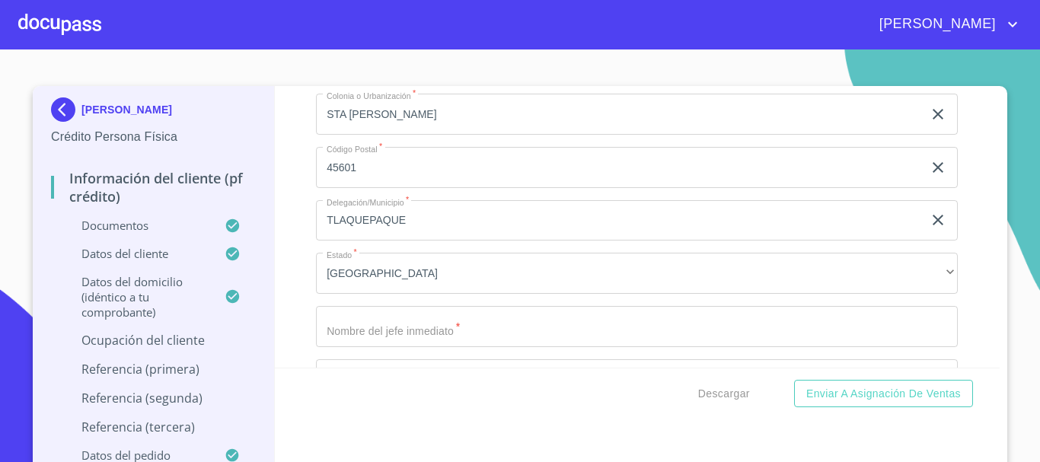
click at [380, 343] on input "Documento de identificación.   *" at bounding box center [637, 326] width 642 height 41
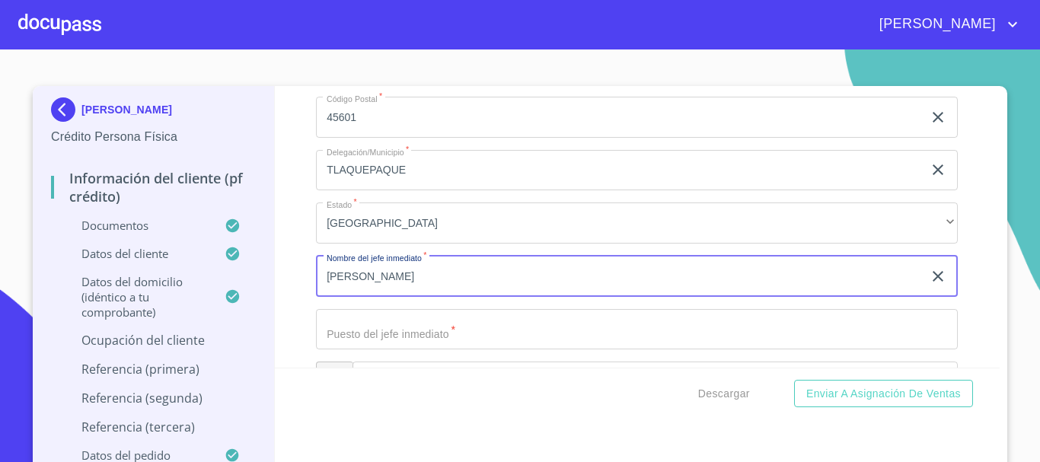
scroll to position [7015, 0]
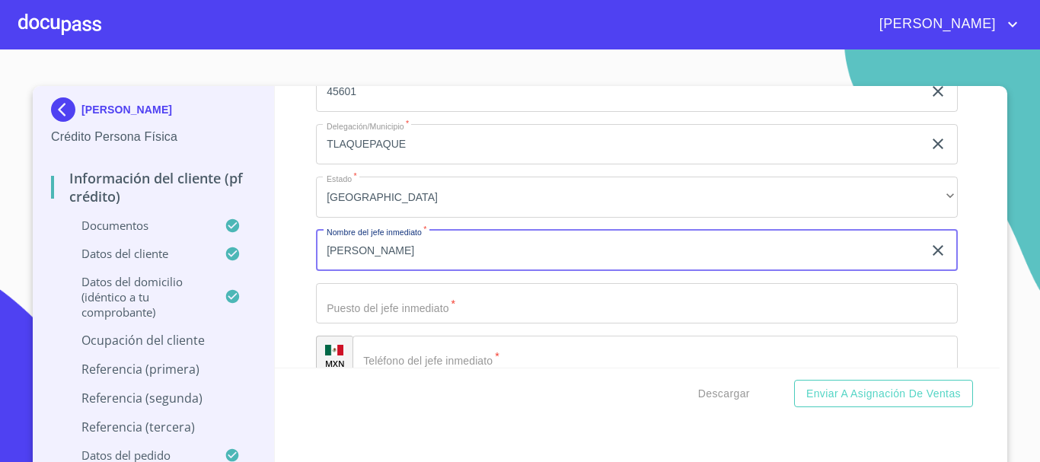
type input "CARLOS AVILA"
click at [436, 324] on input "Documento de identificación.   *" at bounding box center [637, 303] width 642 height 41
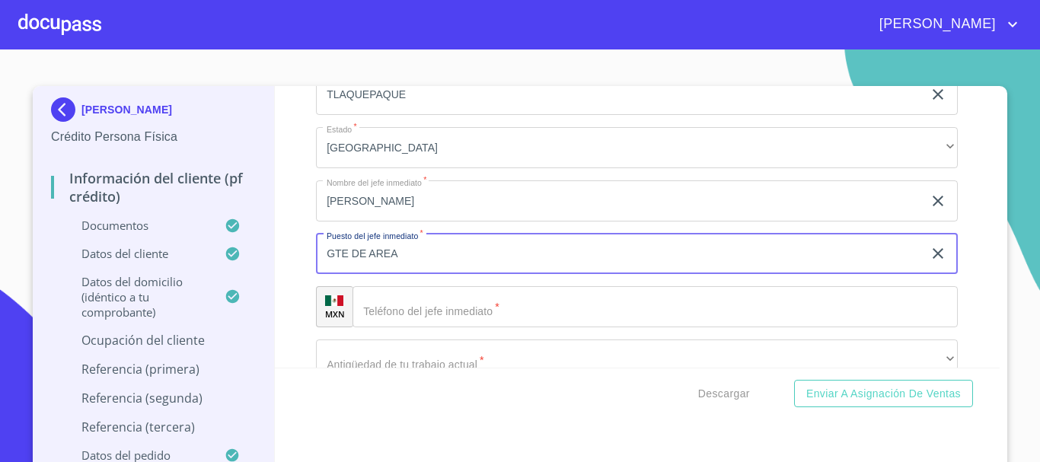
scroll to position [7091, 0]
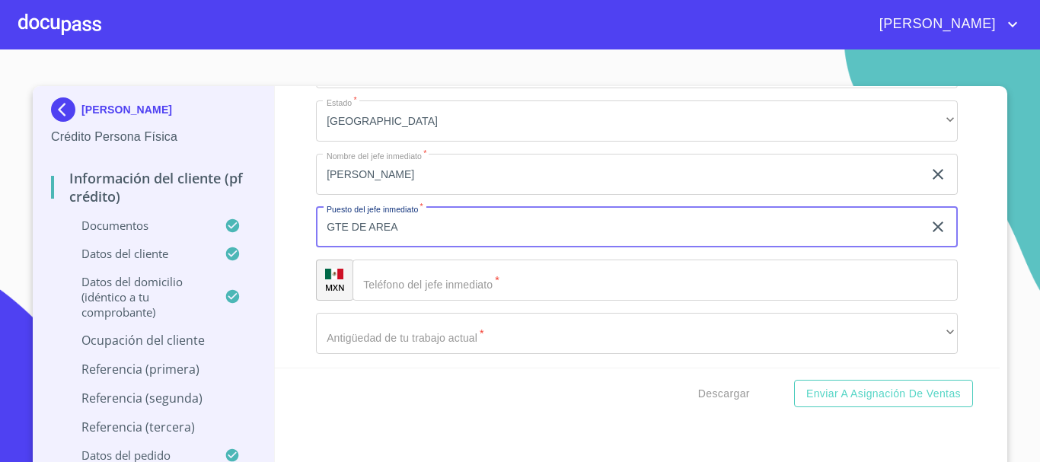
type input "GTE DE AREA"
click at [447, 301] on input "Documento de identificación.   *" at bounding box center [655, 280] width 605 height 41
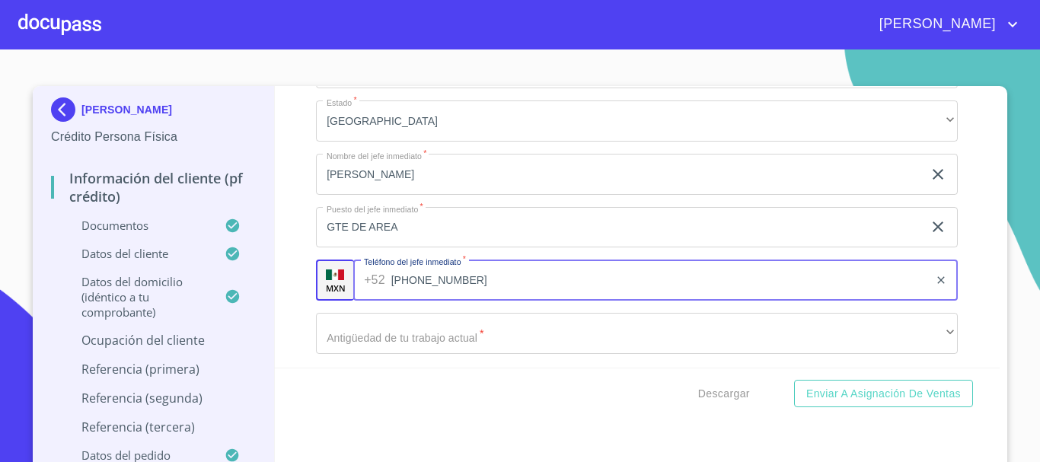
type input "(33)30013850"
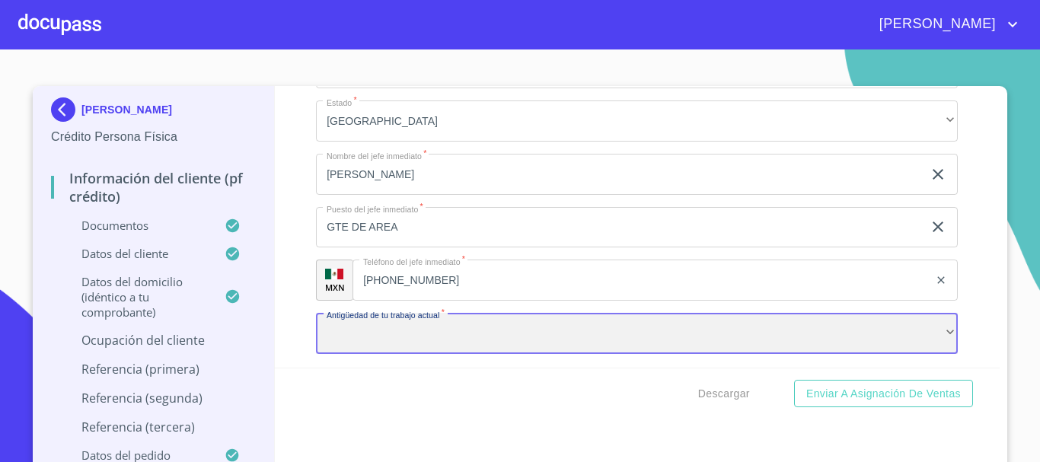
click at [425, 350] on div "​" at bounding box center [637, 333] width 642 height 41
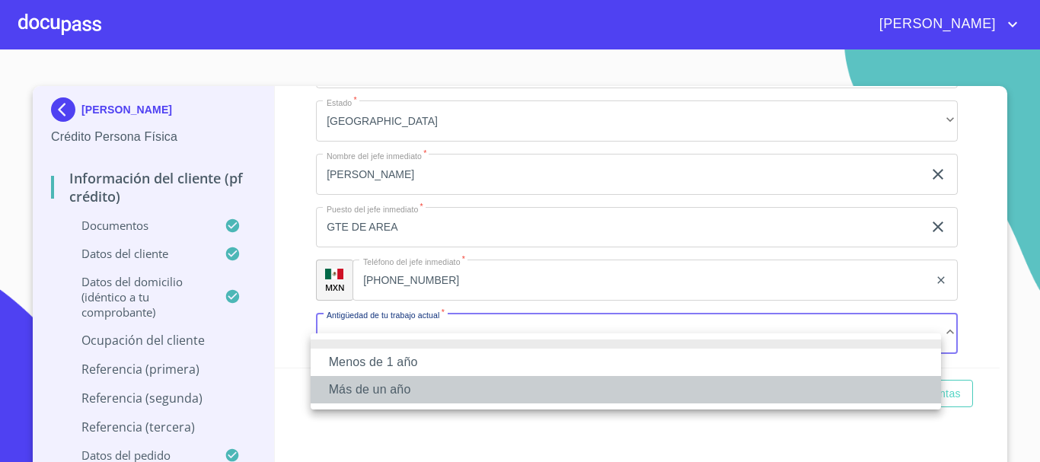
click at [411, 382] on li "Más de un año" at bounding box center [626, 389] width 631 height 27
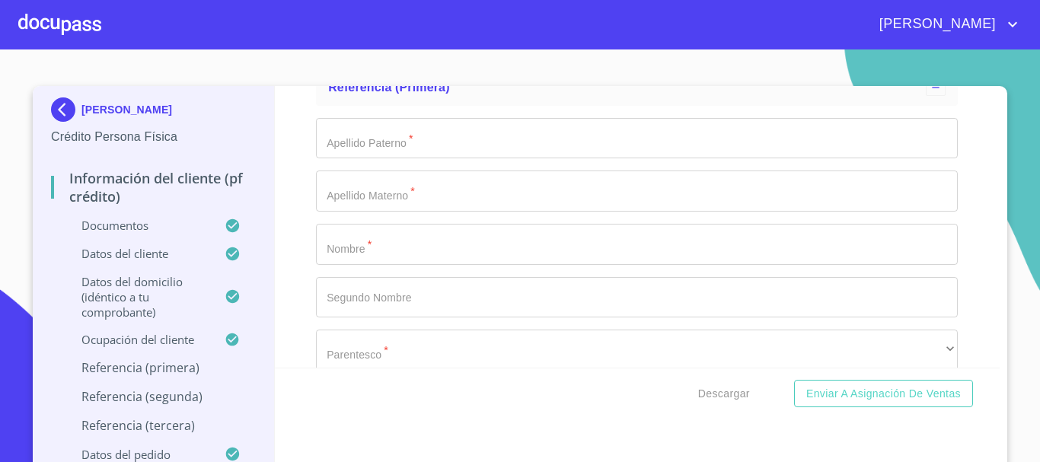
scroll to position [7324, 0]
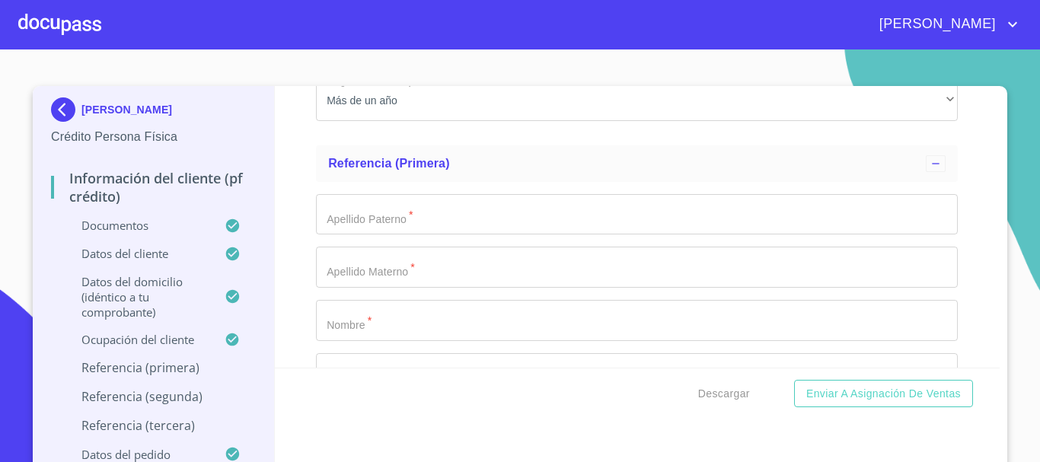
click at [960, 255] on div "Información del cliente (PF crédito) Documentos Documento de identificación.   …" at bounding box center [638, 227] width 726 height 282
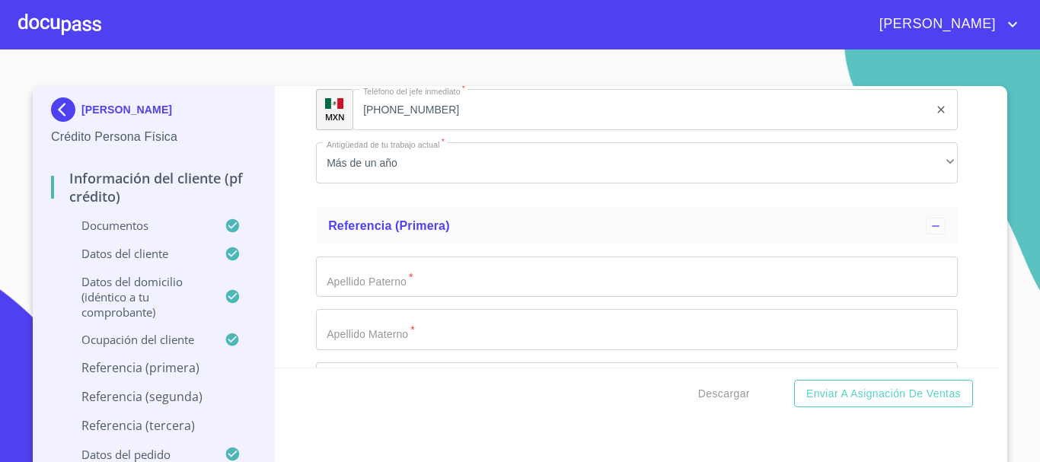
scroll to position [7248, 0]
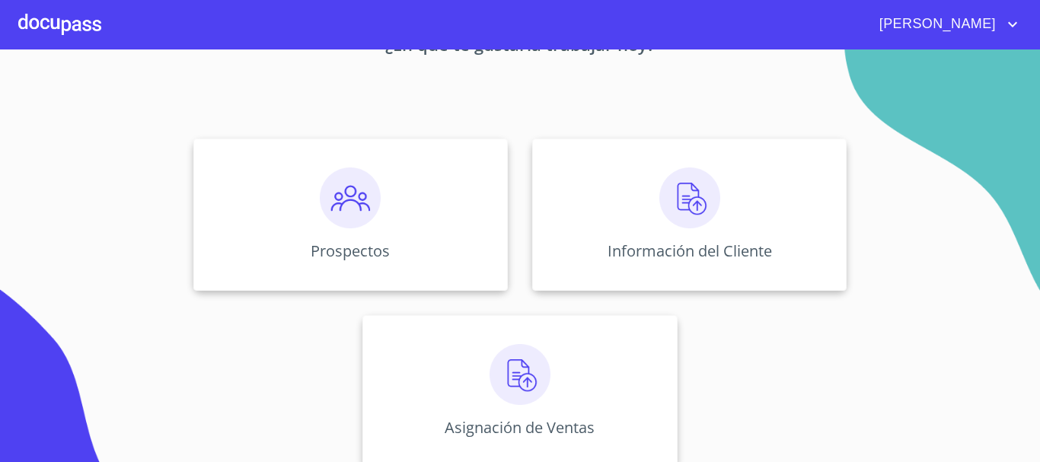
scroll to position [126, 0]
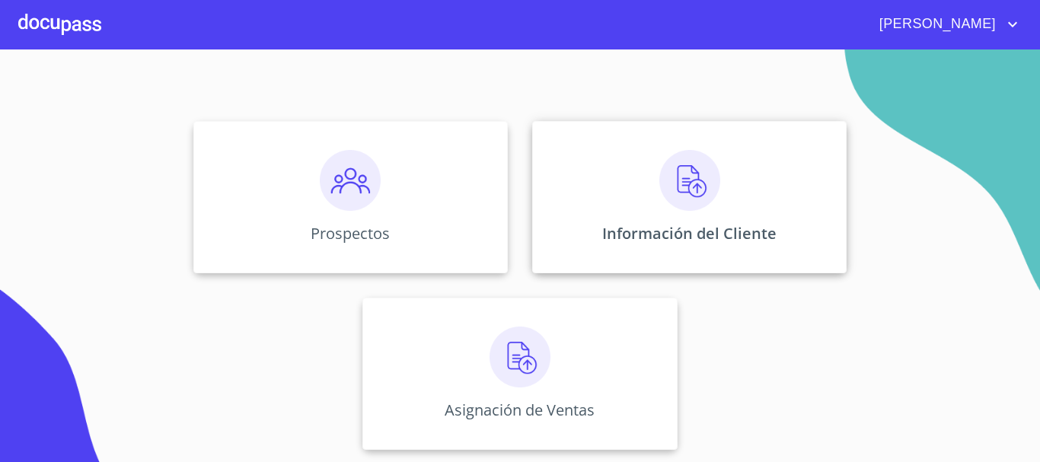
click at [637, 211] on div "Información del Cliente" at bounding box center [689, 197] width 315 height 152
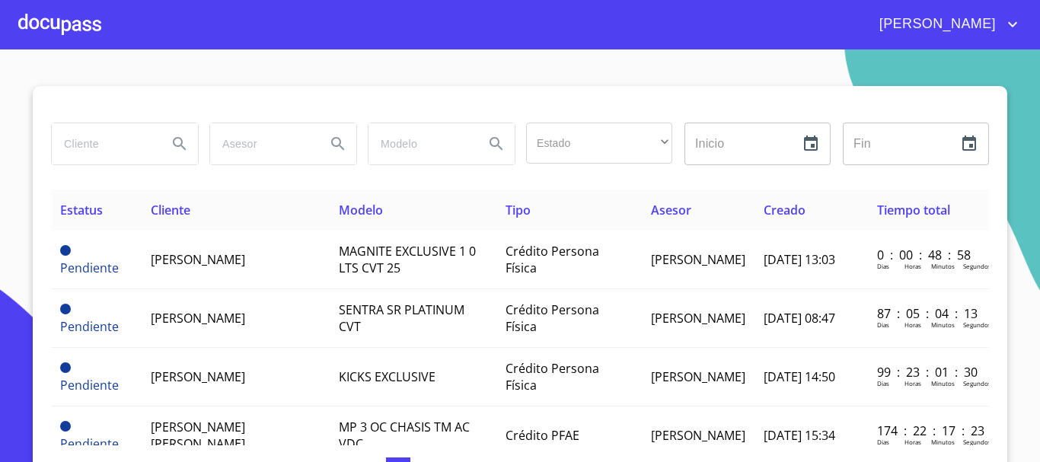
click at [132, 142] on input "search" at bounding box center [104, 143] width 104 height 41
type input "[PERSON_NAME]"
click at [174, 139] on icon "Search" at bounding box center [179, 143] width 13 height 13
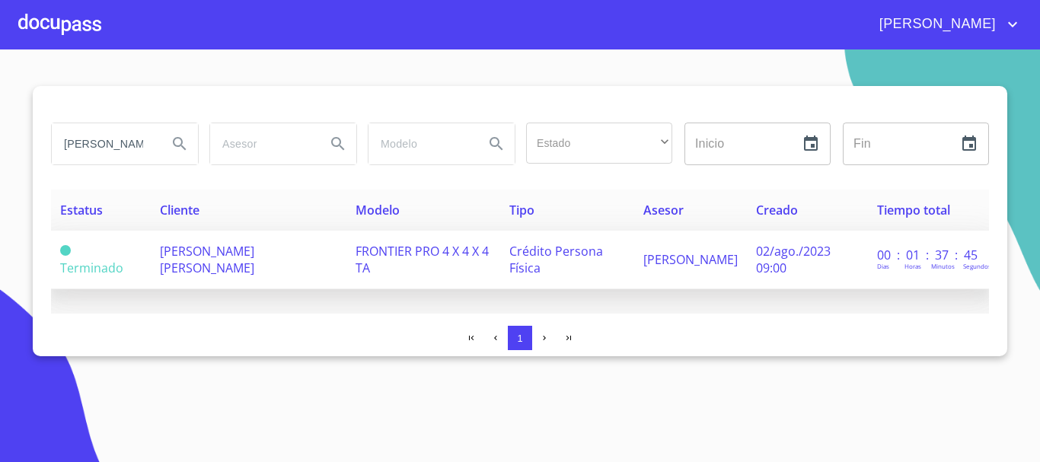
click at [477, 253] on span "FRONTIER PRO 4 X 4 X 4 TA" at bounding box center [422, 260] width 133 height 34
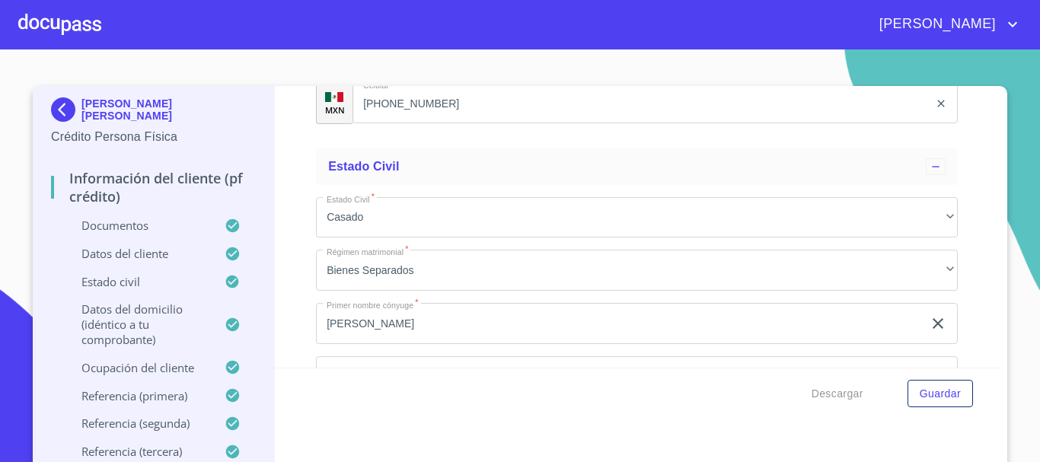
scroll to position [4835, 0]
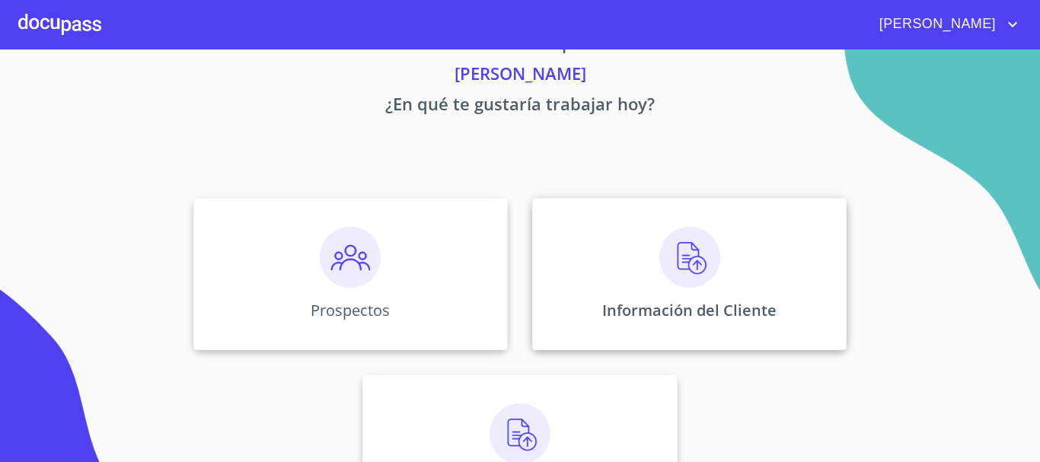
scroll to position [76, 0]
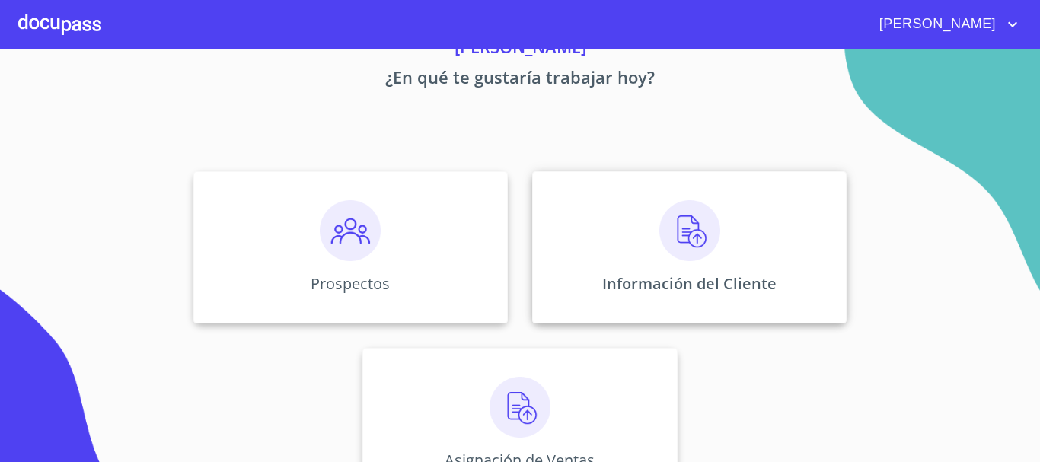
click at [681, 237] on img at bounding box center [689, 230] width 61 height 61
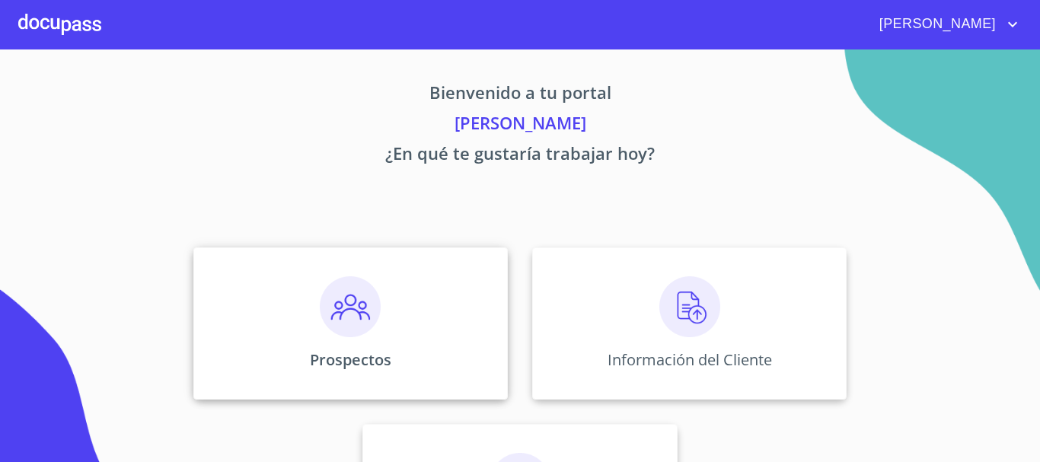
click at [343, 311] on img at bounding box center [350, 306] width 61 height 61
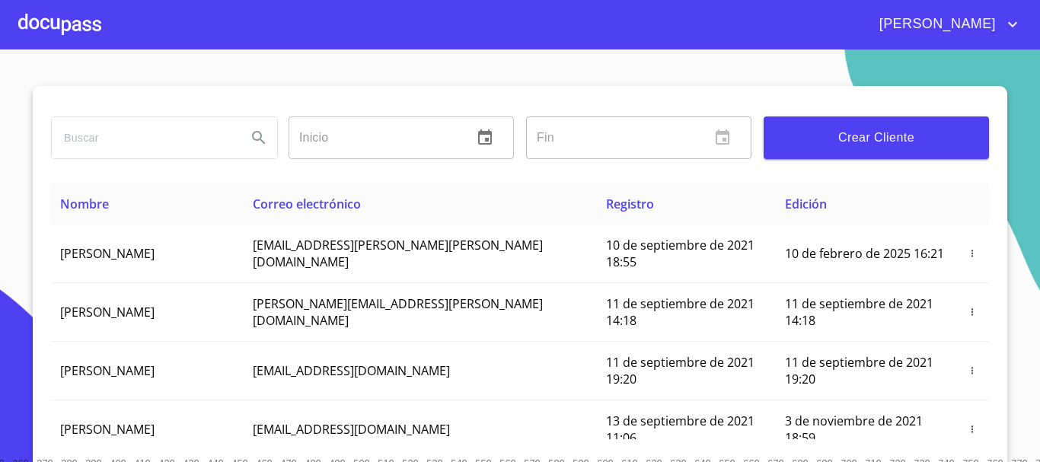
click at [203, 133] on input "search" at bounding box center [143, 137] width 183 height 41
type input "JOSE LUIS PADILLA"
click at [251, 136] on icon "Search" at bounding box center [259, 138] width 18 height 18
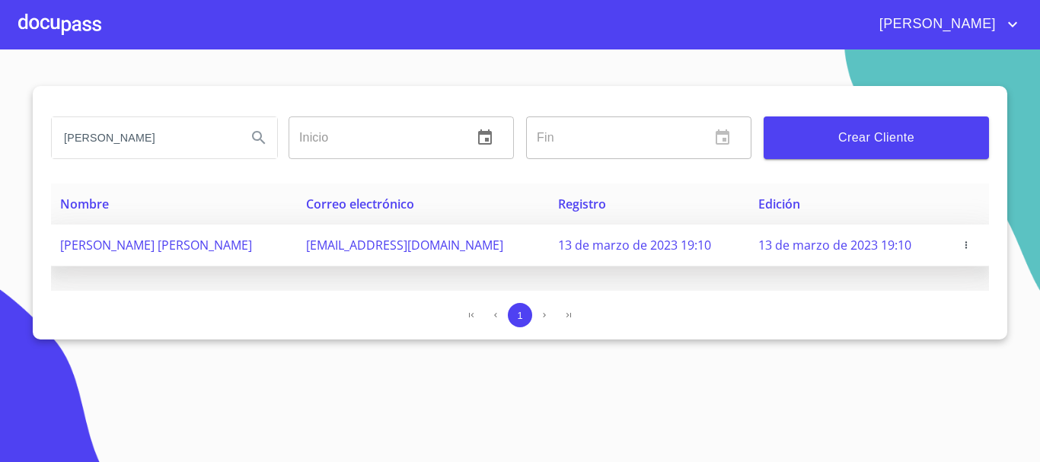
click at [509, 243] on td "lacteoshermanospadilla@hotmail.com" at bounding box center [423, 246] width 252 height 42
click at [963, 244] on icon "button" at bounding box center [966, 245] width 11 height 11
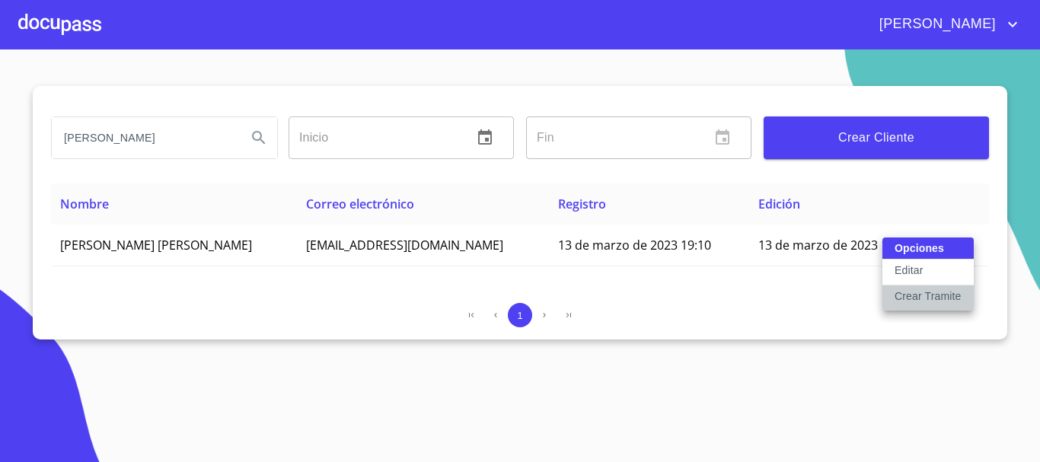
click at [924, 295] on p "Crear Tramite" at bounding box center [928, 296] width 67 height 15
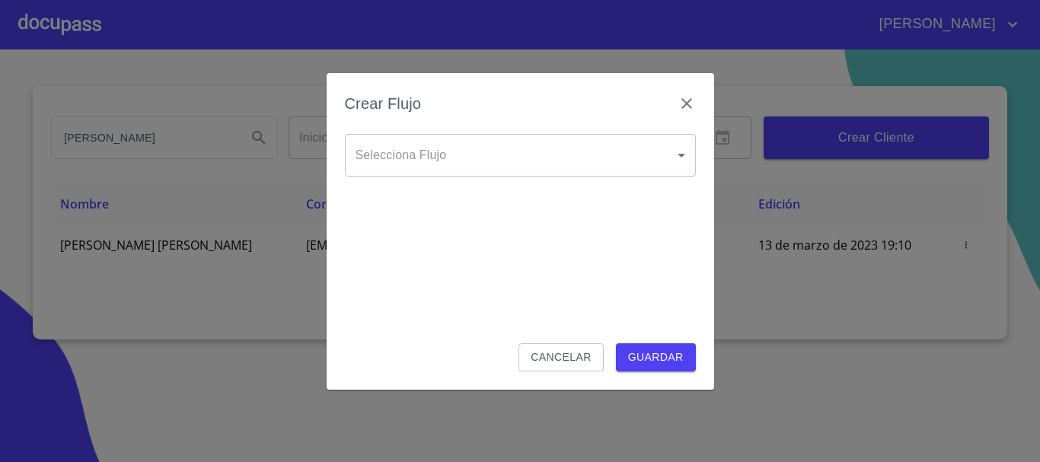
click at [515, 162] on body "Jose JOSE LUIS PADILLA Inicio ​ Fin ​ Crear Cliente Nombre Correo electrónico R…" at bounding box center [520, 231] width 1040 height 462
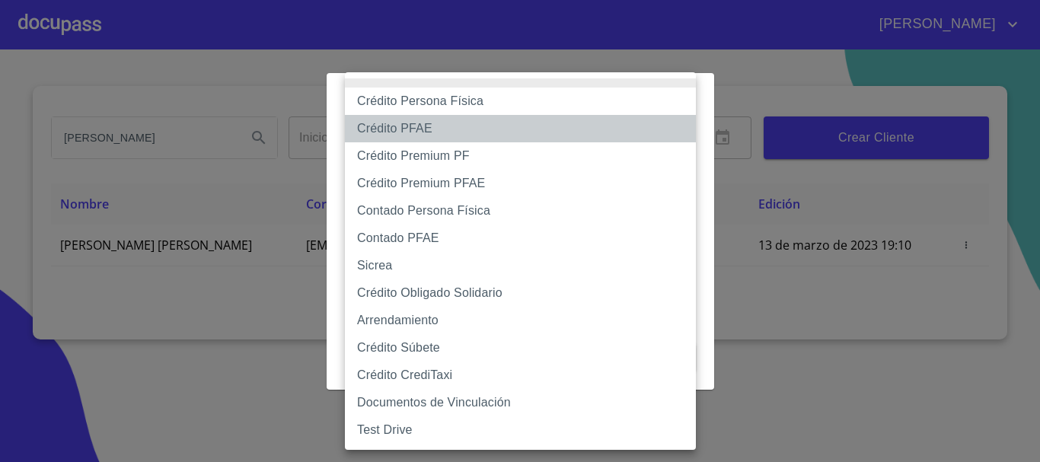
click at [452, 123] on li "Crédito PFAE" at bounding box center [520, 128] width 351 height 27
type input "60bfa0150d9865ccc24afd7c"
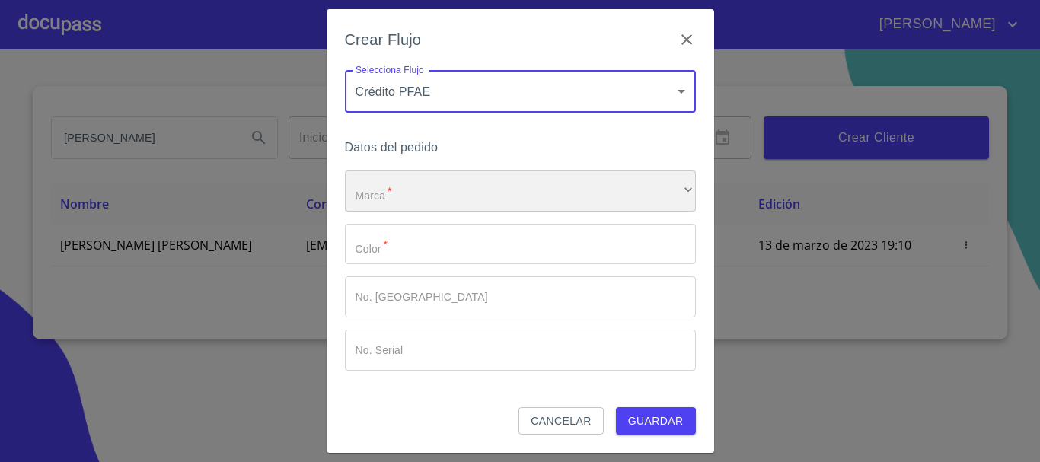
click at [437, 186] on div "​" at bounding box center [520, 191] width 351 height 41
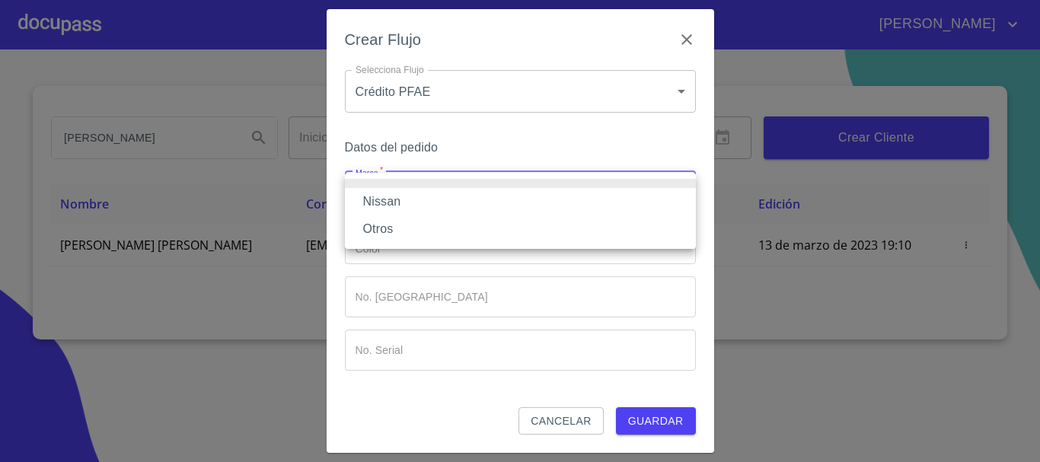
click at [434, 195] on li "Nissan" at bounding box center [520, 201] width 351 height 27
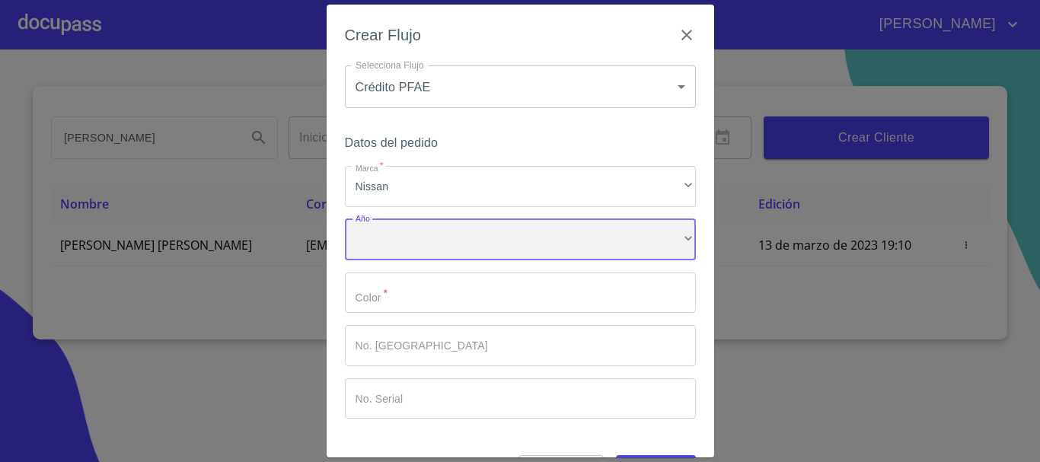
click at [428, 235] on div "​" at bounding box center [520, 239] width 351 height 41
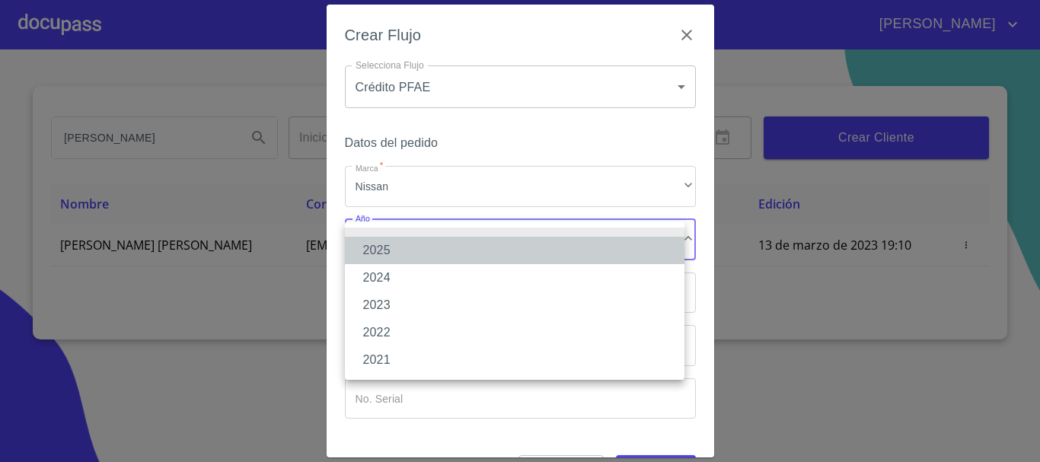
click at [424, 252] on li "2025" at bounding box center [515, 250] width 340 height 27
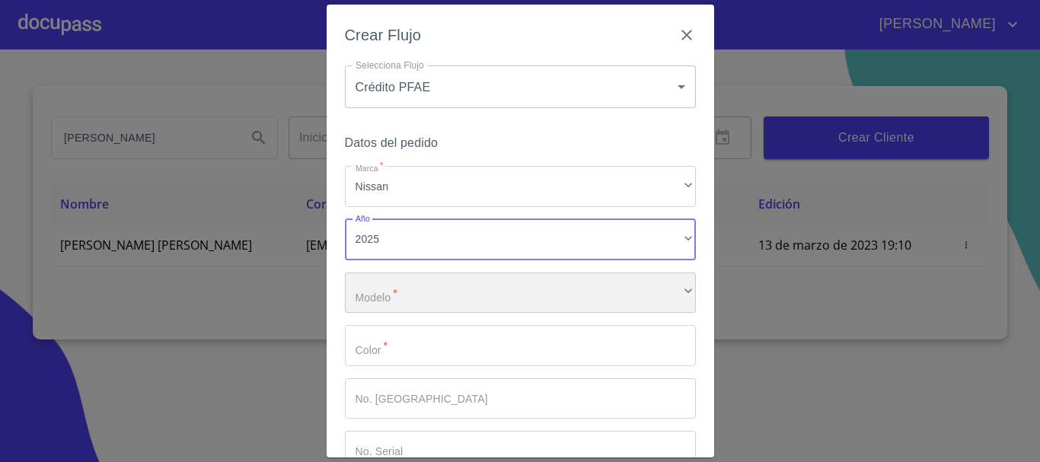
click at [421, 299] on div "​" at bounding box center [520, 293] width 351 height 41
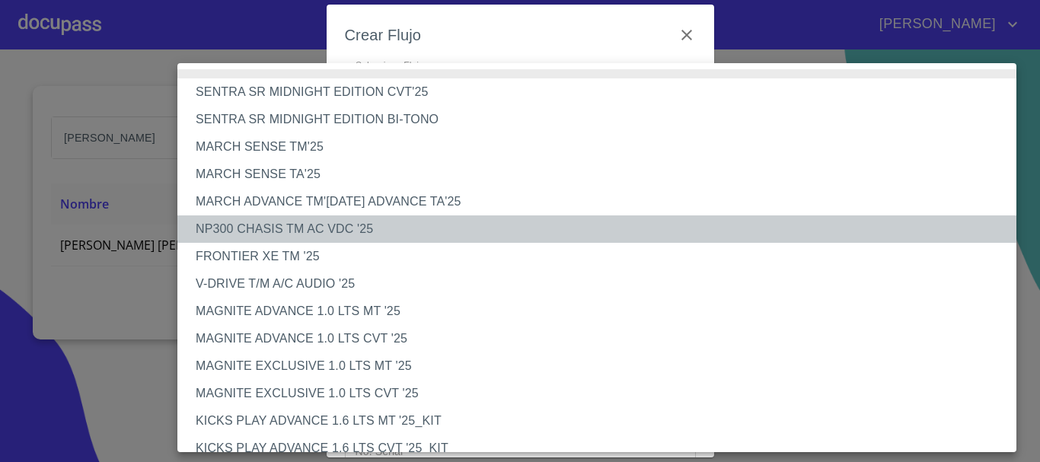
click at [314, 227] on li "NP300 CHASIS TM AC VDC '25" at bounding box center [602, 229] width 851 height 27
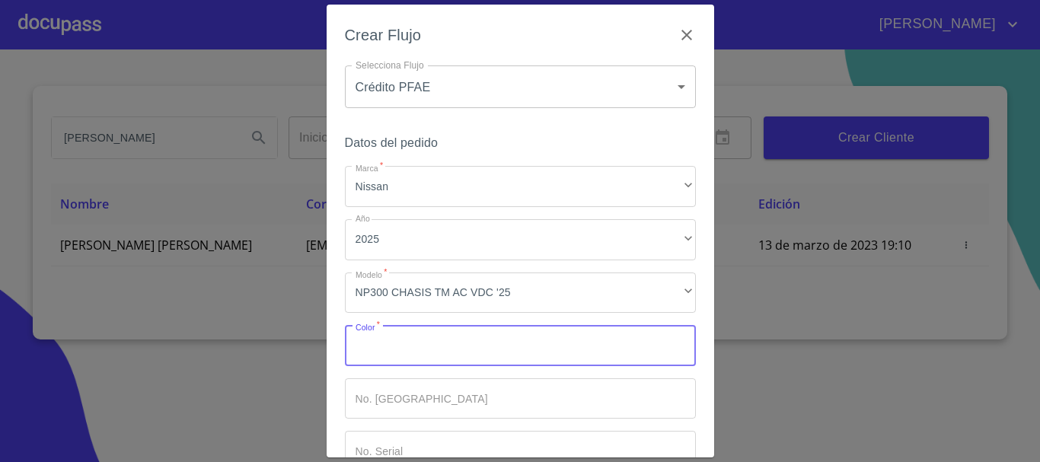
click at [388, 344] on input "Marca   *" at bounding box center [520, 345] width 351 height 41
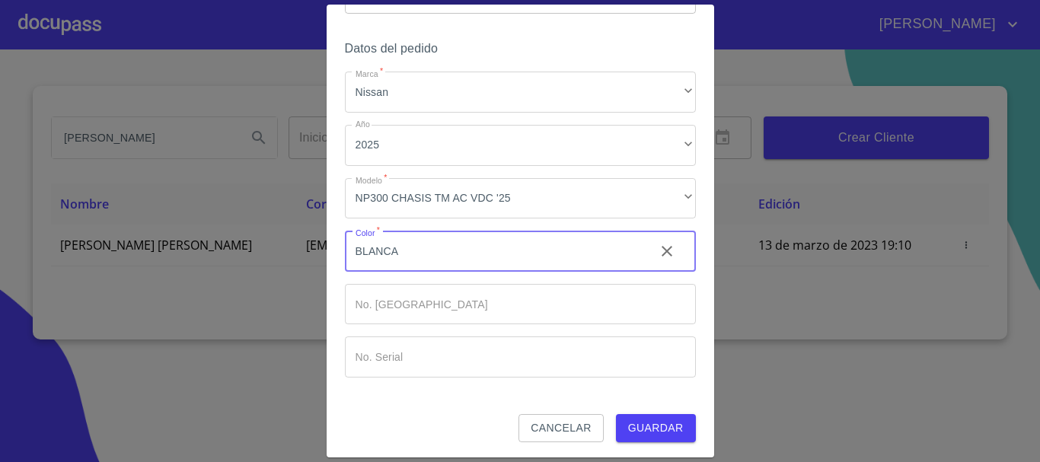
scroll to position [97, 0]
type input "BLANCA"
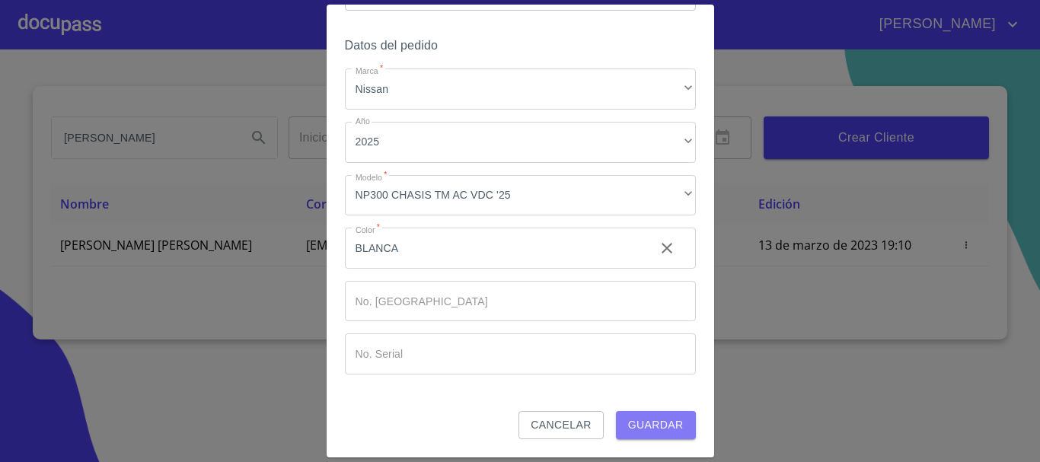
click at [628, 420] on span "Guardar" at bounding box center [656, 425] width 56 height 19
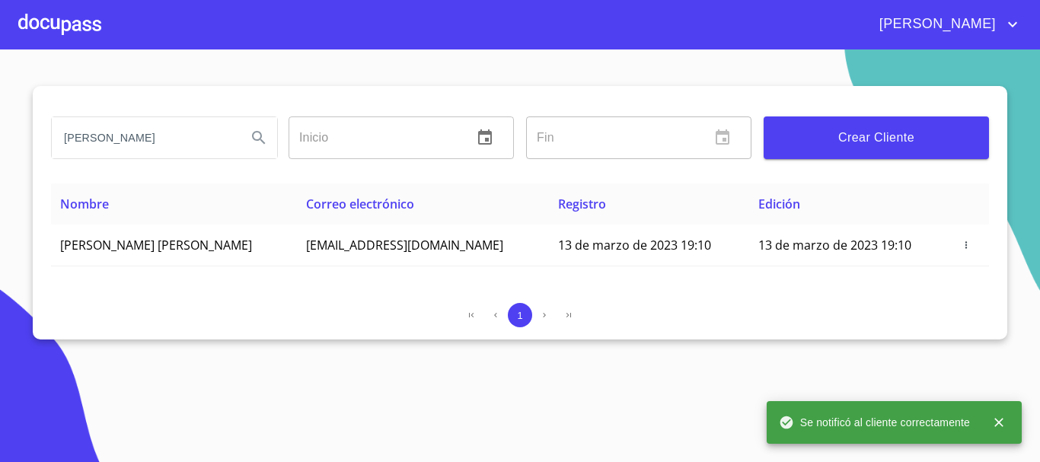
click at [46, 24] on div at bounding box center [59, 24] width 83 height 49
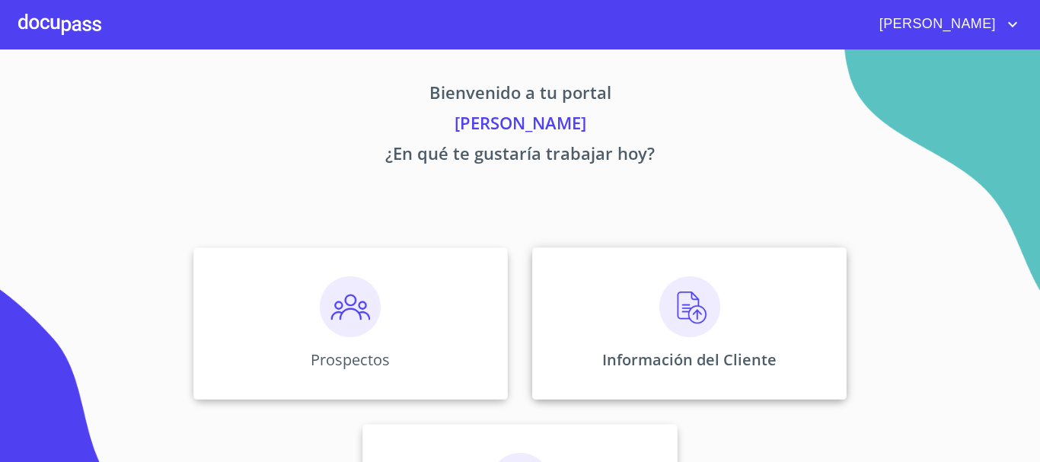
click at [676, 306] on img at bounding box center [689, 306] width 61 height 61
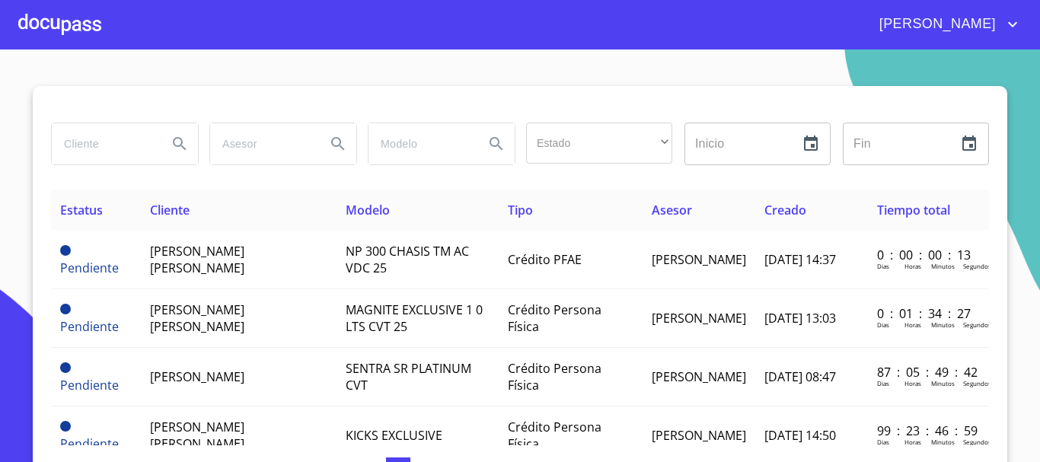
click at [106, 143] on input "search" at bounding box center [104, 143] width 104 height 41
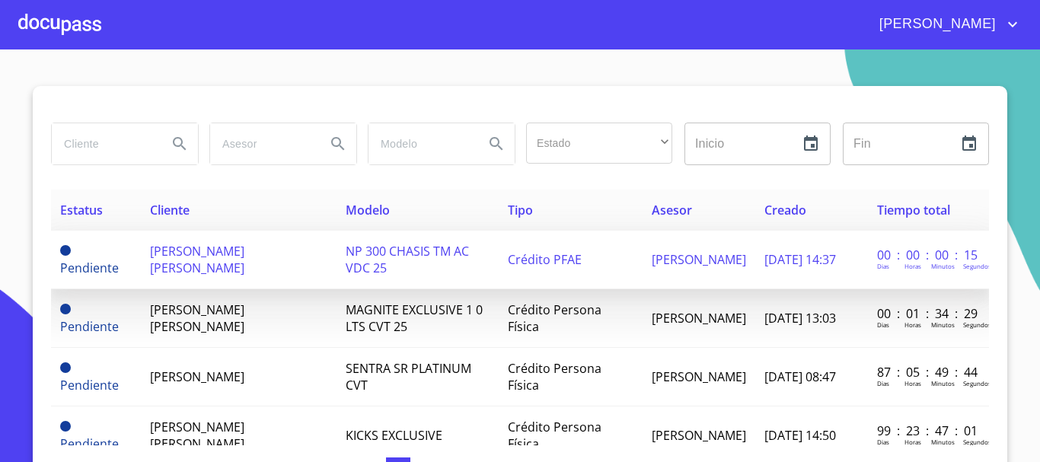
click at [244, 257] on span "JOSE LUIS PADILLA PADILLA" at bounding box center [197, 260] width 94 height 34
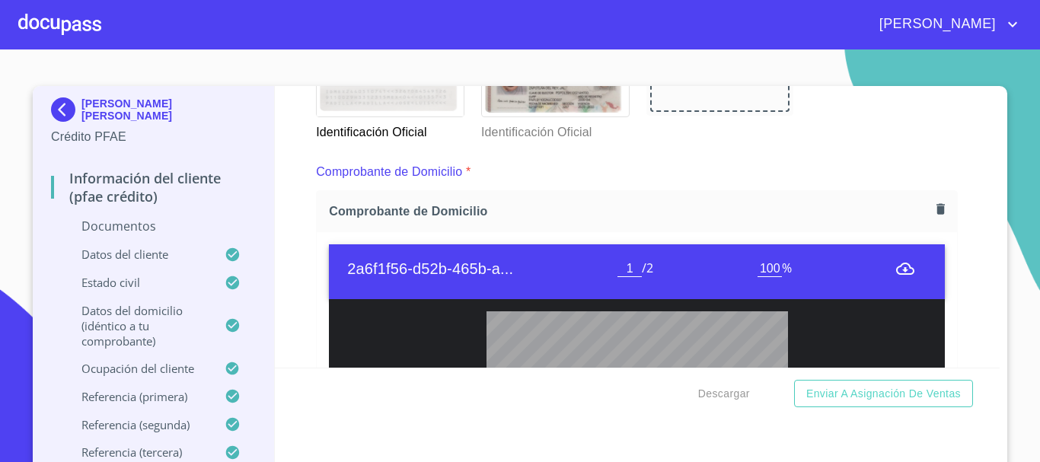
scroll to position [381, 0]
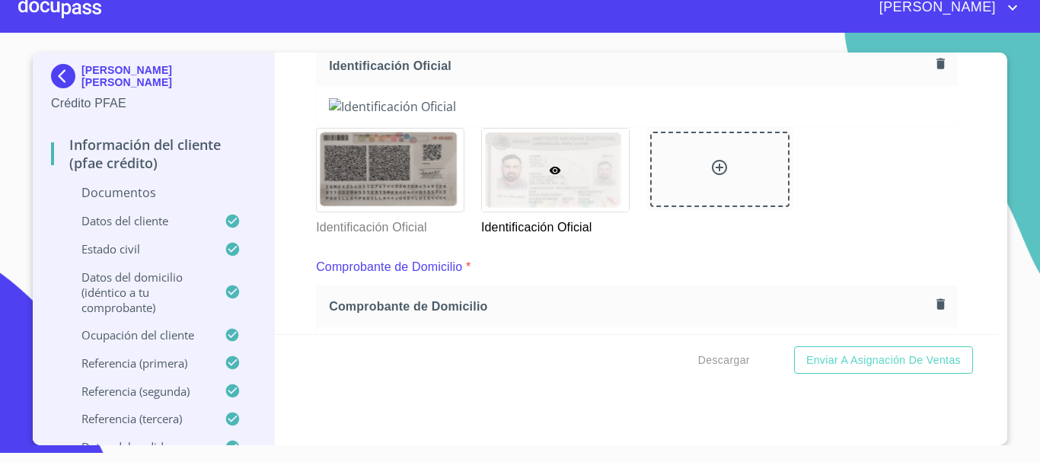
scroll to position [228, 0]
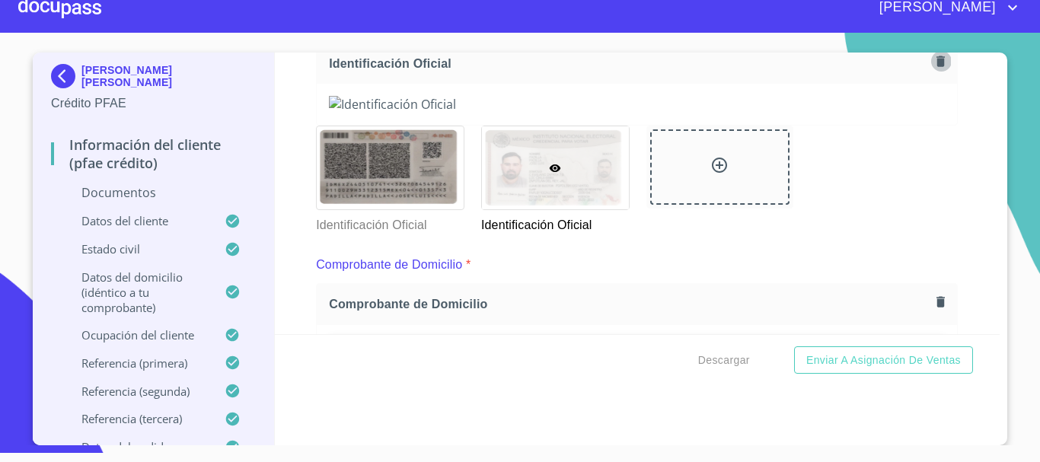
click at [937, 60] on icon "button" at bounding box center [941, 61] width 8 height 11
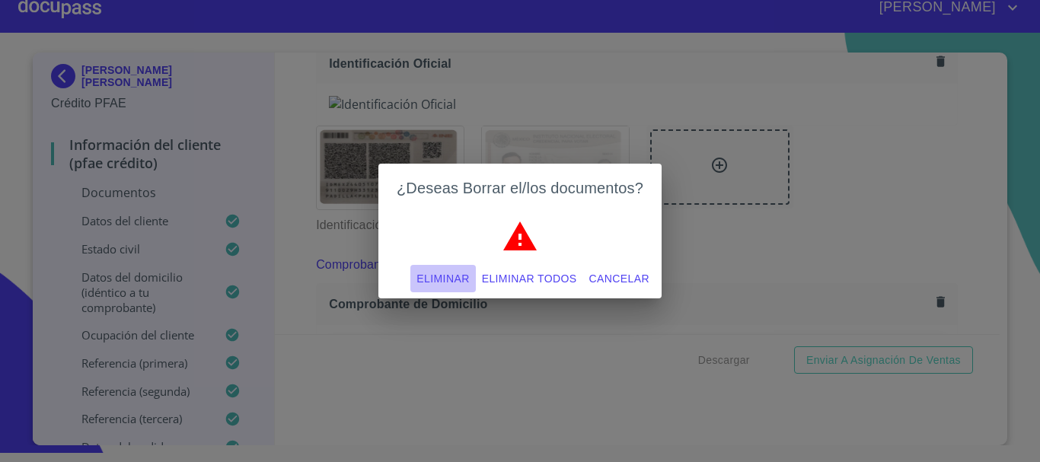
click at [434, 278] on span "Eliminar" at bounding box center [443, 279] width 53 height 19
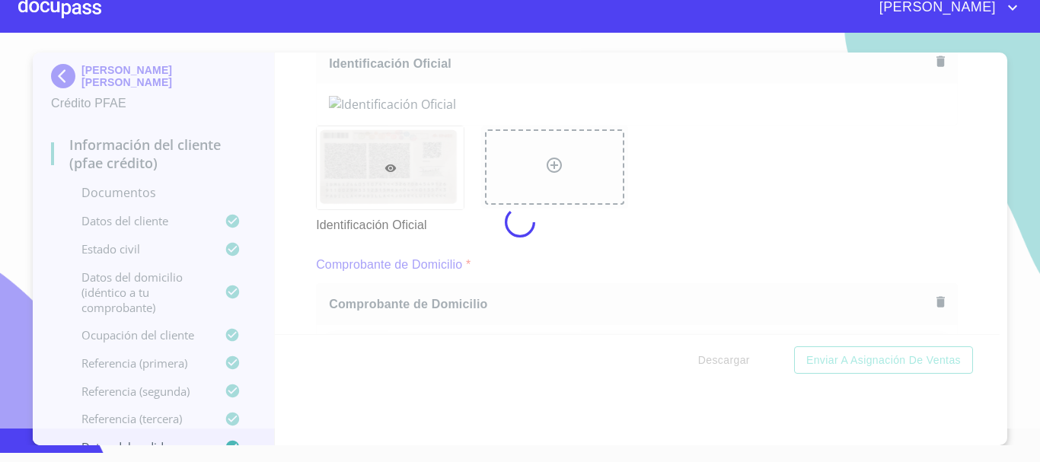
scroll to position [227, 0]
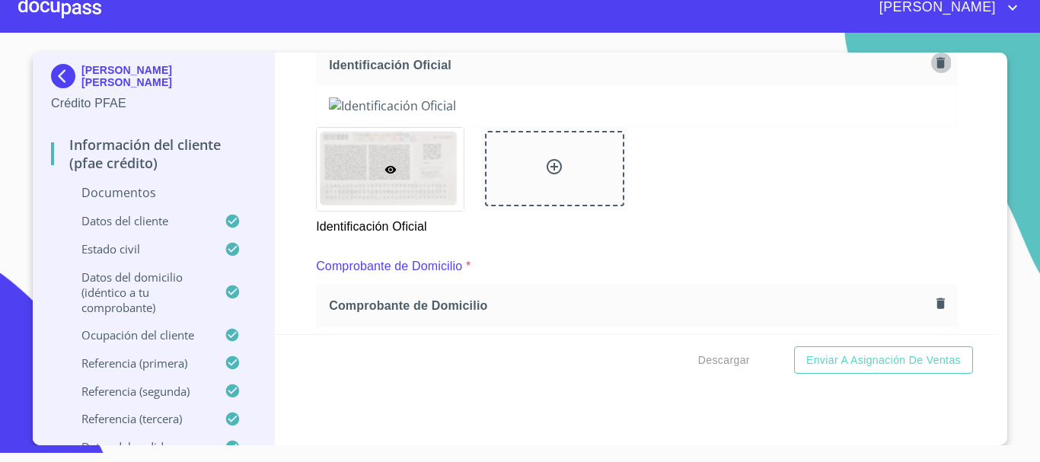
click at [934, 62] on icon "button" at bounding box center [941, 63] width 14 height 14
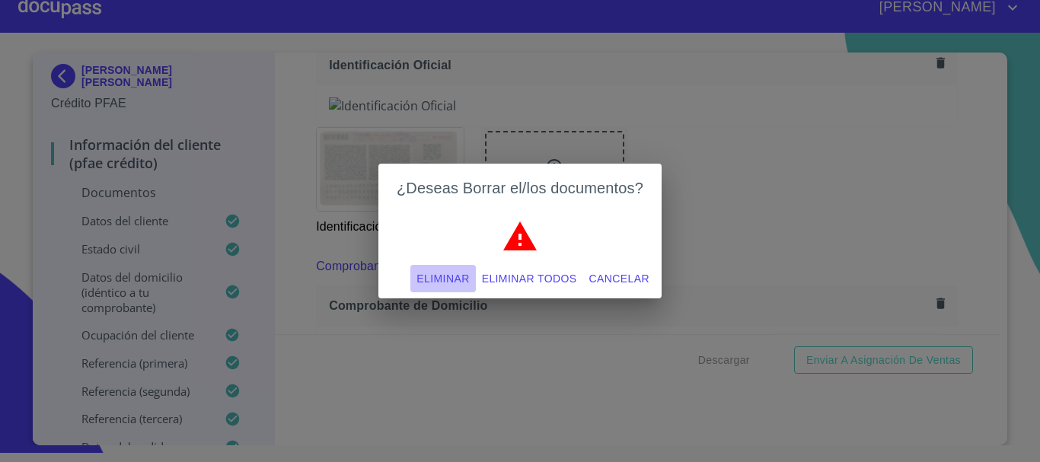
click at [447, 278] on span "Eliminar" at bounding box center [443, 279] width 53 height 19
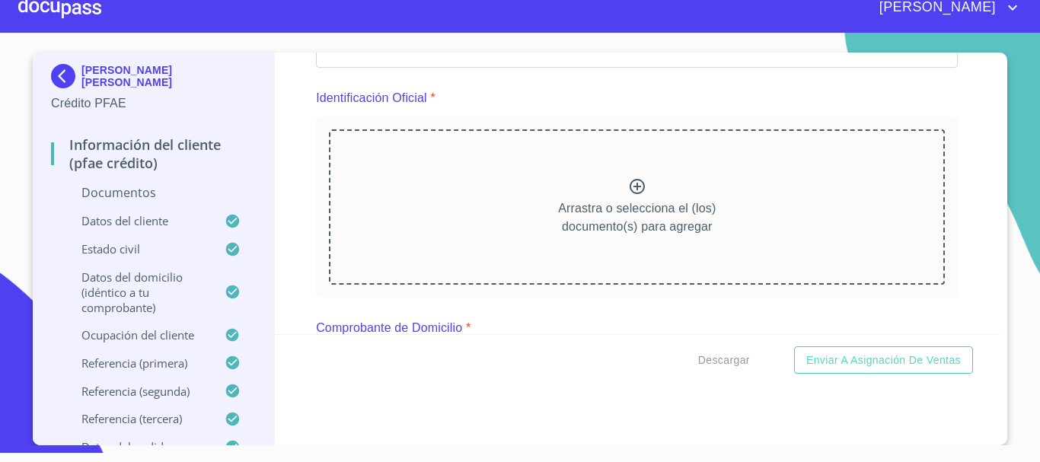
scroll to position [75, 0]
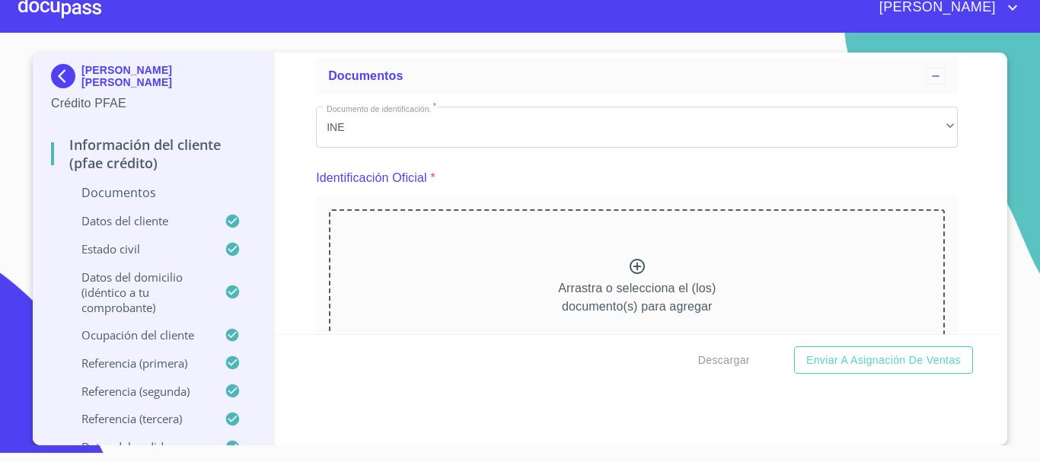
click at [626, 254] on div "Arrastra o selecciona el (los) documento(s) para agregar" at bounding box center [637, 286] width 616 height 155
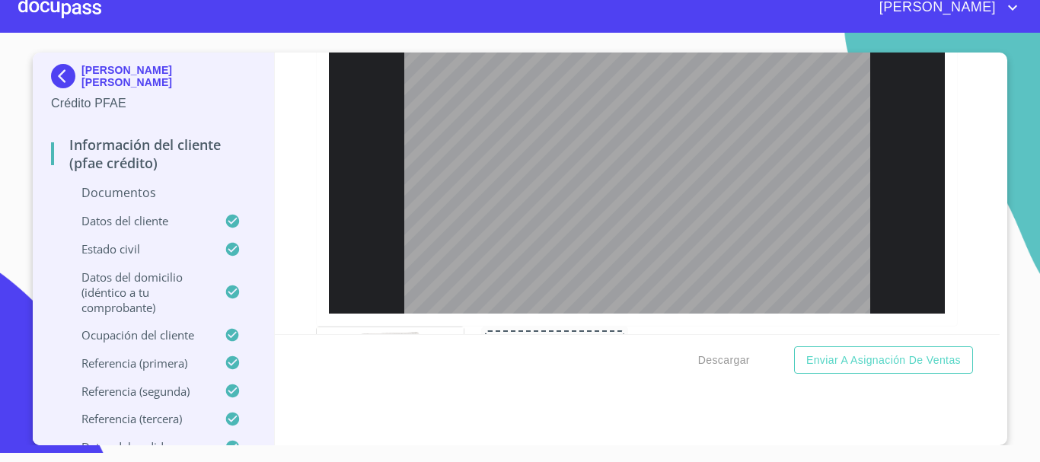
scroll to position [574, 0]
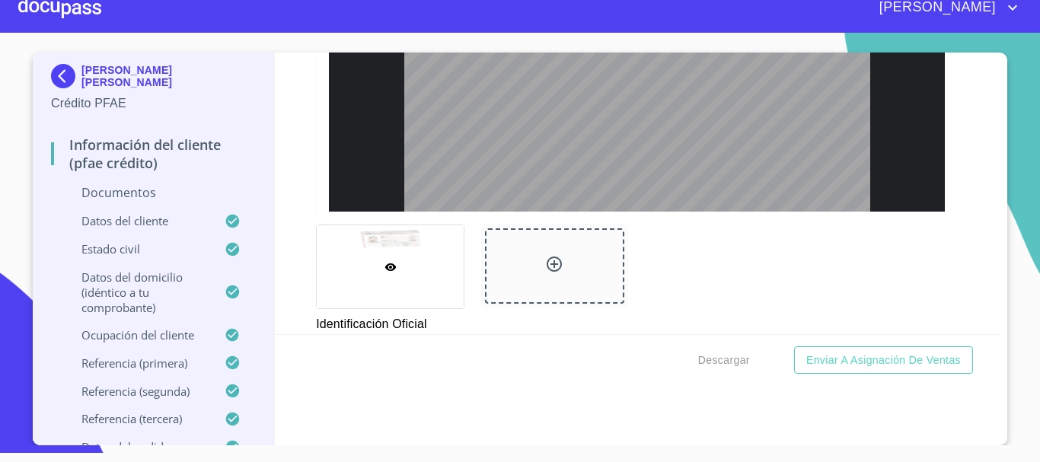
click at [550, 263] on icon at bounding box center [554, 264] width 18 height 18
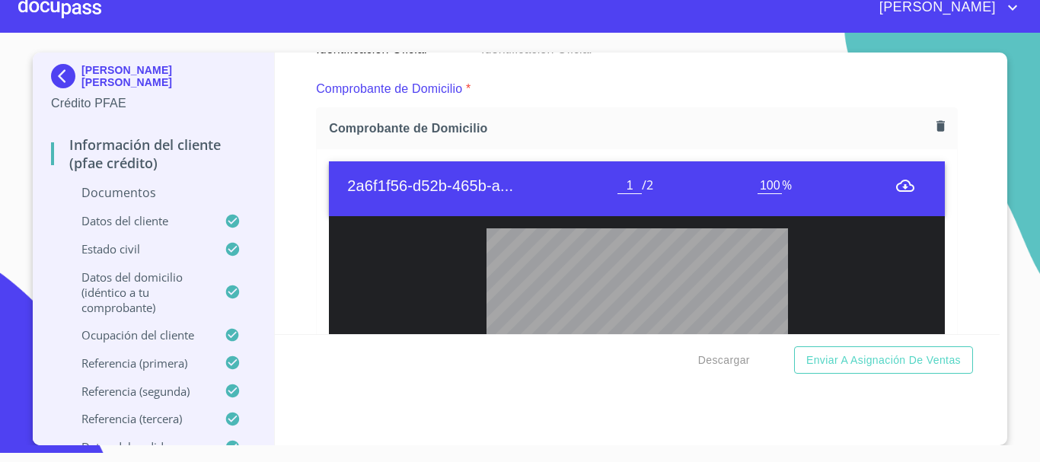
scroll to position [920, 0]
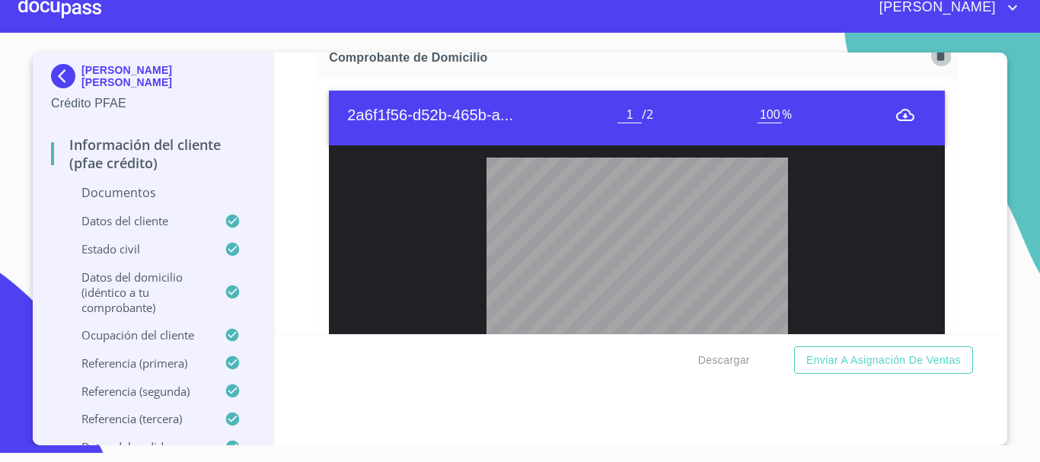
click at [934, 57] on icon "button" at bounding box center [941, 55] width 14 height 14
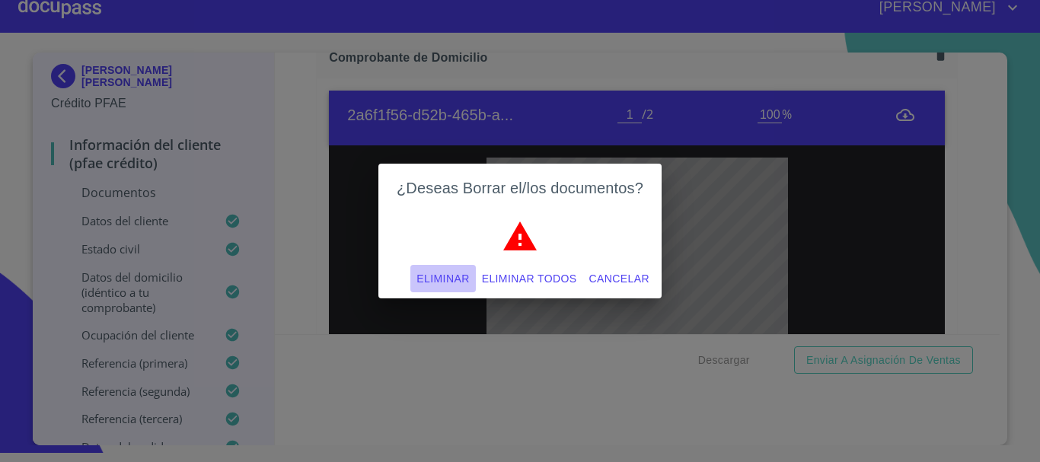
click at [419, 286] on span "Eliminar" at bounding box center [443, 279] width 53 height 19
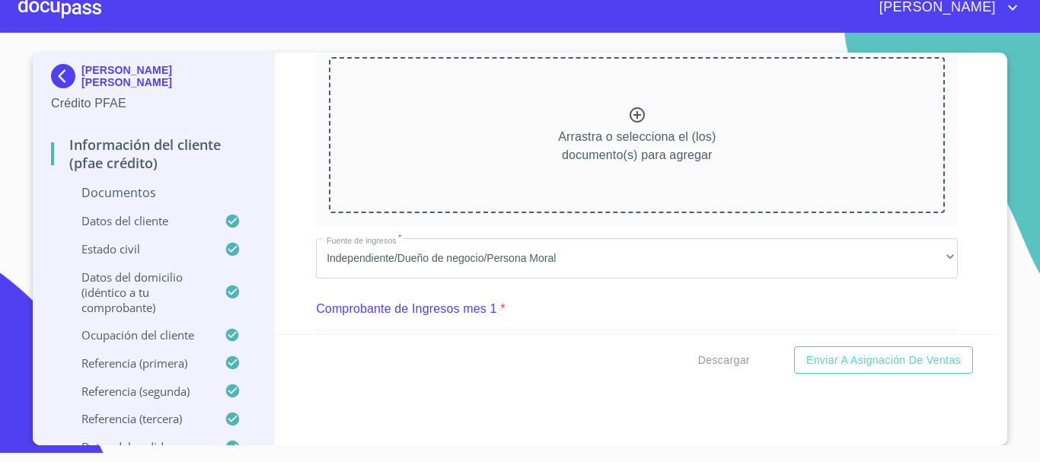
scroll to position [836, 0]
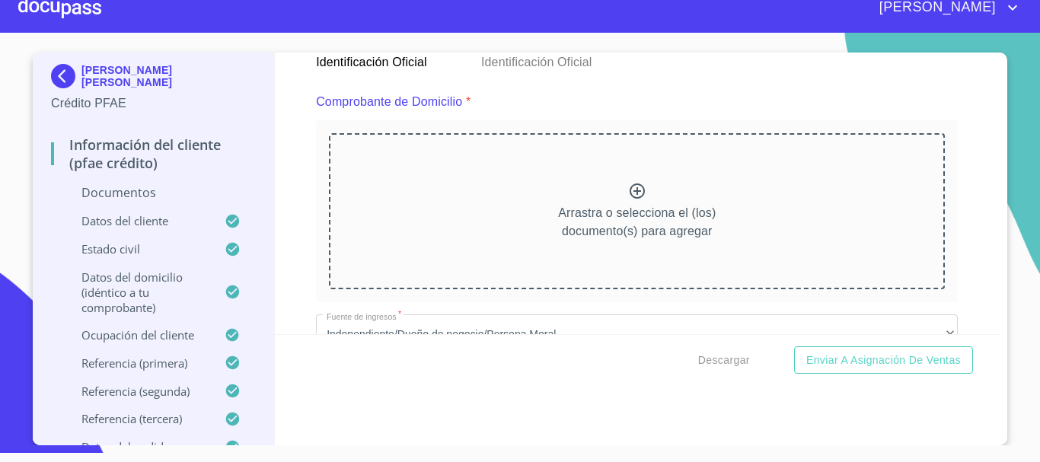
click at [628, 195] on icon at bounding box center [637, 191] width 18 height 18
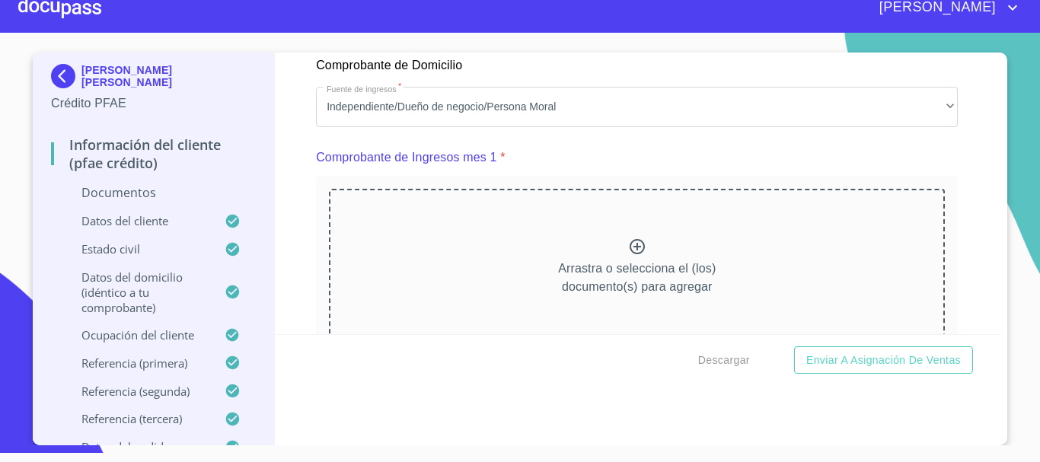
scroll to position [1529, 0]
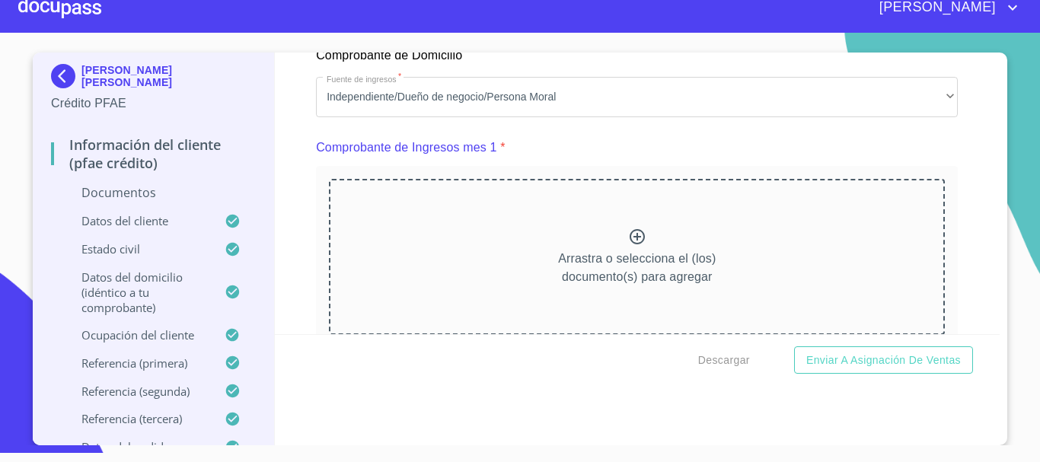
click at [630, 244] on icon at bounding box center [637, 236] width 15 height 15
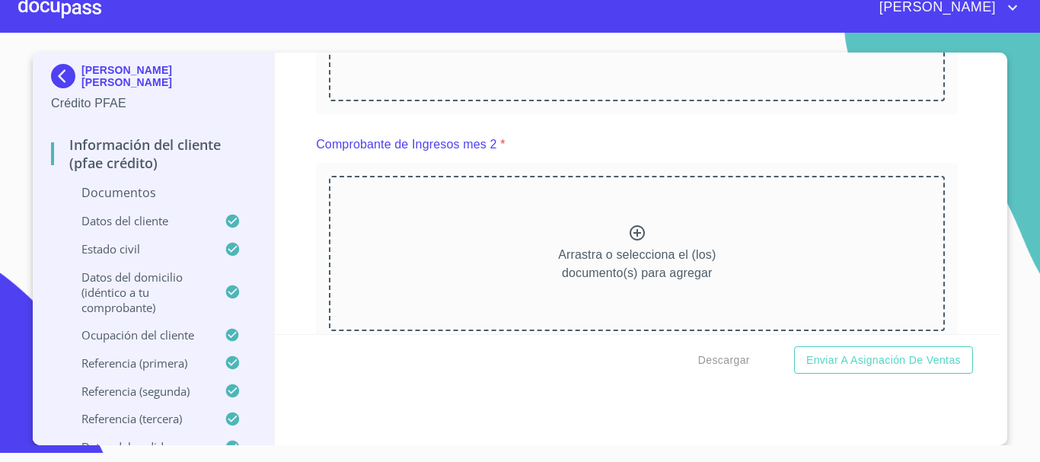
scroll to position [1774, 0]
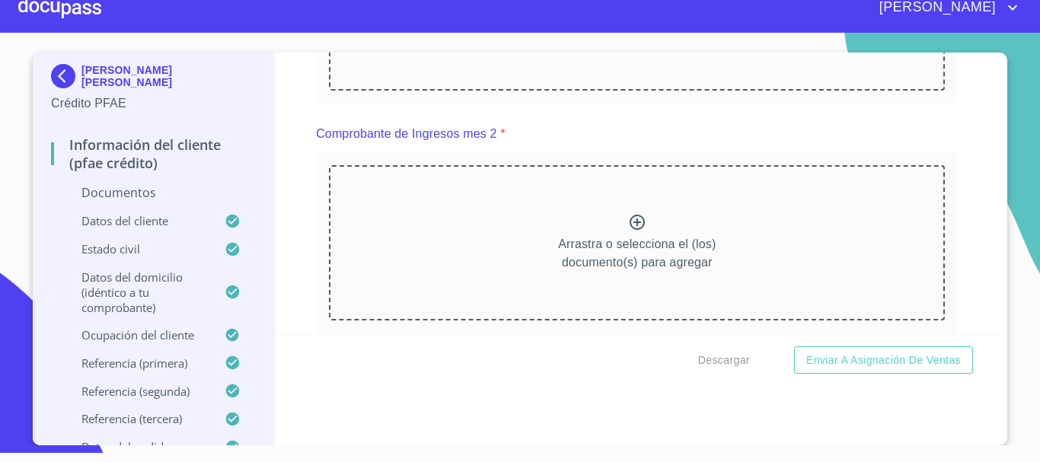
click at [633, 230] on icon at bounding box center [637, 222] width 15 height 15
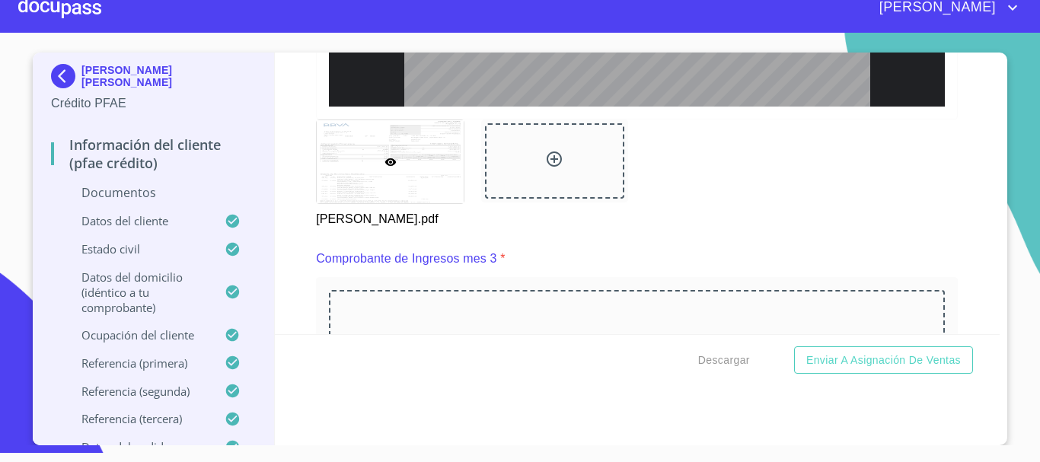
scroll to position [2410, 0]
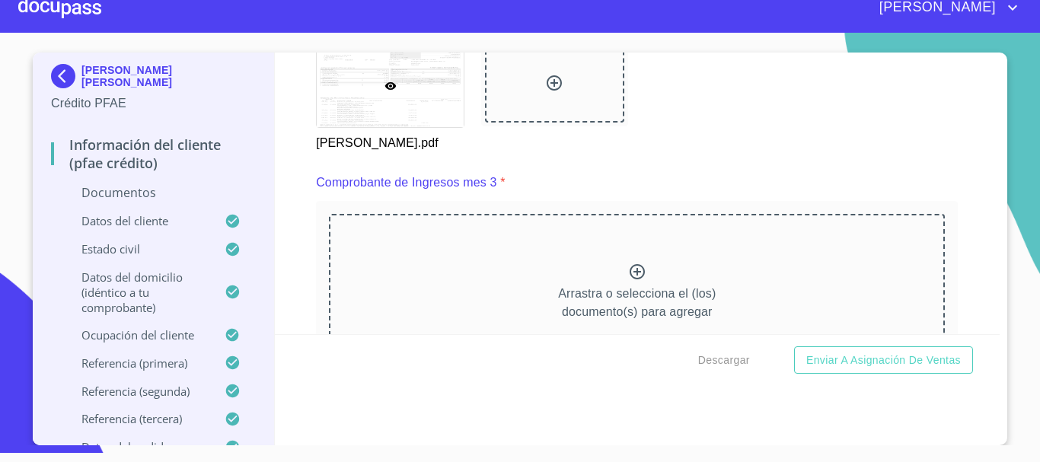
click at [631, 281] on icon at bounding box center [637, 272] width 18 height 18
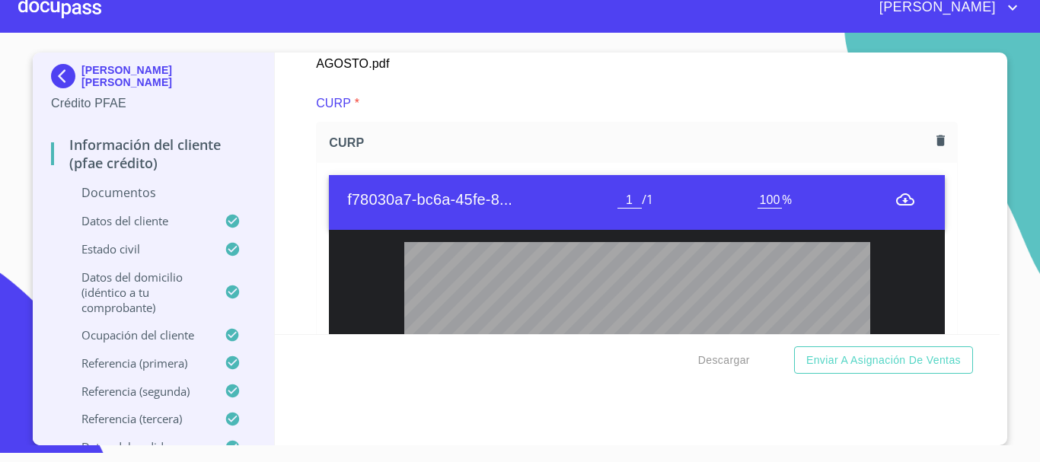
scroll to position [3214, 0]
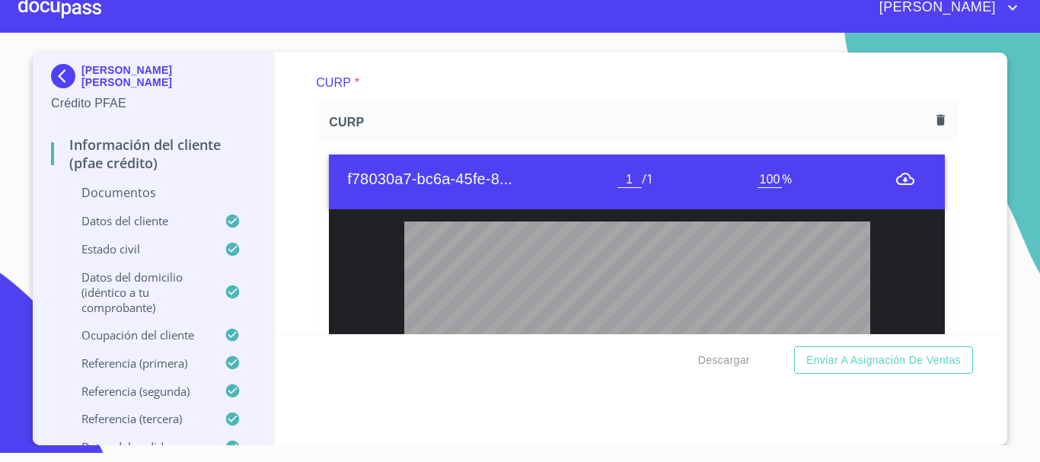
click at [934, 127] on icon "button" at bounding box center [941, 120] width 14 height 14
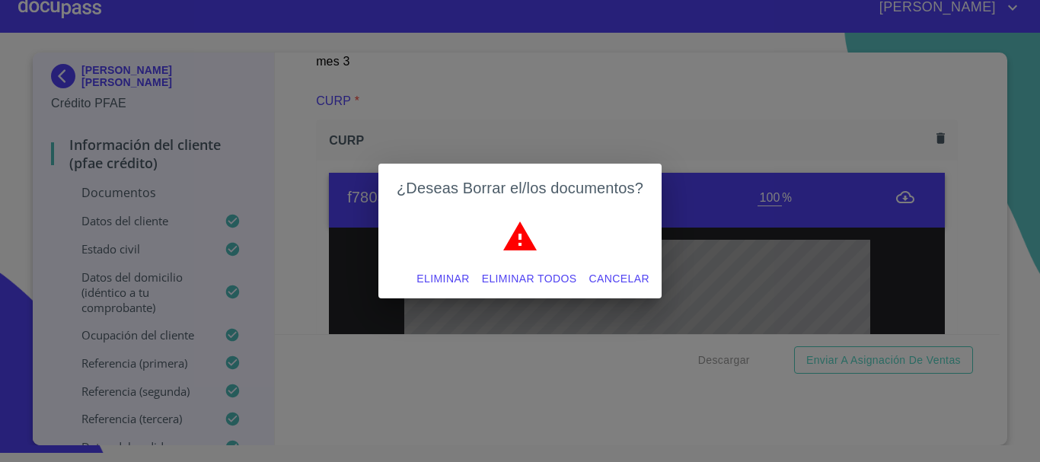
click at [441, 279] on span "Eliminar" at bounding box center [443, 279] width 53 height 19
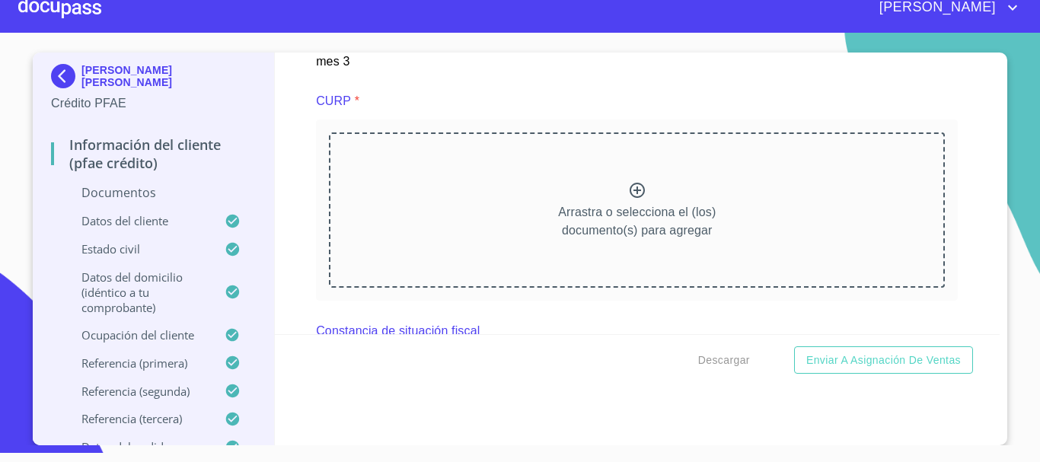
click at [630, 198] on icon at bounding box center [637, 190] width 15 height 15
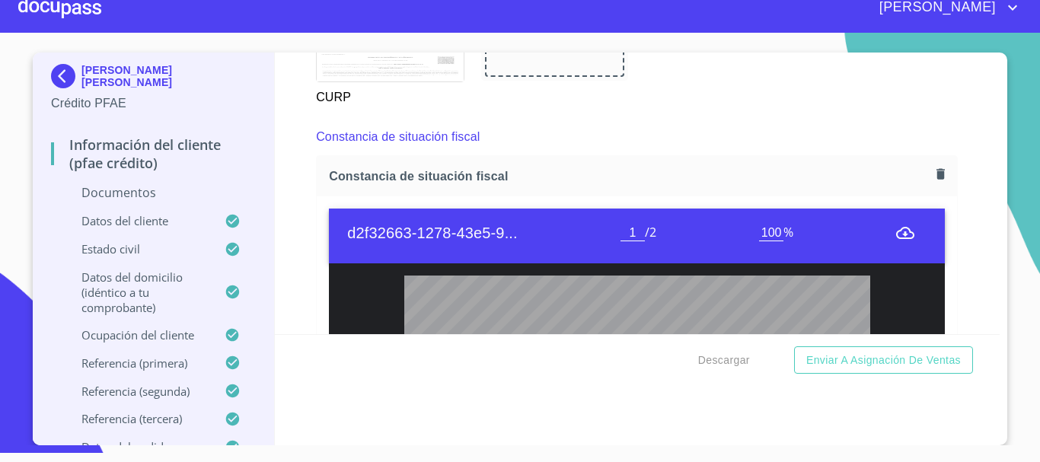
scroll to position [3895, 0]
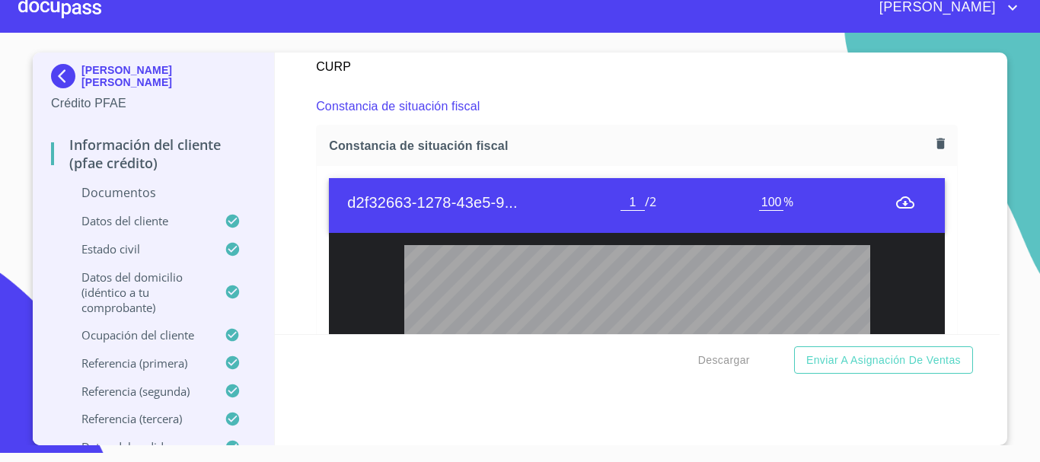
click at [937, 148] on icon "button" at bounding box center [941, 143] width 8 height 11
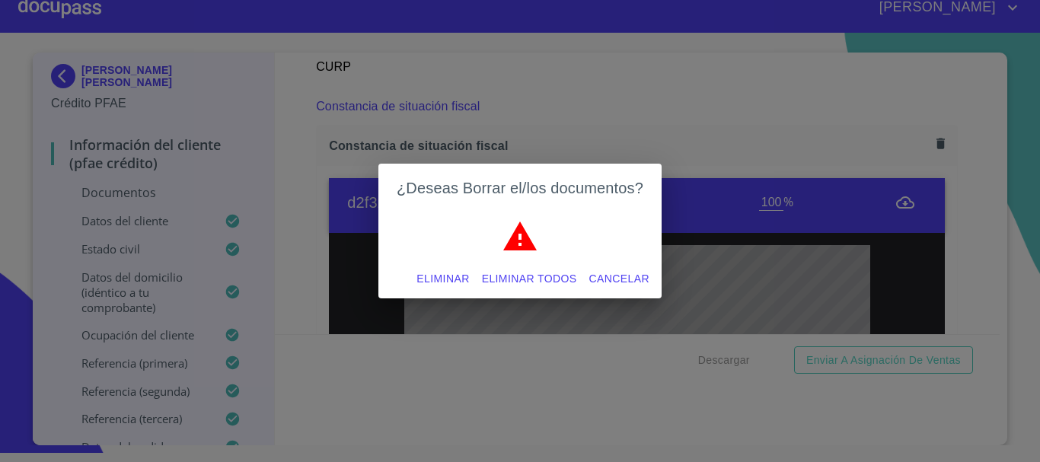
click at [439, 276] on span "Eliminar" at bounding box center [443, 279] width 53 height 19
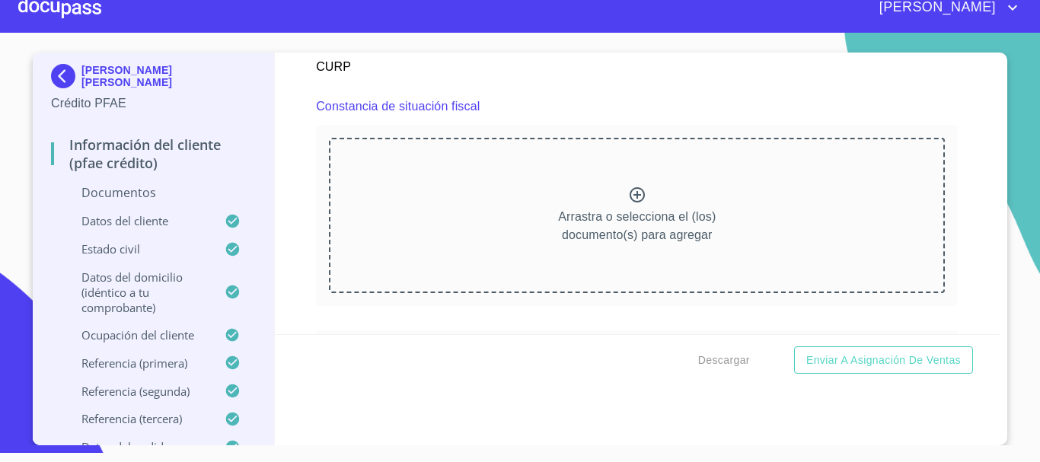
click at [628, 204] on icon at bounding box center [637, 195] width 18 height 18
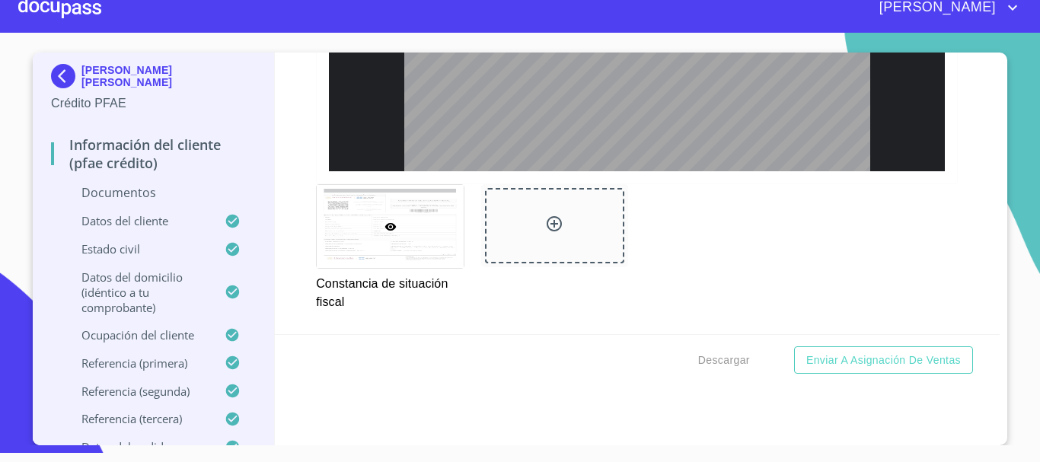
scroll to position [4435, 0]
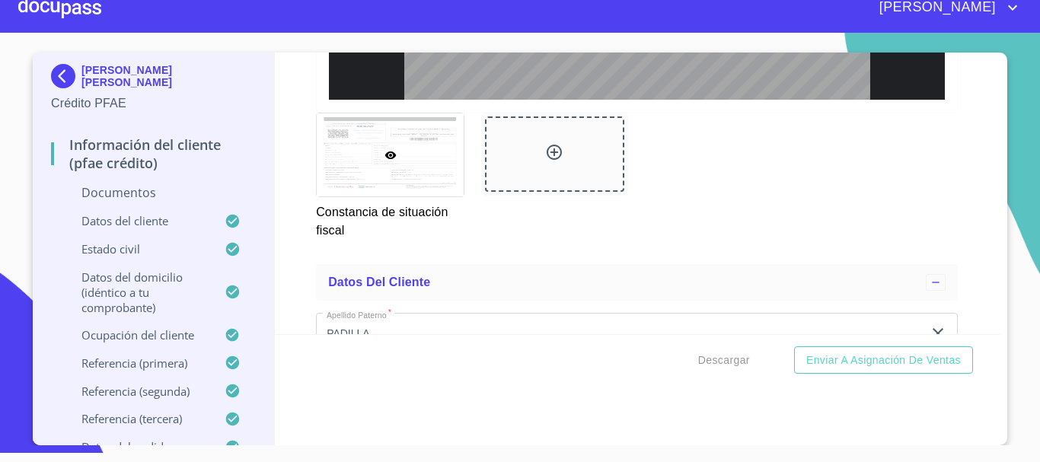
click at [408, 164] on div at bounding box center [390, 154] width 147 height 83
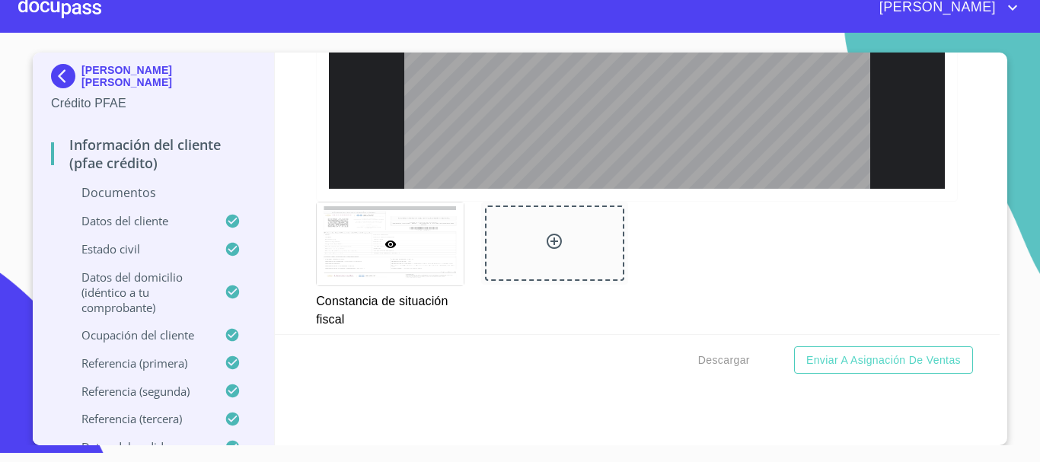
scroll to position [4330, 0]
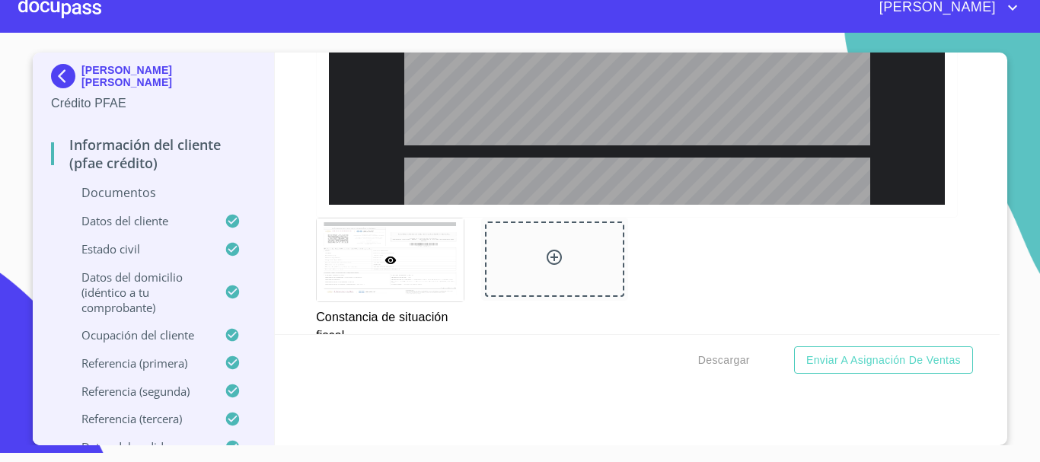
type input "2"
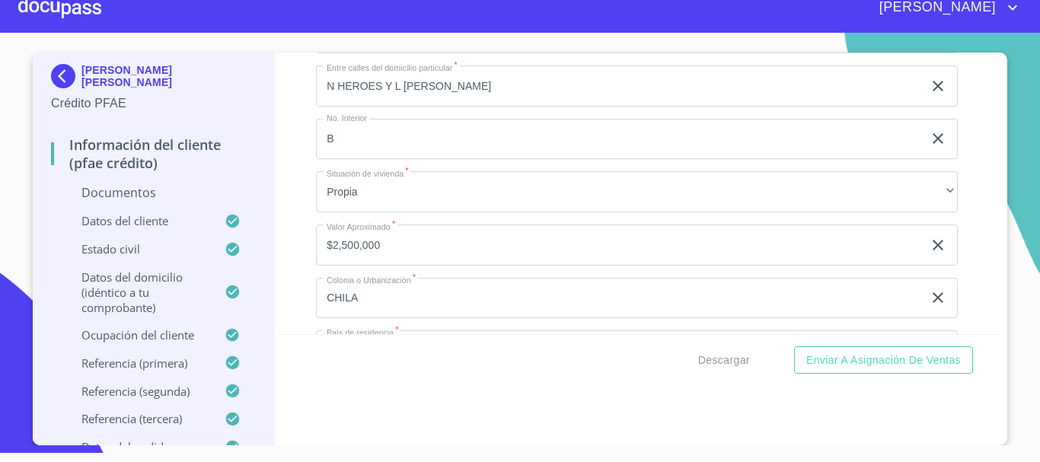
scroll to position [6101, 0]
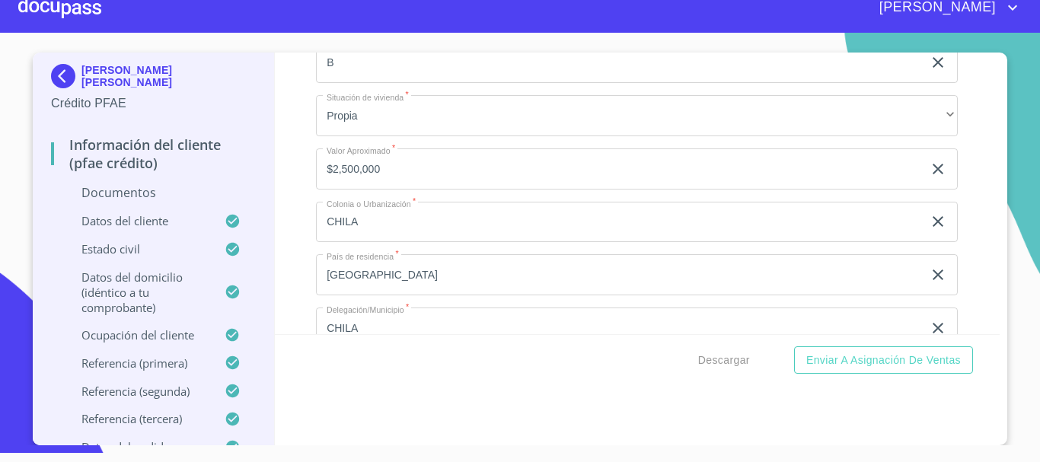
click at [334, 186] on input "$2,500,000" at bounding box center [619, 168] width 607 height 41
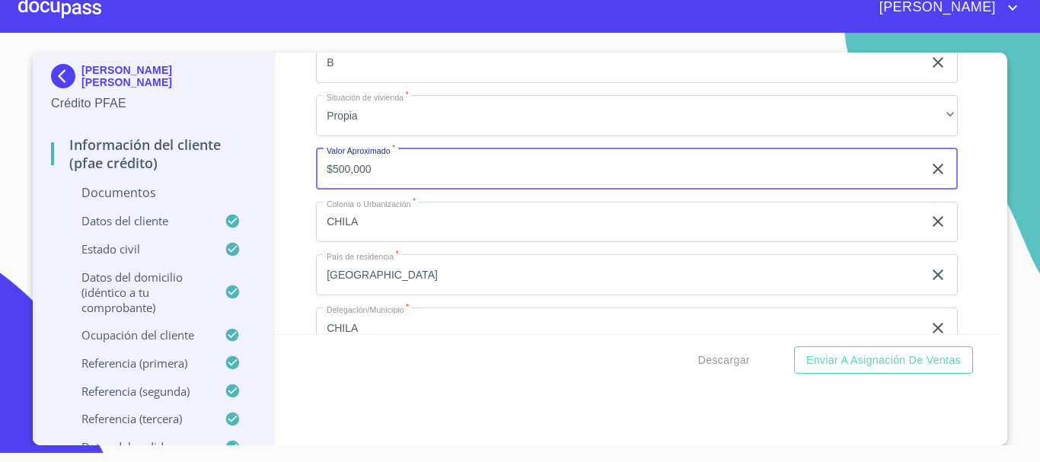
click at [327, 187] on input "$500,000" at bounding box center [619, 168] width 607 height 41
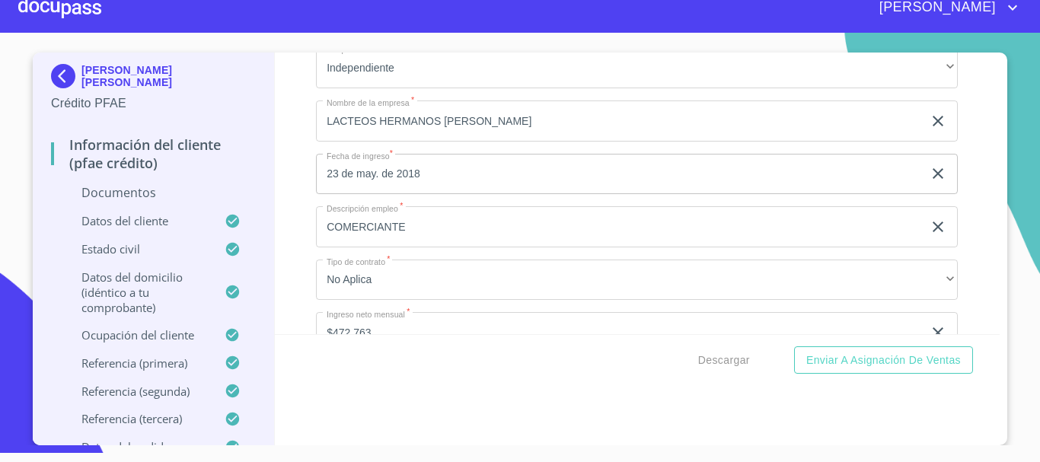
scroll to position [6710, 0]
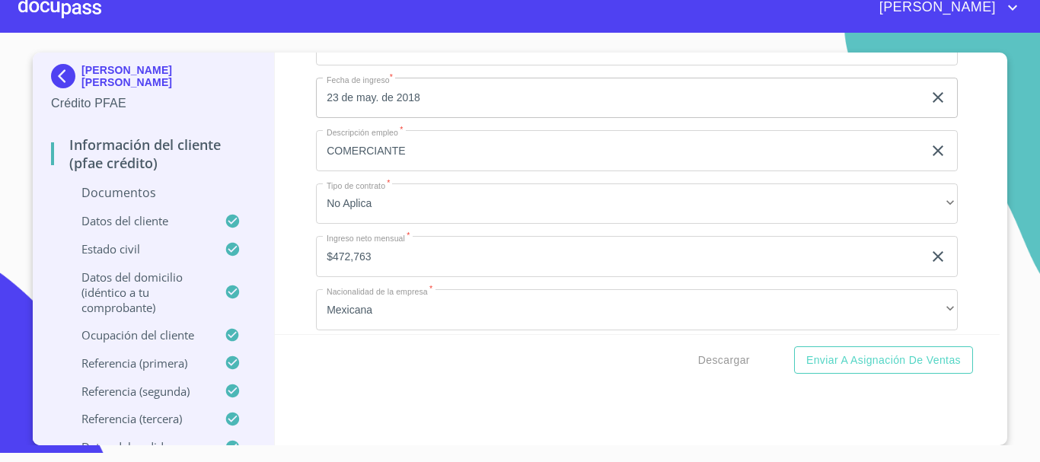
type input "$3,500,000"
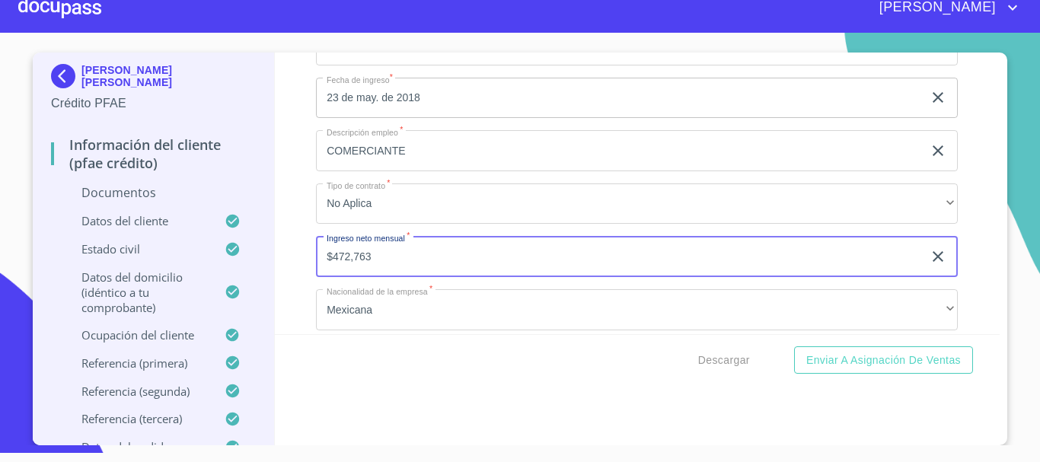
click at [406, 268] on input "$472,763" at bounding box center [619, 256] width 607 height 41
type input "$"
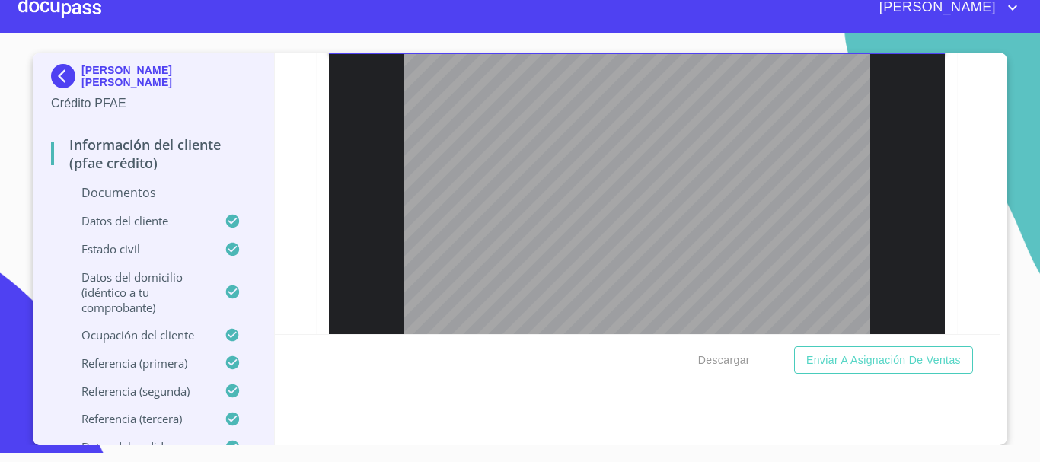
scroll to position [76, 0]
type input "2"
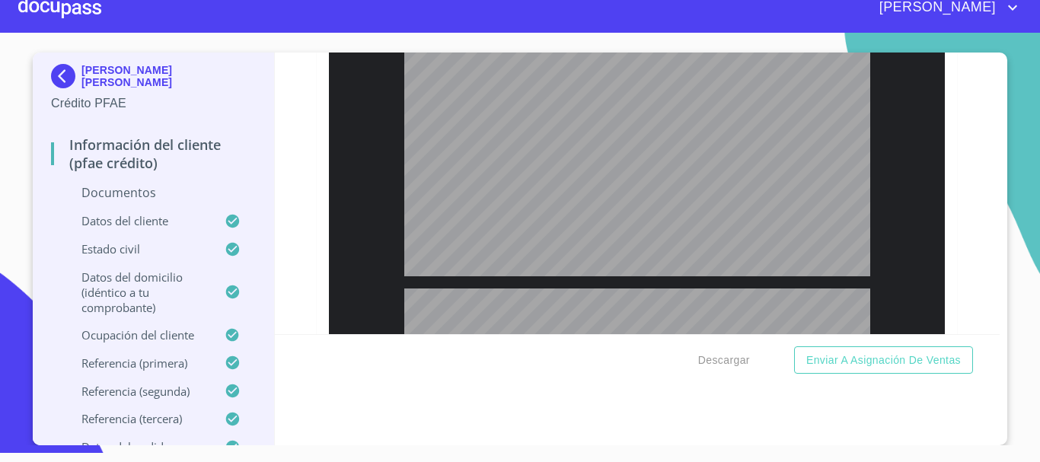
type input "4"
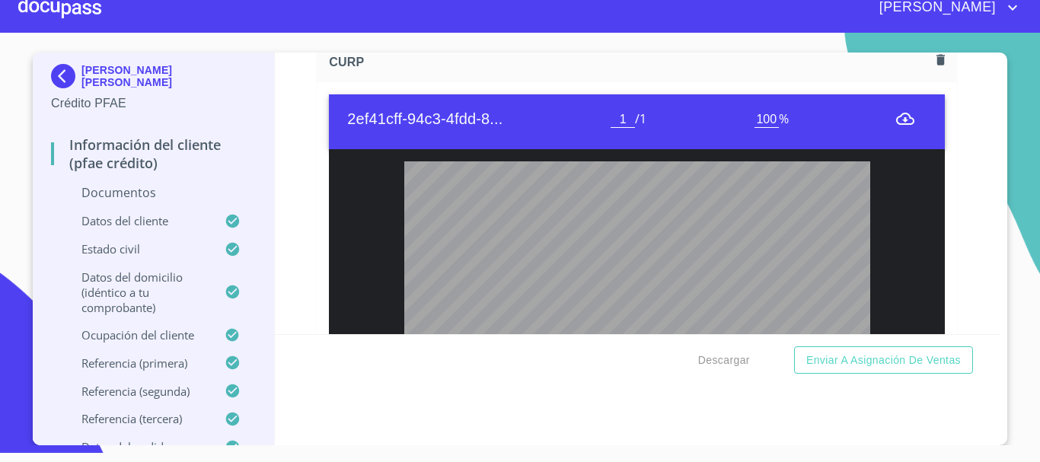
scroll to position [3214, 0]
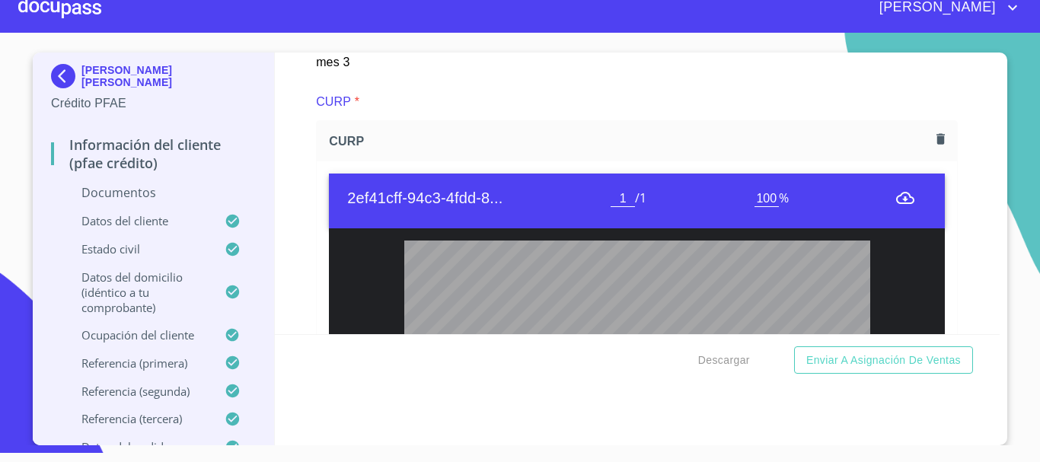
type input "$"
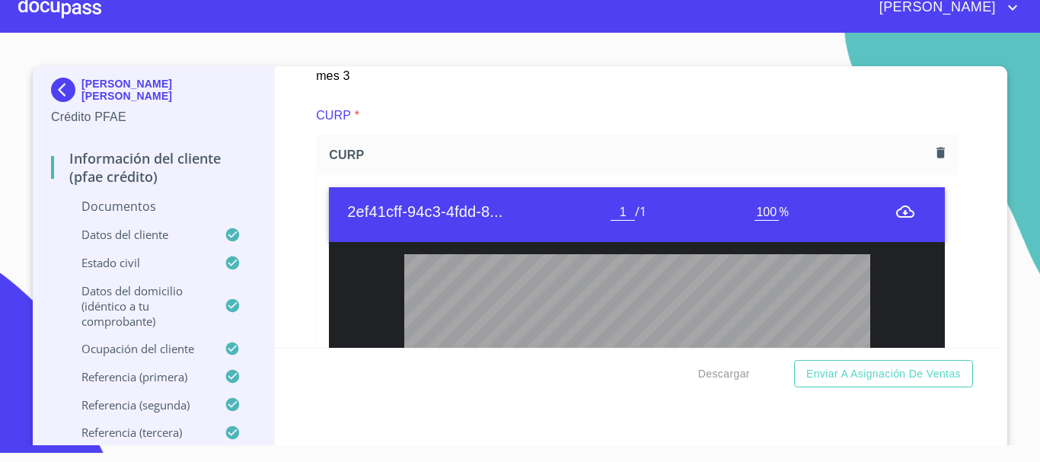
scroll to position [0, 0]
